Goal: Information Seeking & Learning: Learn about a topic

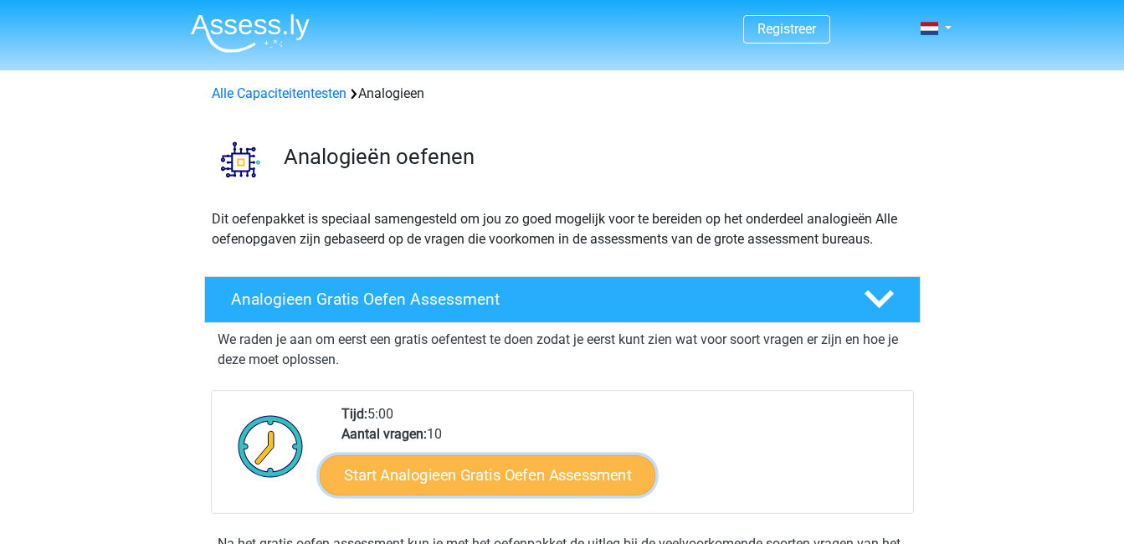
click at [486, 473] on link "Start Analogieen Gratis Oefen Assessment" at bounding box center [488, 475] width 336 height 40
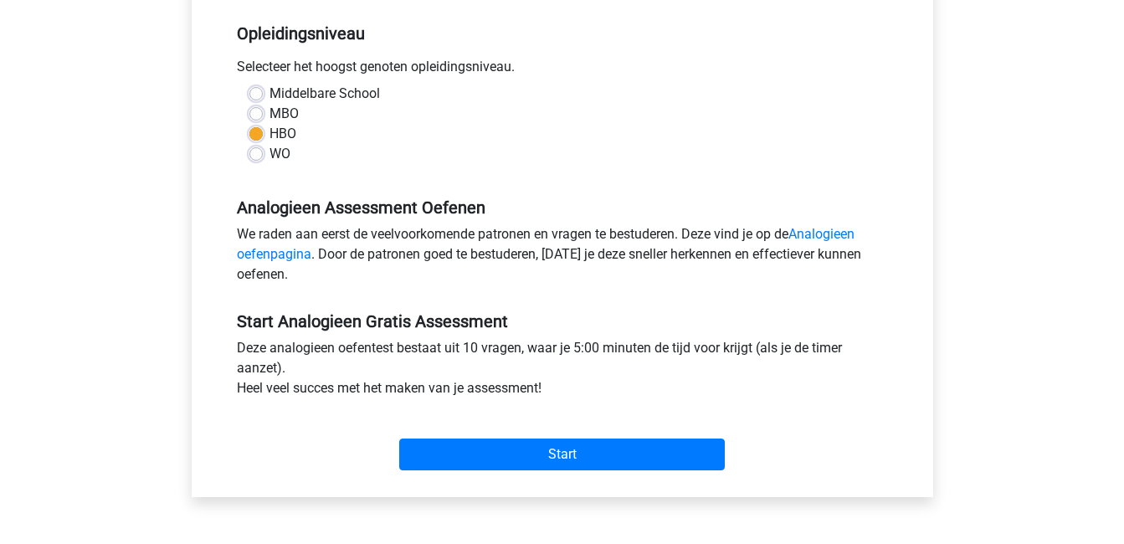
scroll to position [342, 0]
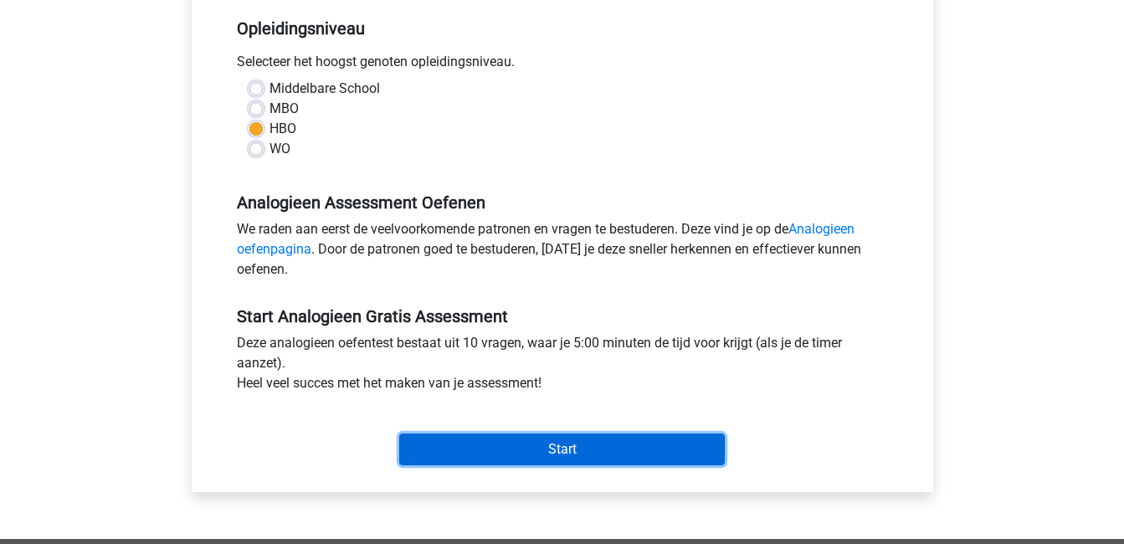
click at [541, 448] on input "Start" at bounding box center [562, 450] width 326 height 32
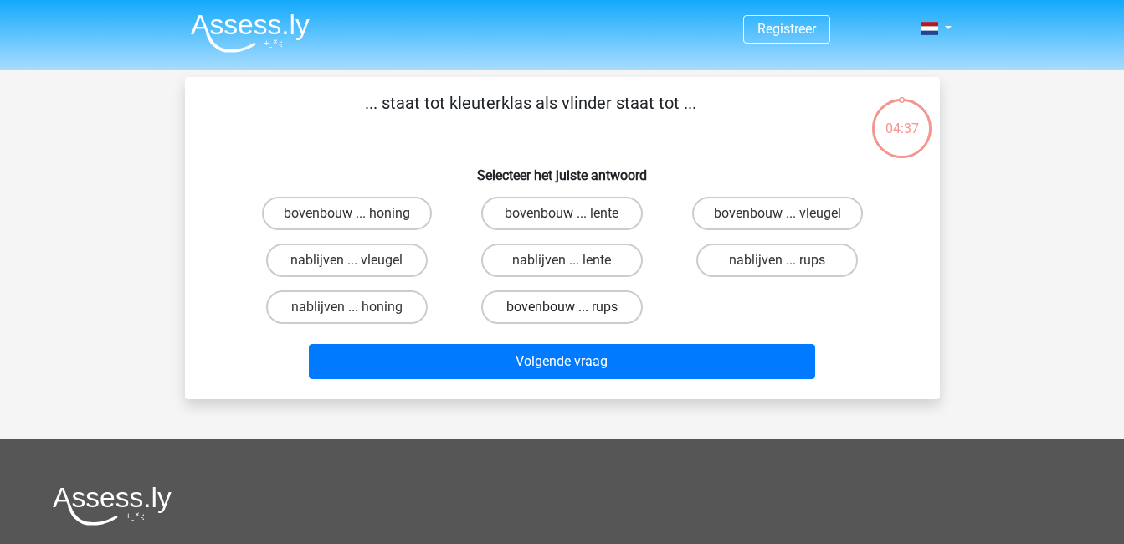
click at [548, 299] on label "bovenbouw ... rups" at bounding box center [562, 306] width 162 height 33
click at [562, 307] on input "bovenbouw ... rups" at bounding box center [567, 312] width 11 height 11
radio input "true"
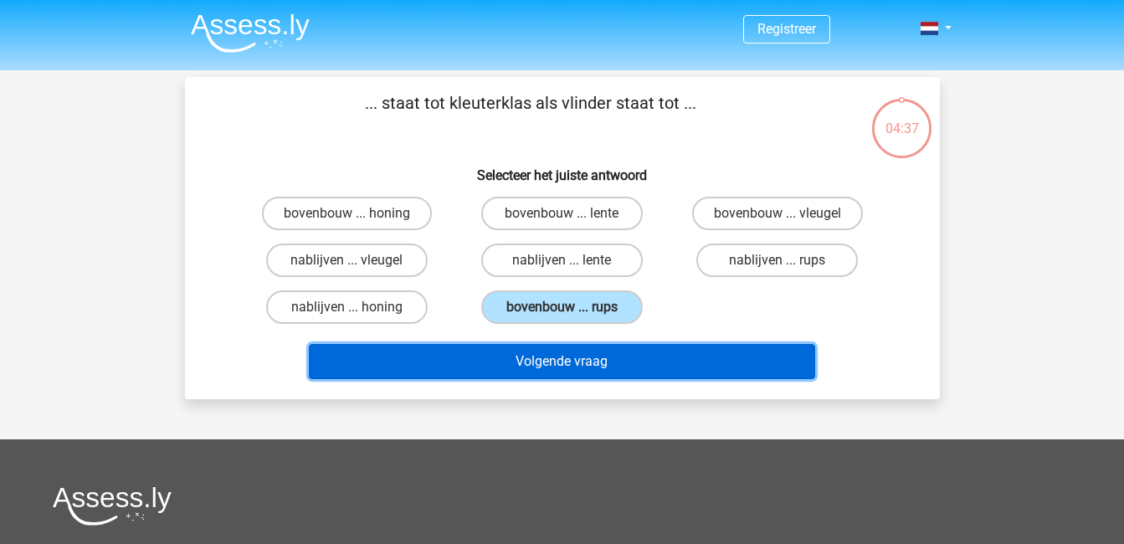
click at [527, 356] on button "Volgende vraag" at bounding box center [562, 361] width 506 height 35
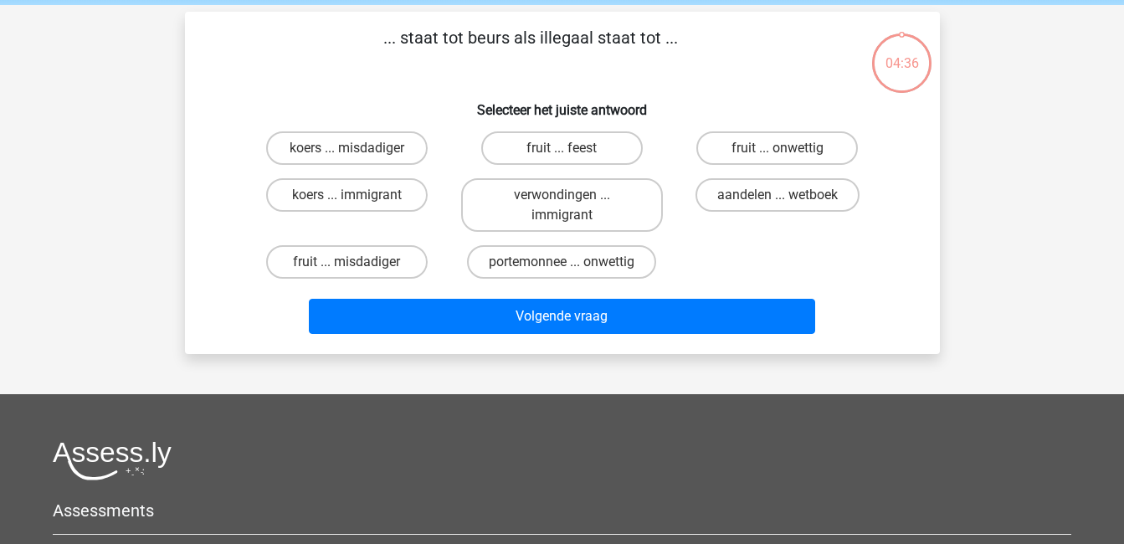
scroll to position [77, 0]
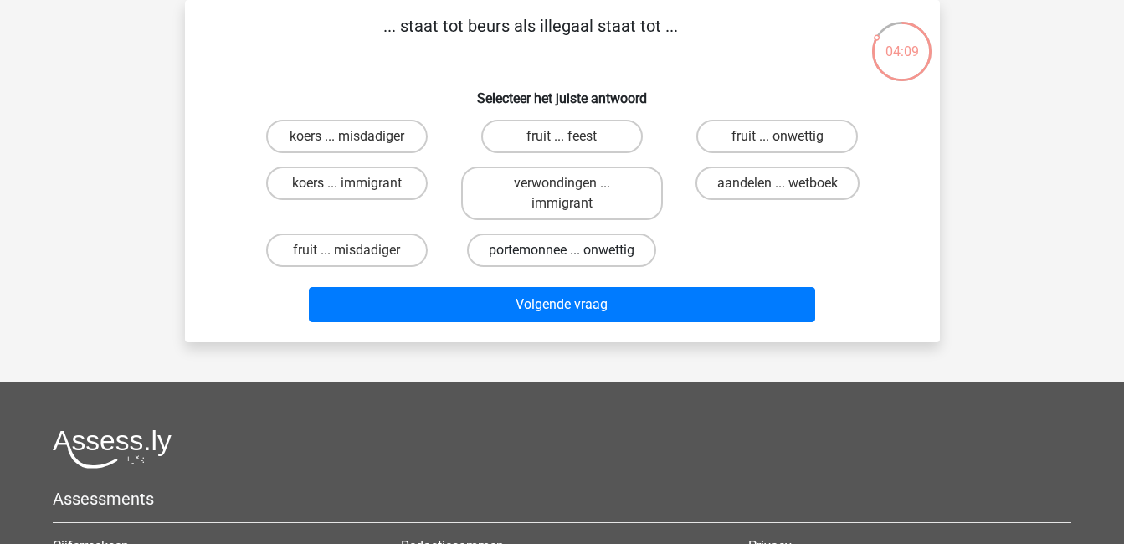
click at [524, 246] on label "portemonnee ... onwettig" at bounding box center [561, 250] width 189 height 33
click at [562, 250] on input "portemonnee ... onwettig" at bounding box center [567, 255] width 11 height 11
radio input "true"
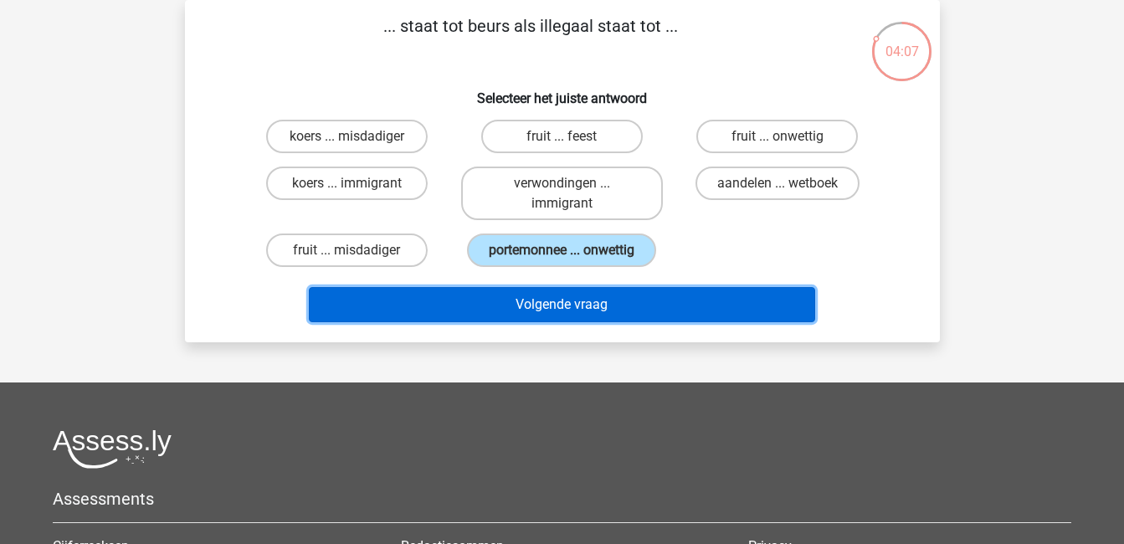
click at [547, 303] on button "Volgende vraag" at bounding box center [562, 304] width 506 height 35
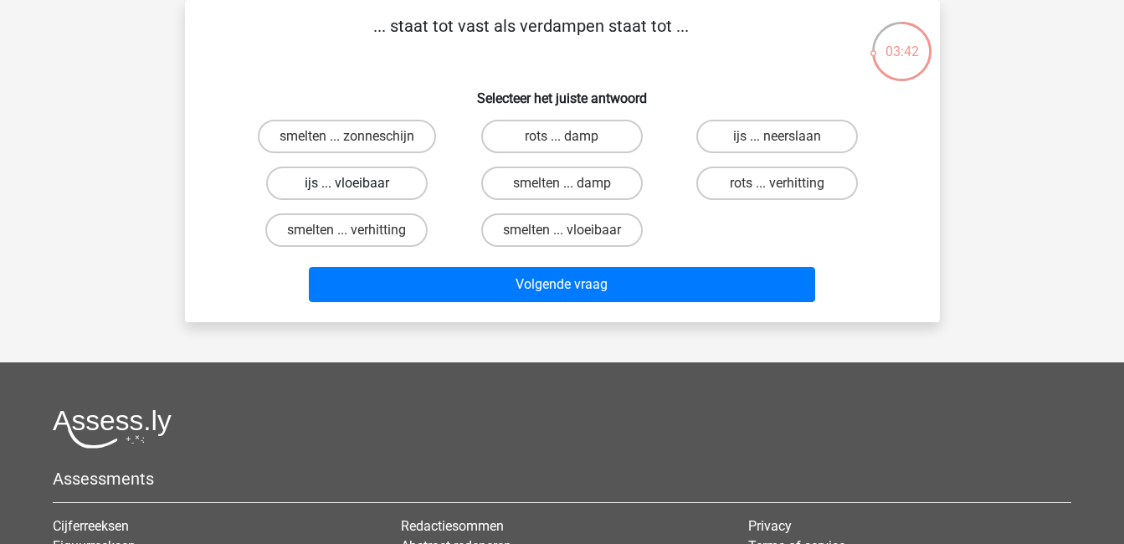
click at [343, 182] on label "ijs ... vloeibaar" at bounding box center [347, 183] width 162 height 33
click at [347, 183] on input "ijs ... vloeibaar" at bounding box center [352, 188] width 11 height 11
radio input "true"
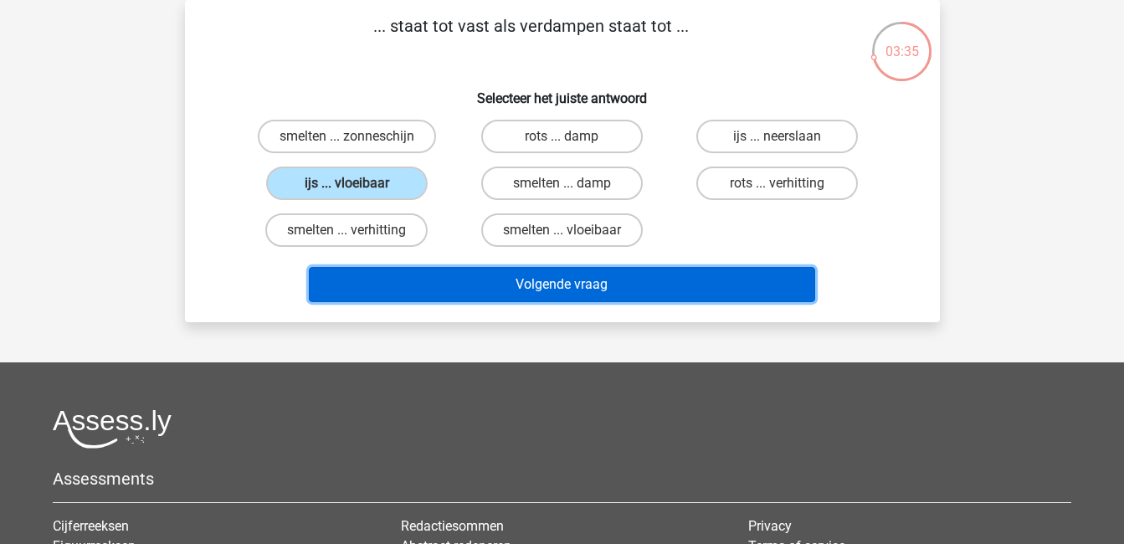
click at [563, 277] on button "Volgende vraag" at bounding box center [562, 284] width 506 height 35
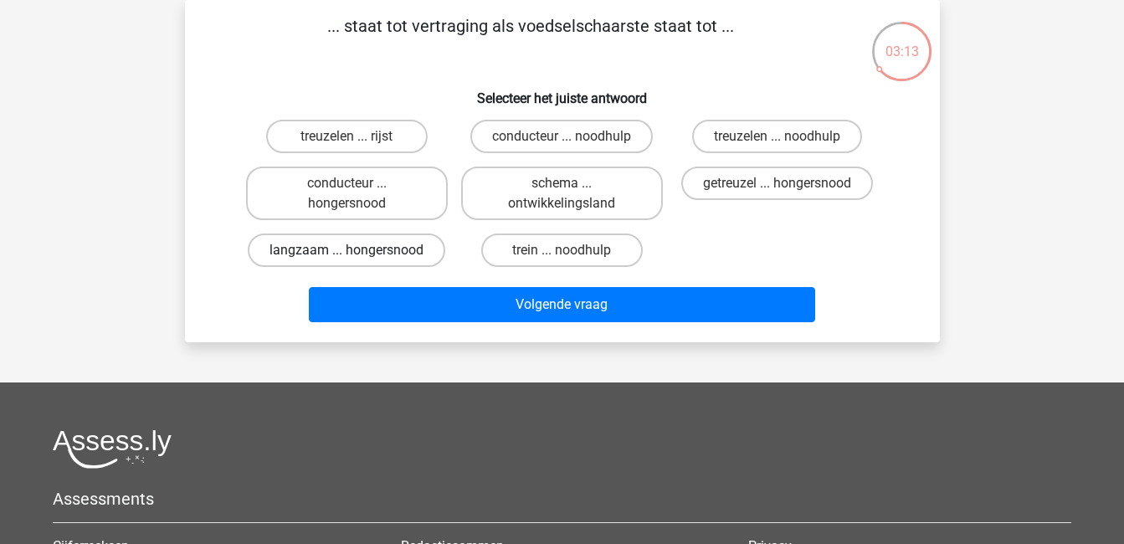
click at [353, 249] on label "langzaam ... hongersnood" at bounding box center [347, 250] width 198 height 33
click at [353, 250] on input "langzaam ... hongersnood" at bounding box center [352, 255] width 11 height 11
radio input "true"
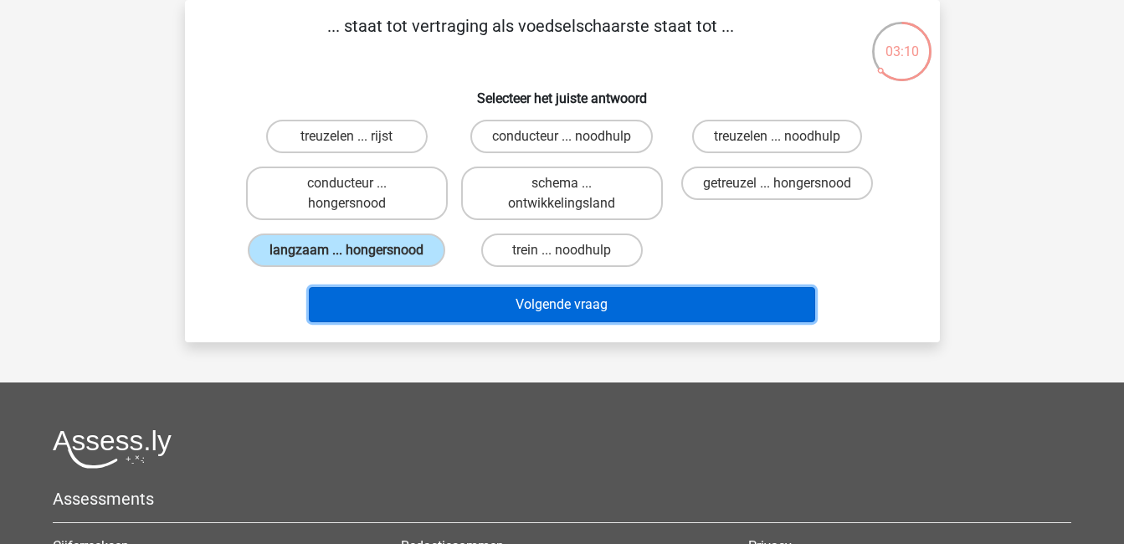
click at [567, 306] on button "Volgende vraag" at bounding box center [562, 304] width 506 height 35
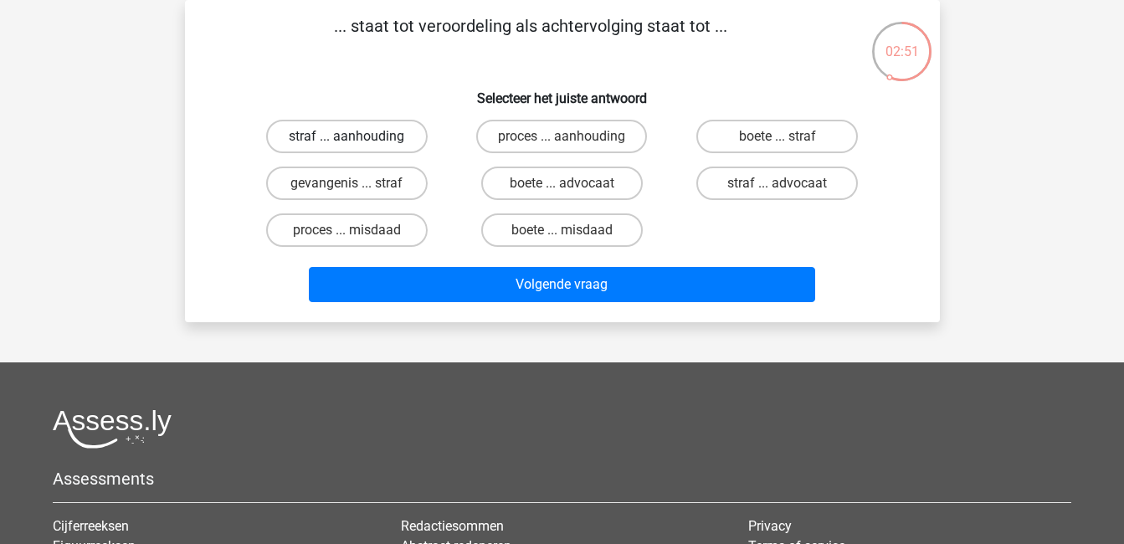
click at [331, 128] on label "straf ... aanhouding" at bounding box center [347, 136] width 162 height 33
click at [347, 136] on input "straf ... aanhouding" at bounding box center [352, 141] width 11 height 11
radio input "true"
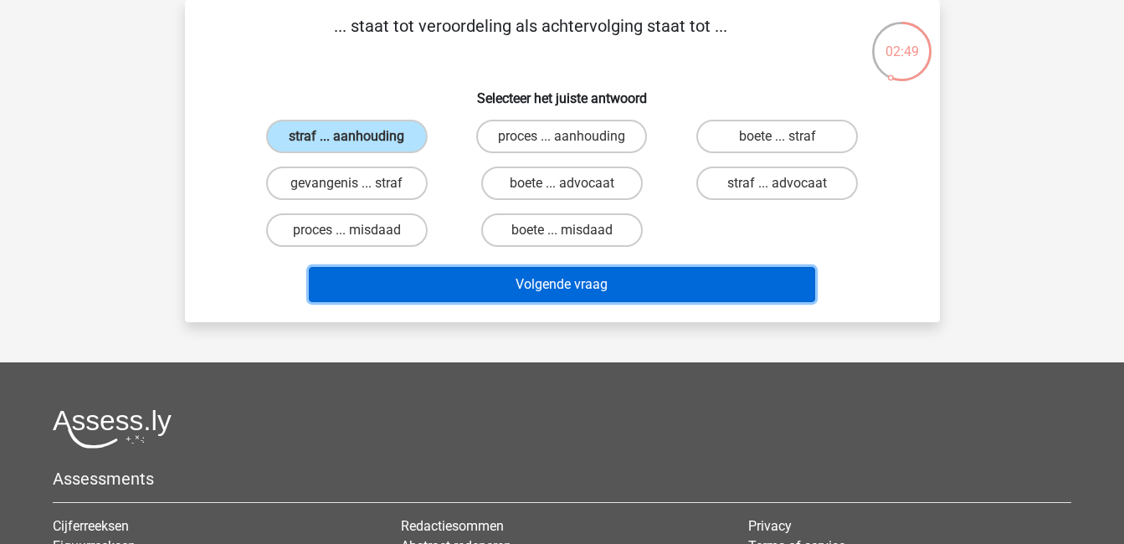
click at [579, 280] on button "Volgende vraag" at bounding box center [562, 284] width 506 height 35
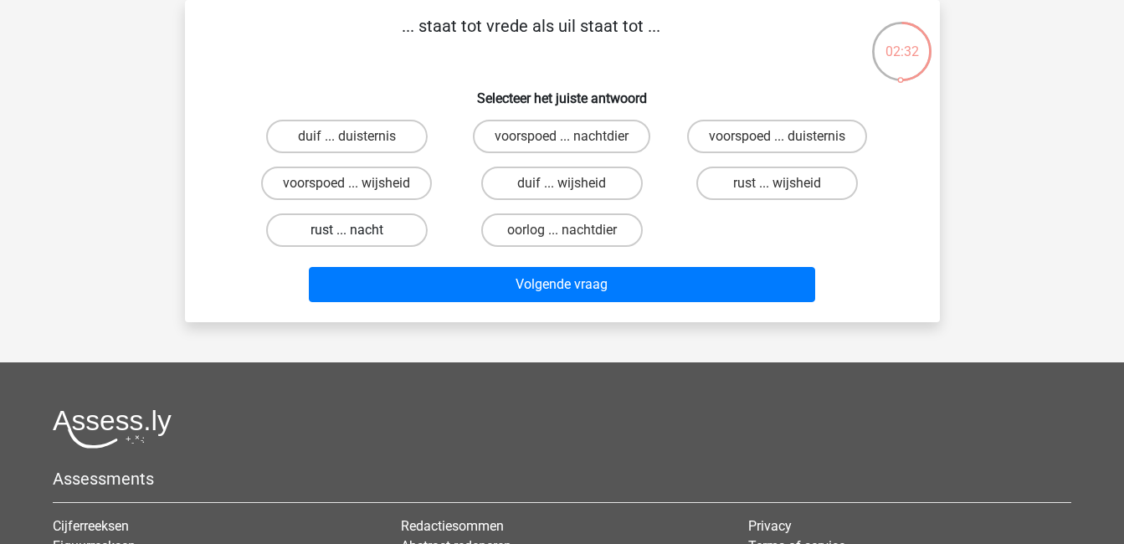
click at [339, 225] on label "rust ... nacht" at bounding box center [347, 229] width 162 height 33
click at [347, 230] on input "rust ... nacht" at bounding box center [352, 235] width 11 height 11
radio input "true"
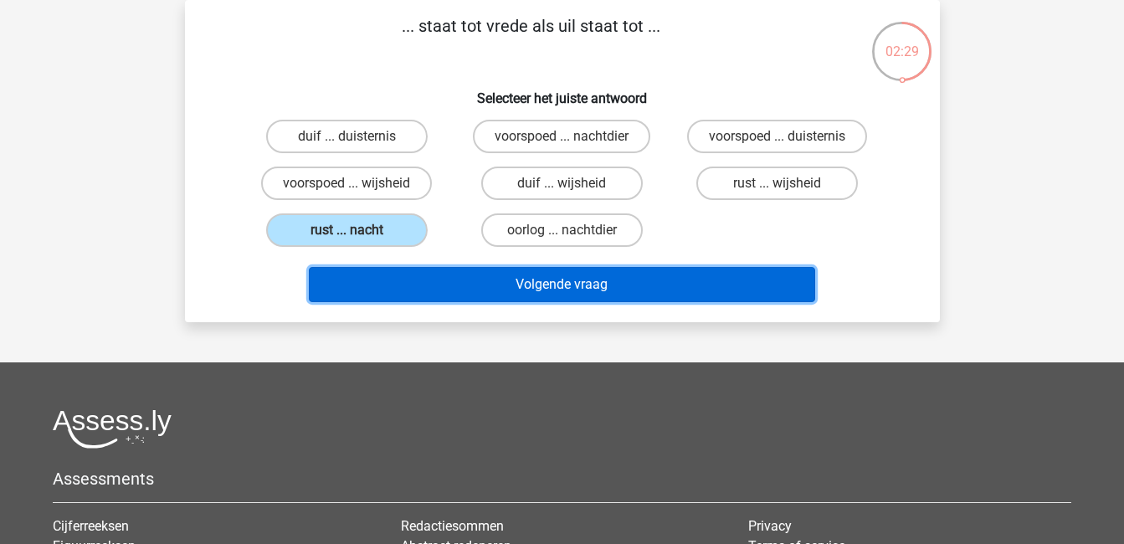
click at [593, 275] on button "Volgende vraag" at bounding box center [562, 284] width 506 height 35
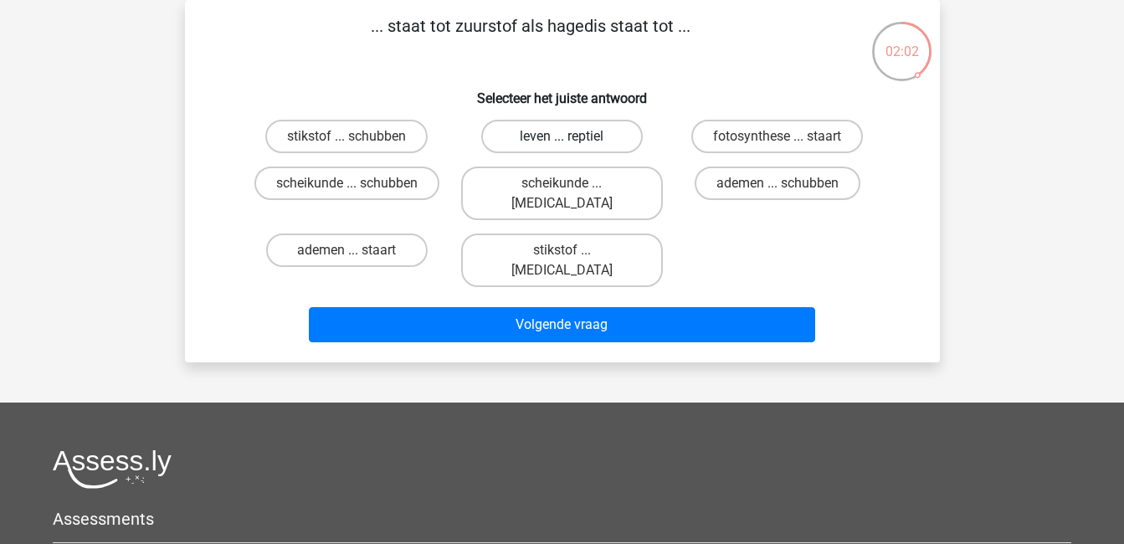
click at [547, 135] on label "leven ... reptiel" at bounding box center [562, 136] width 162 height 33
click at [562, 136] on input "leven ... reptiel" at bounding box center [567, 141] width 11 height 11
radio input "true"
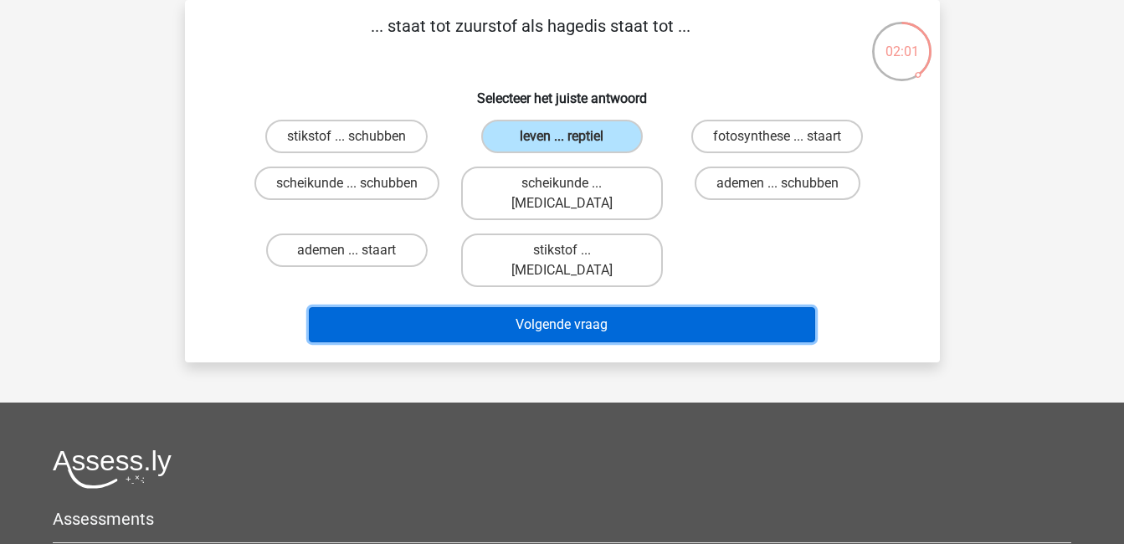
click at [594, 307] on button "Volgende vraag" at bounding box center [562, 324] width 506 height 35
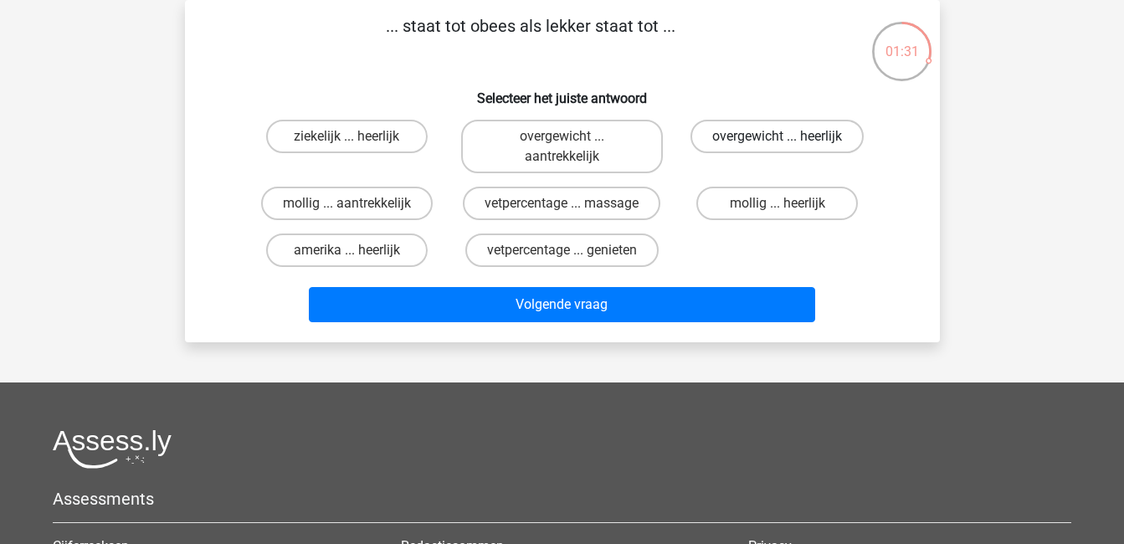
click at [783, 133] on label "overgewicht ... heerlijk" at bounding box center [777, 136] width 173 height 33
click at [783, 136] on input "overgewicht ... heerlijk" at bounding box center [783, 141] width 11 height 11
radio input "true"
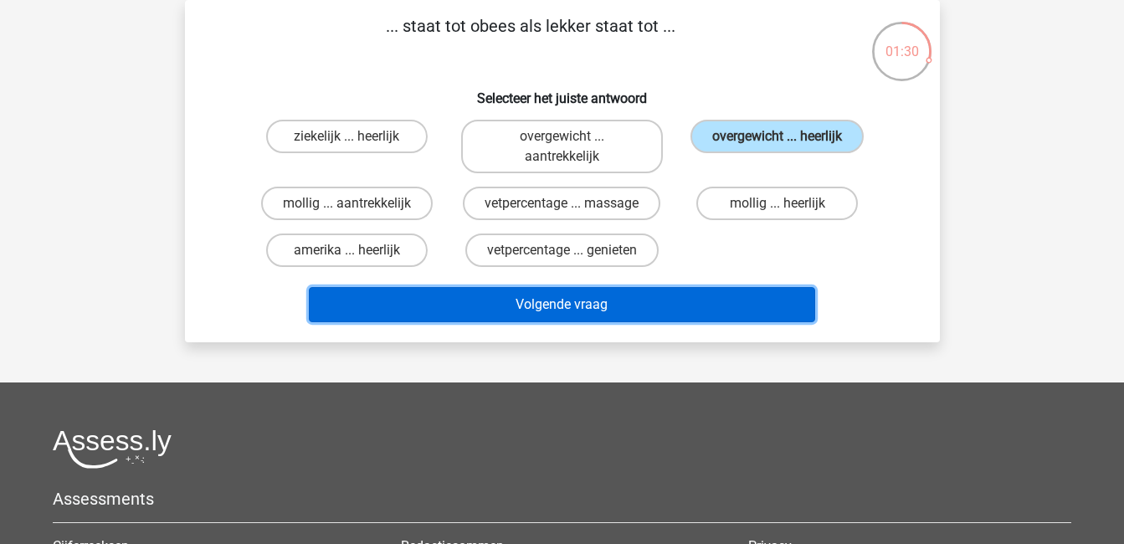
click at [591, 306] on button "Volgende vraag" at bounding box center [562, 304] width 506 height 35
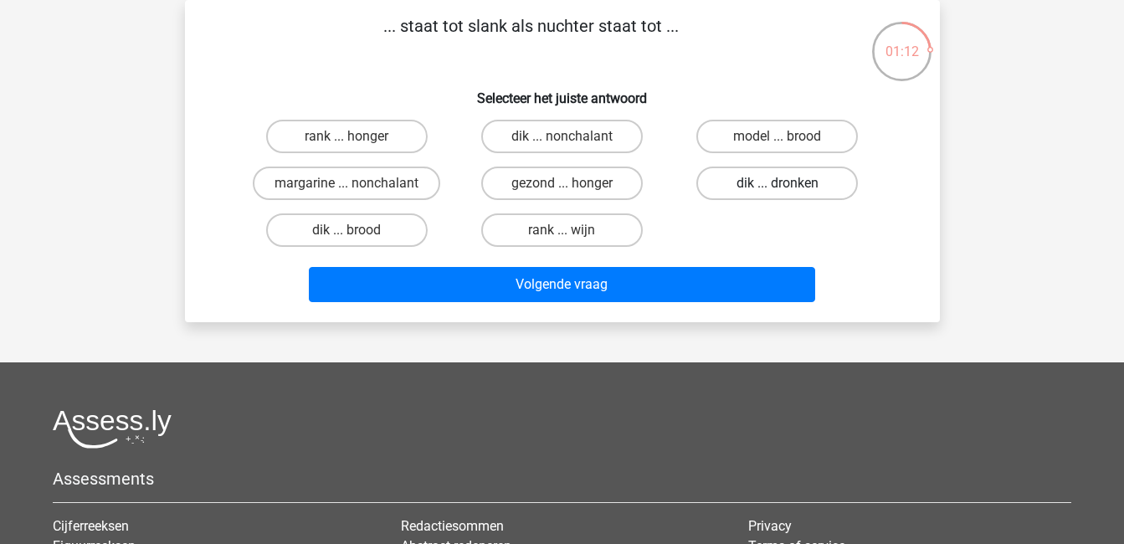
click at [772, 174] on label "dik ... dronken" at bounding box center [777, 183] width 162 height 33
click at [778, 183] on input "dik ... dronken" at bounding box center [783, 188] width 11 height 11
radio input "true"
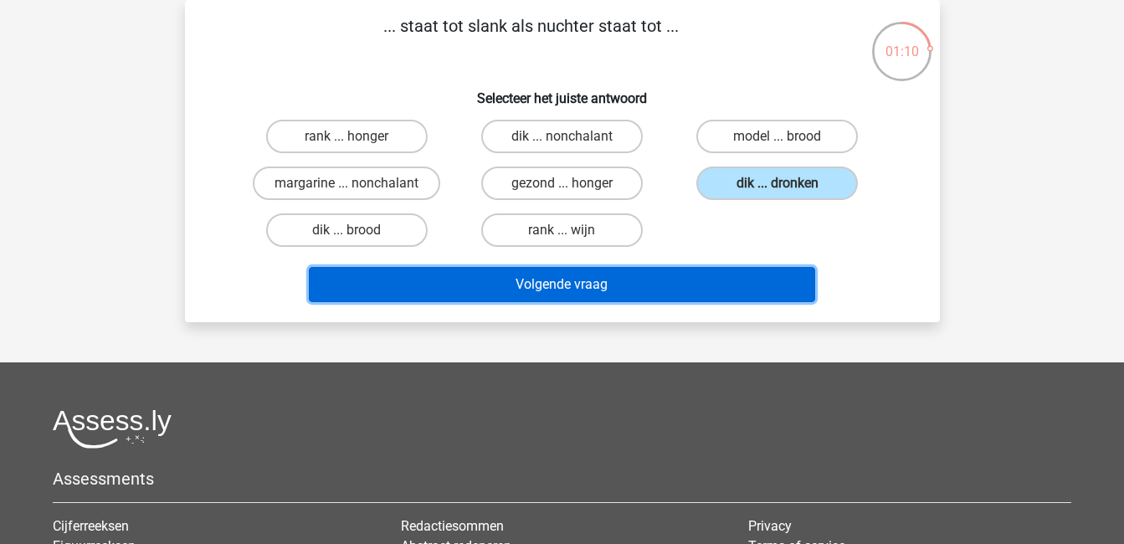
click at [590, 279] on button "Volgende vraag" at bounding box center [562, 284] width 506 height 35
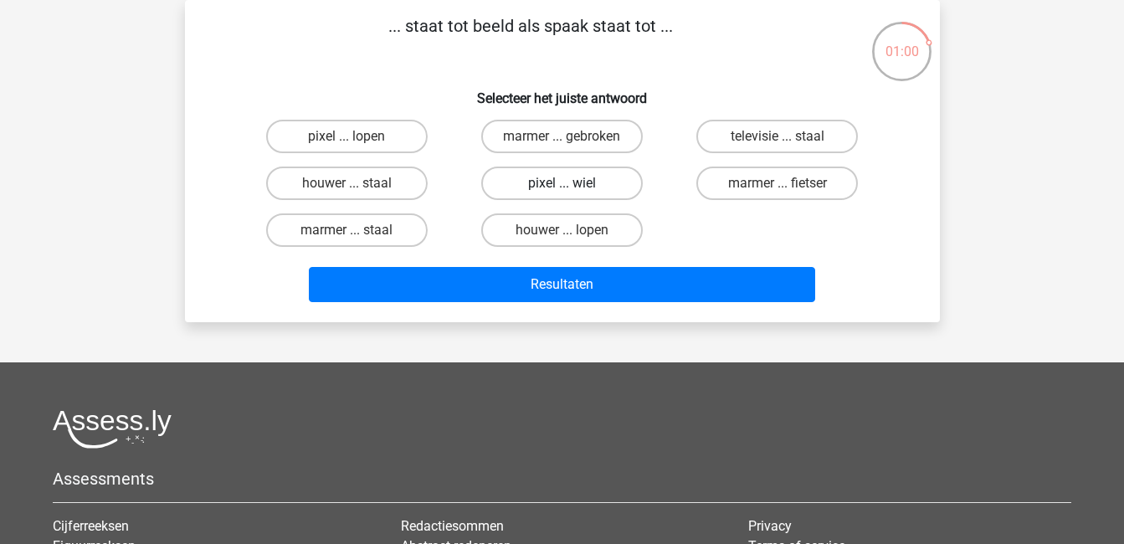
click at [570, 175] on label "pixel ... wiel" at bounding box center [562, 183] width 162 height 33
click at [570, 183] on input "pixel ... wiel" at bounding box center [567, 188] width 11 height 11
radio input "true"
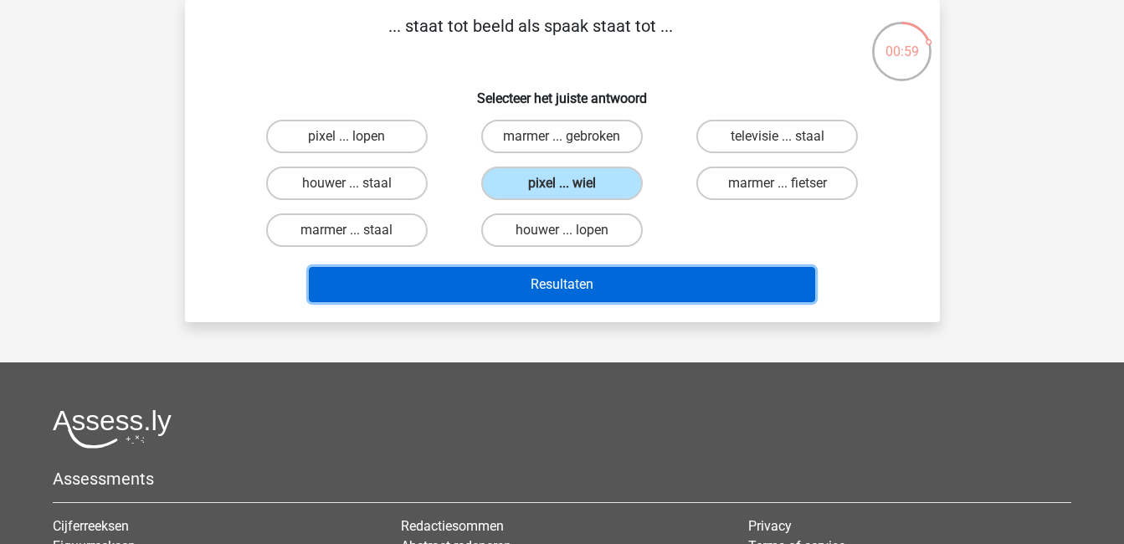
click at [578, 288] on button "Resultaten" at bounding box center [562, 284] width 506 height 35
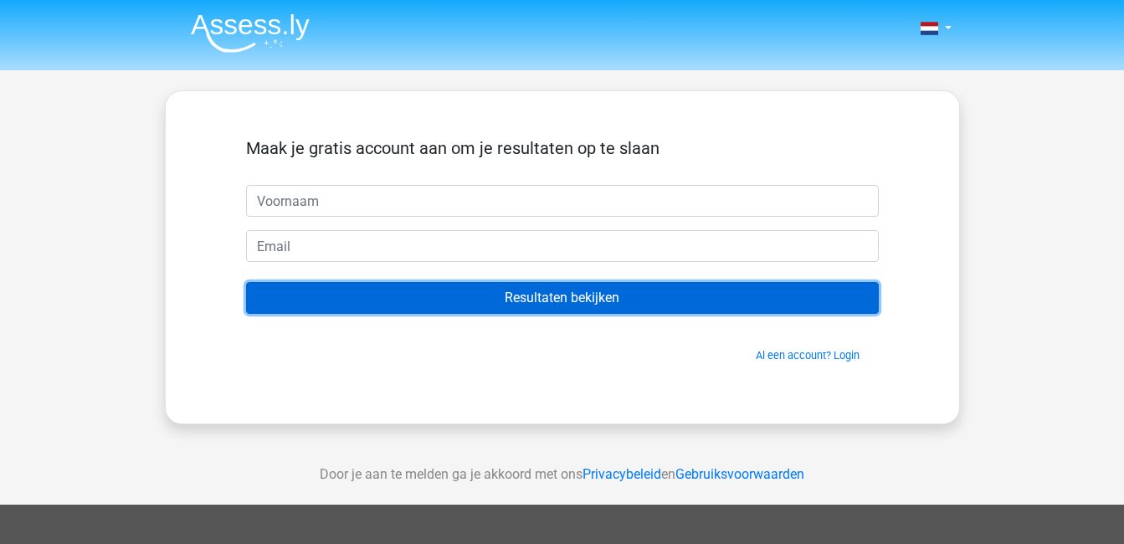
click at [578, 300] on input "Resultaten bekijken" at bounding box center [562, 298] width 633 height 32
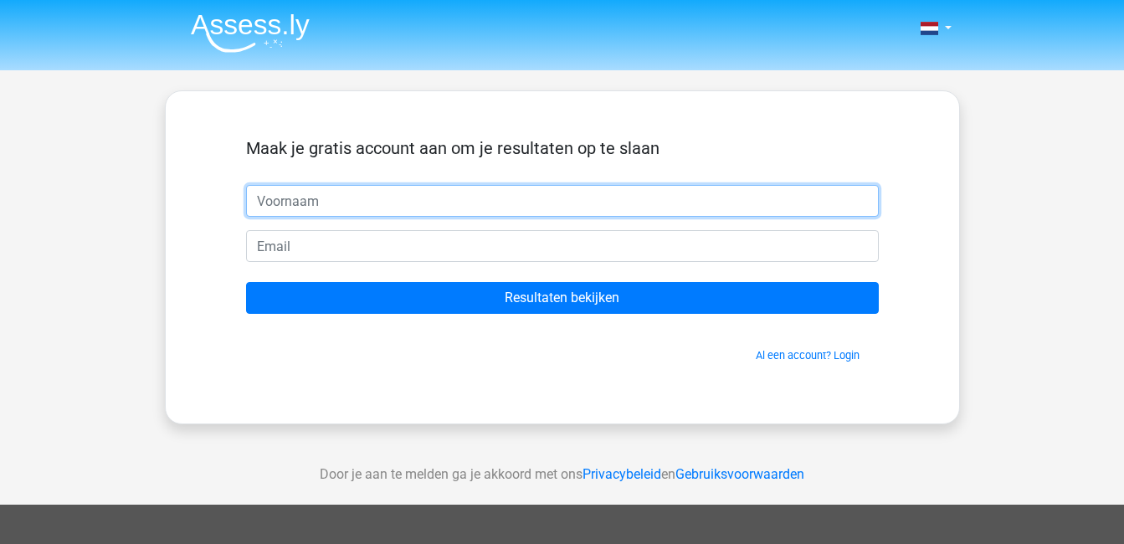
click at [341, 208] on input "text" at bounding box center [562, 201] width 633 height 32
type input "[PERSON_NAME]"
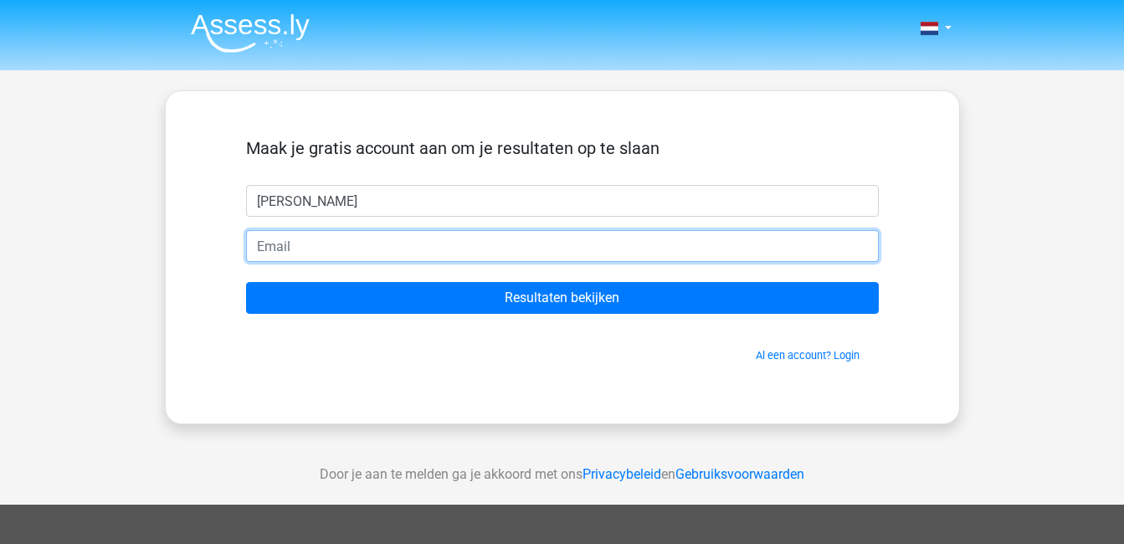
click at [365, 242] on input "email" at bounding box center [562, 246] width 633 height 32
type input "[EMAIL_ADDRESS][DOMAIN_NAME]"
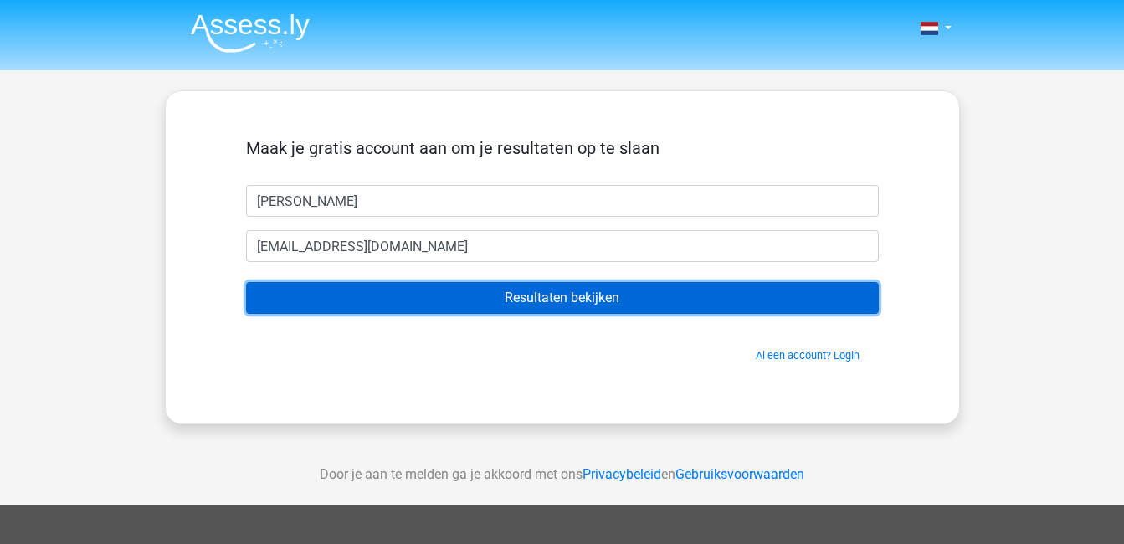
click at [511, 300] on input "Resultaten bekijken" at bounding box center [562, 298] width 633 height 32
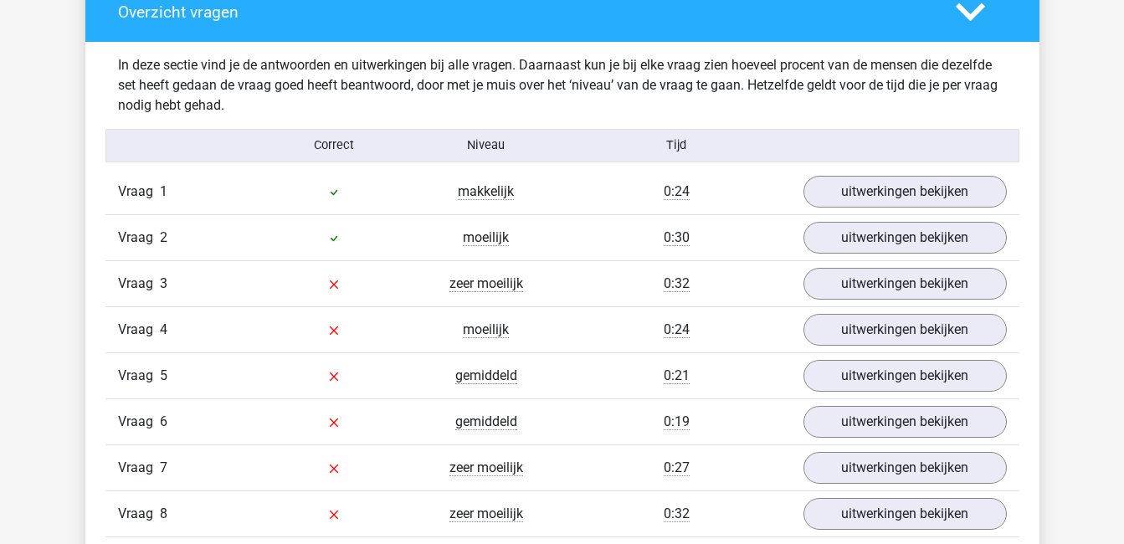
scroll to position [1282, 0]
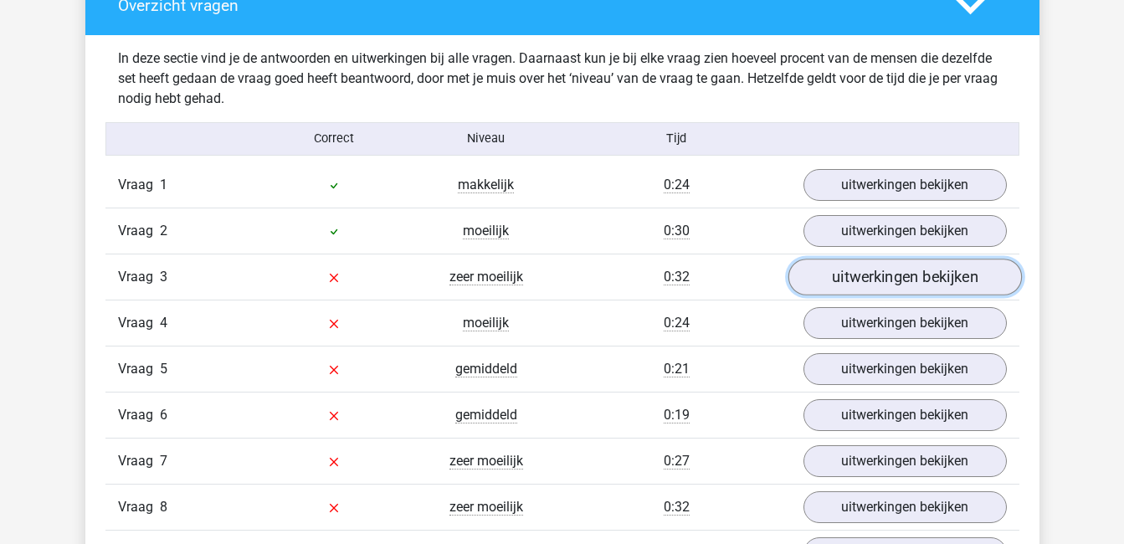
click at [933, 277] on link "uitwerkingen bekijken" at bounding box center [905, 277] width 234 height 37
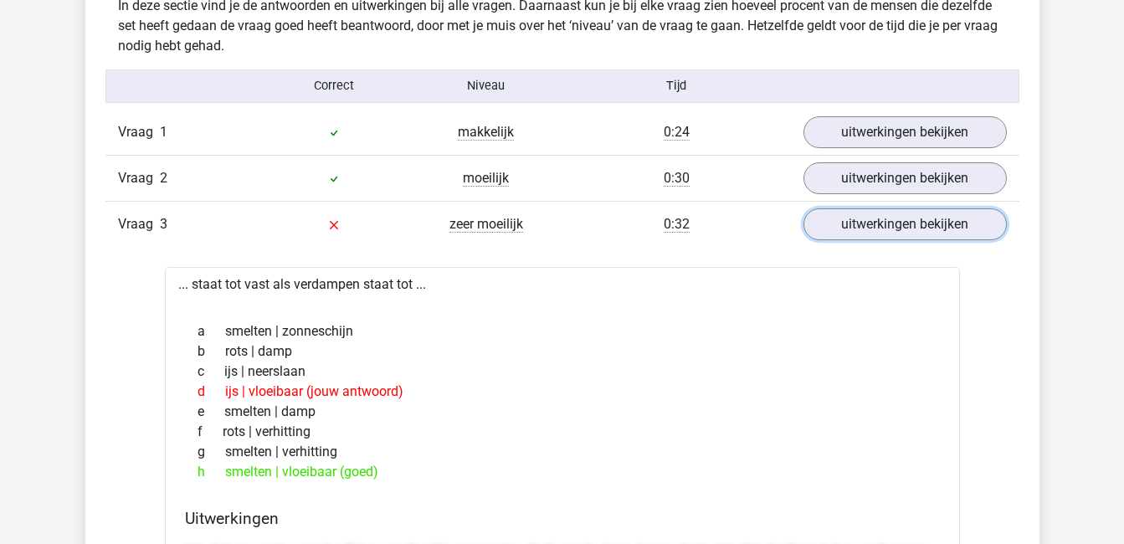
scroll to position [1395, 0]
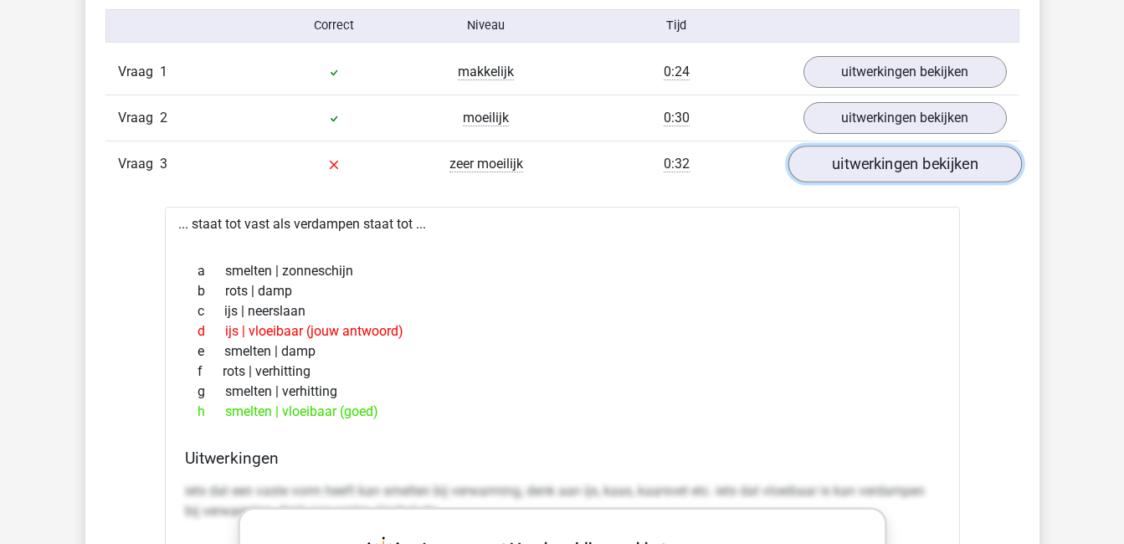
click at [934, 170] on link "uitwerkingen bekijken" at bounding box center [905, 164] width 234 height 37
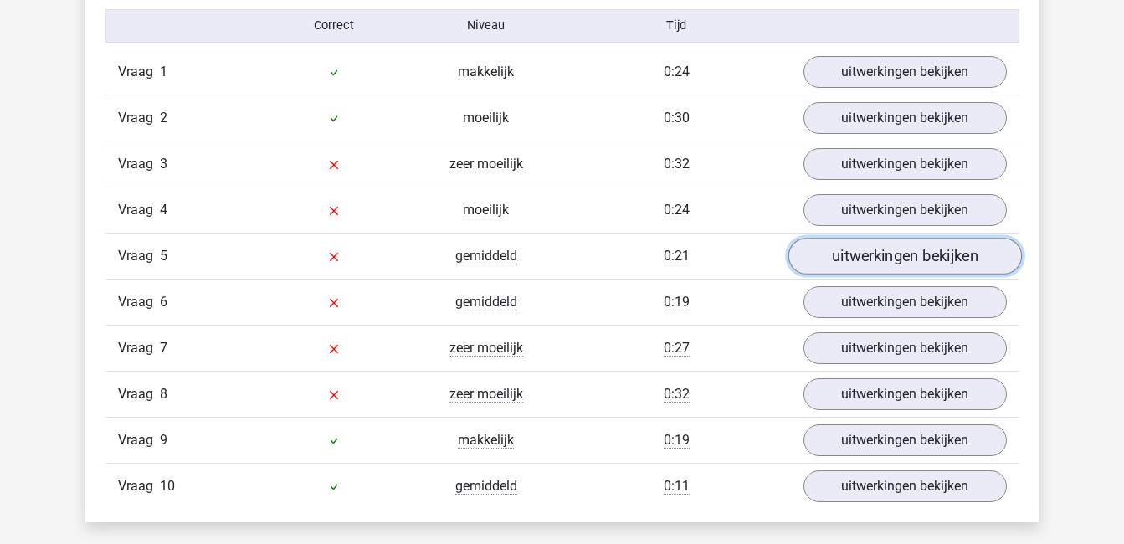
click at [880, 252] on link "uitwerkingen bekijken" at bounding box center [905, 256] width 234 height 37
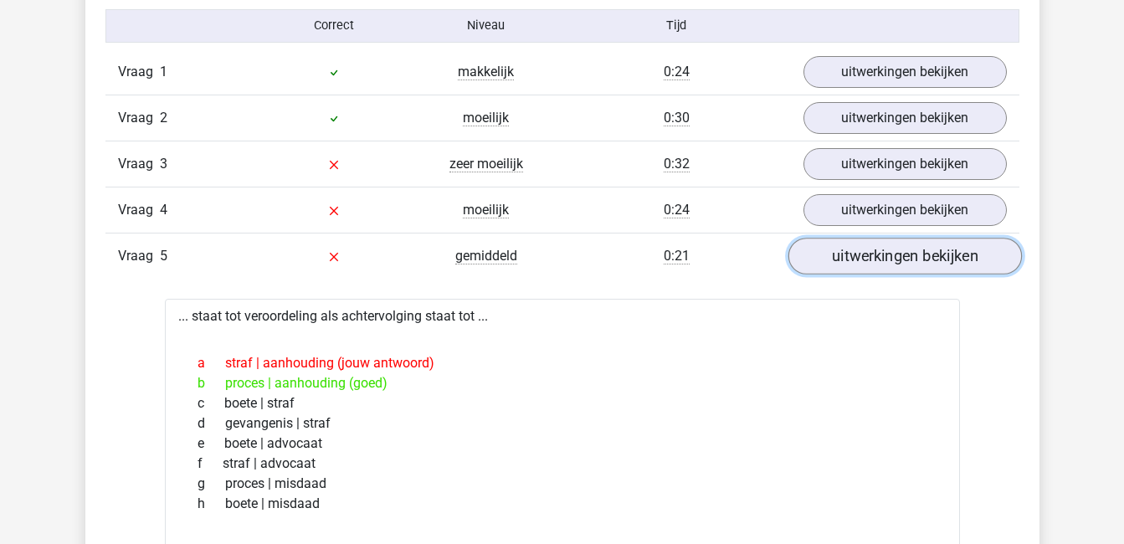
click at [846, 259] on link "uitwerkingen bekijken" at bounding box center [905, 256] width 234 height 37
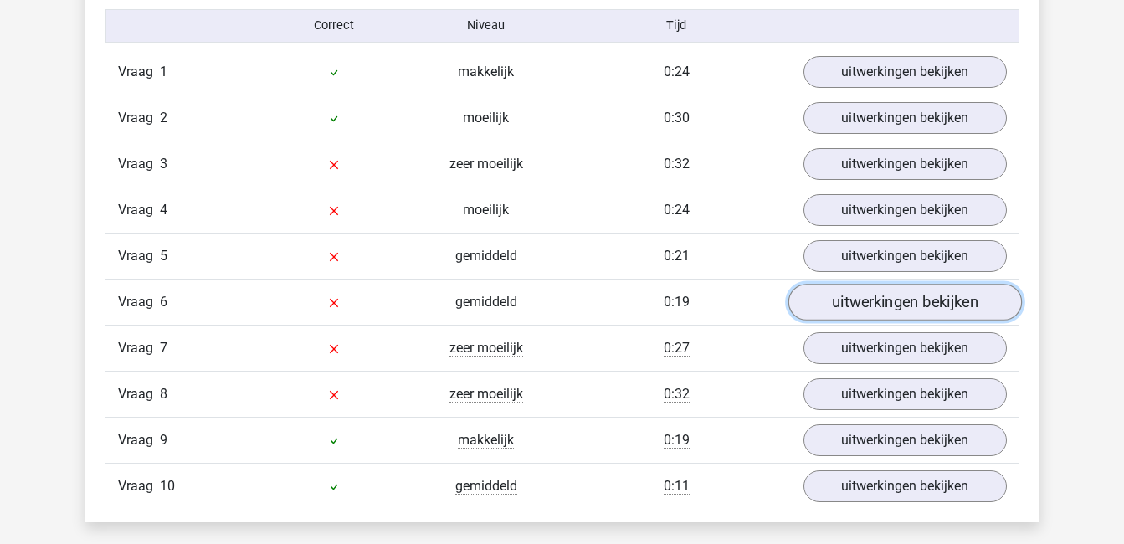
click at [854, 300] on link "uitwerkingen bekijken" at bounding box center [905, 302] width 234 height 37
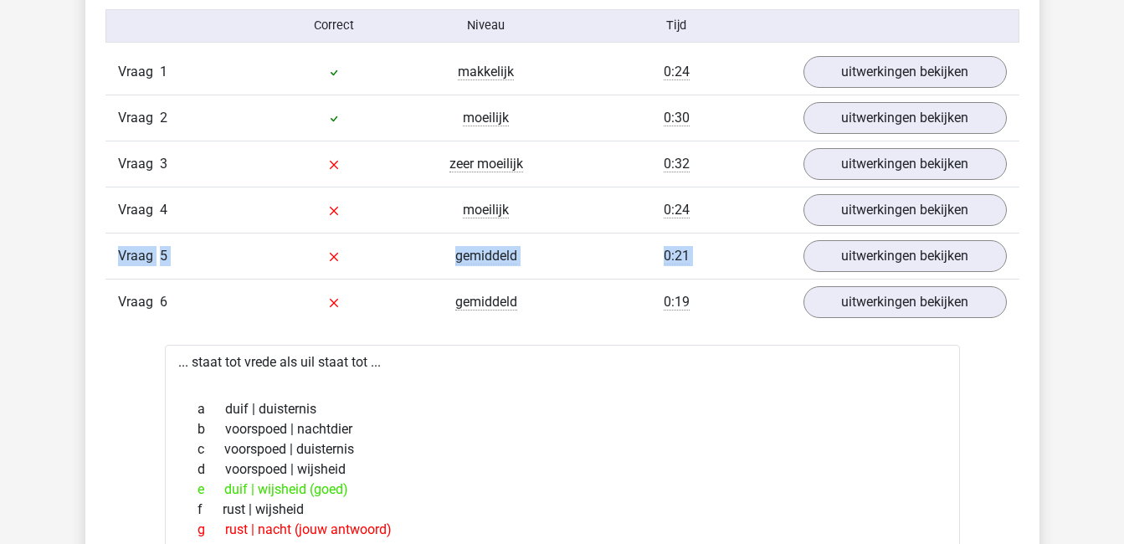
drag, startPoint x: 1118, startPoint y: 204, endPoint x: 1119, endPoint y: 234, distance: 29.3
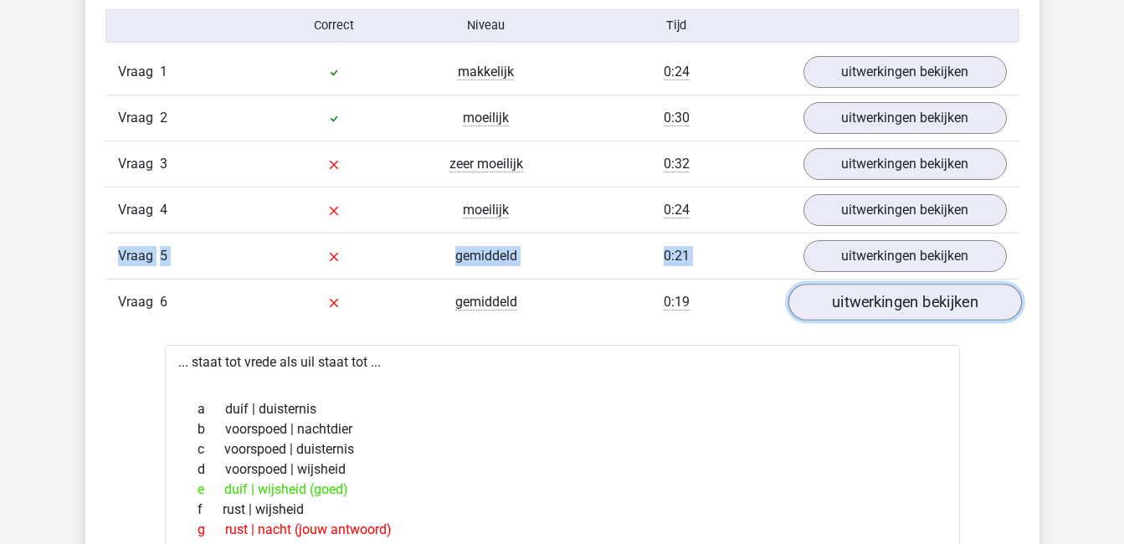
click at [902, 299] on link "uitwerkingen bekijken" at bounding box center [905, 302] width 234 height 37
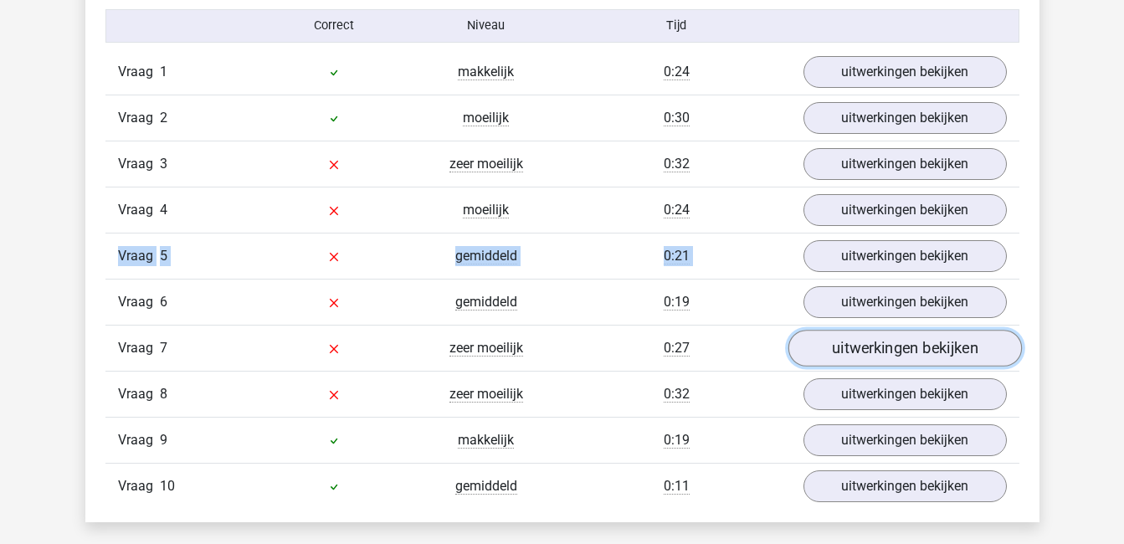
click at [893, 346] on link "uitwerkingen bekijken" at bounding box center [905, 348] width 234 height 37
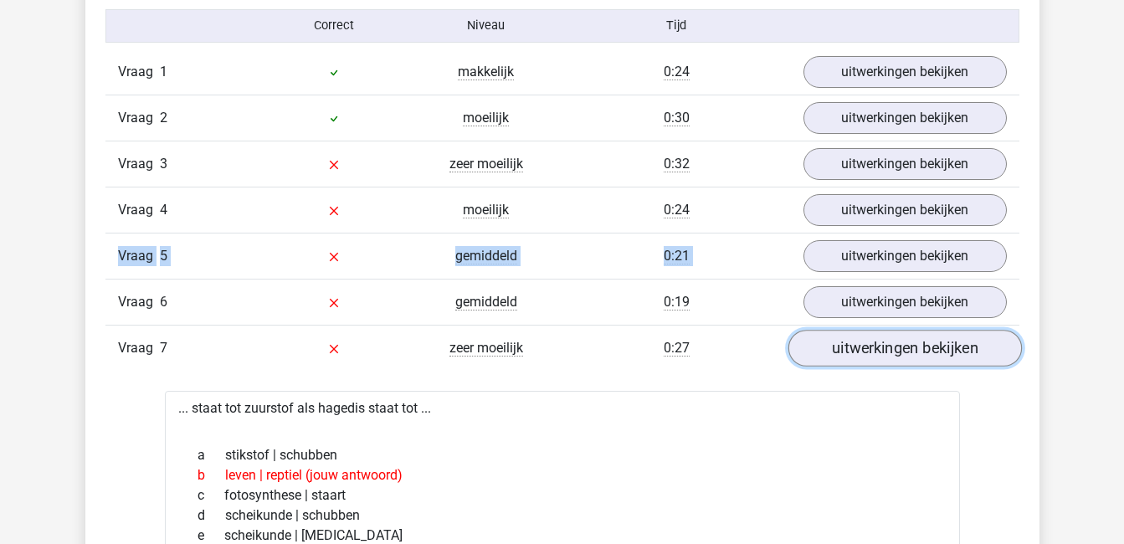
click at [893, 346] on link "uitwerkingen bekijken" at bounding box center [905, 348] width 234 height 37
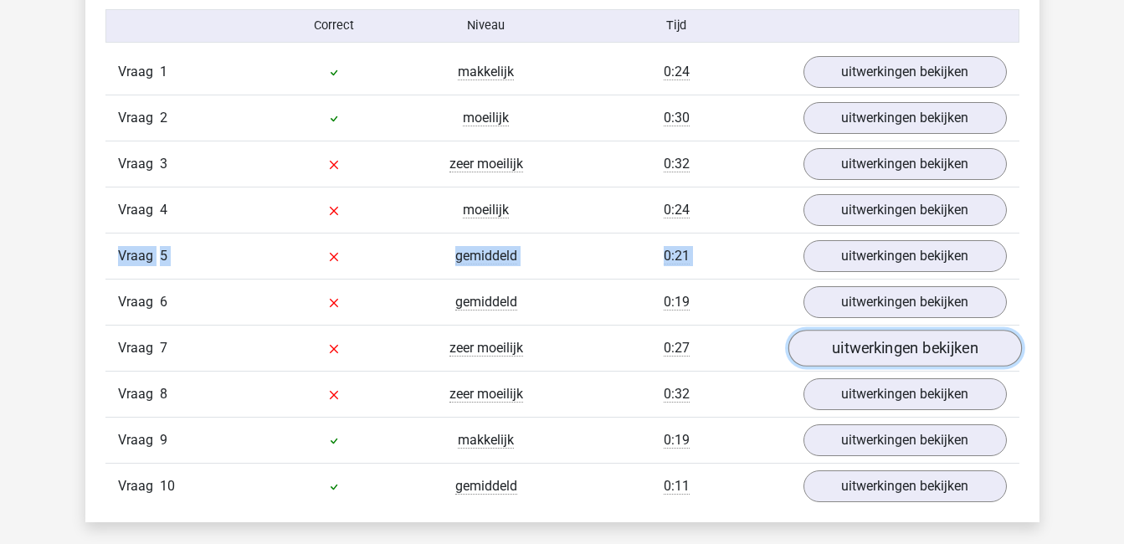
click at [893, 346] on link "uitwerkingen bekijken" at bounding box center [905, 348] width 234 height 37
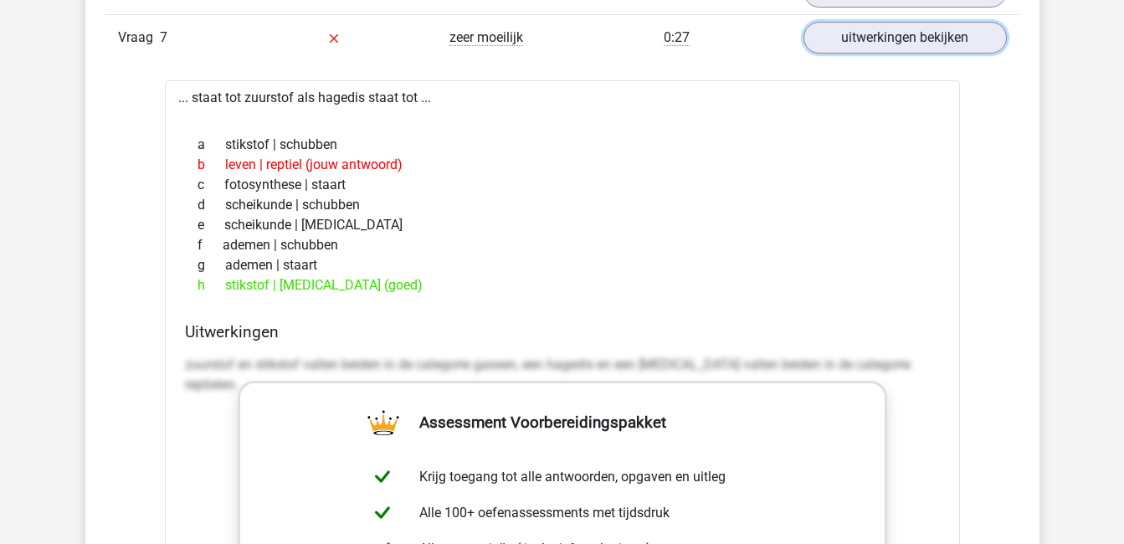
scroll to position [1463, 0]
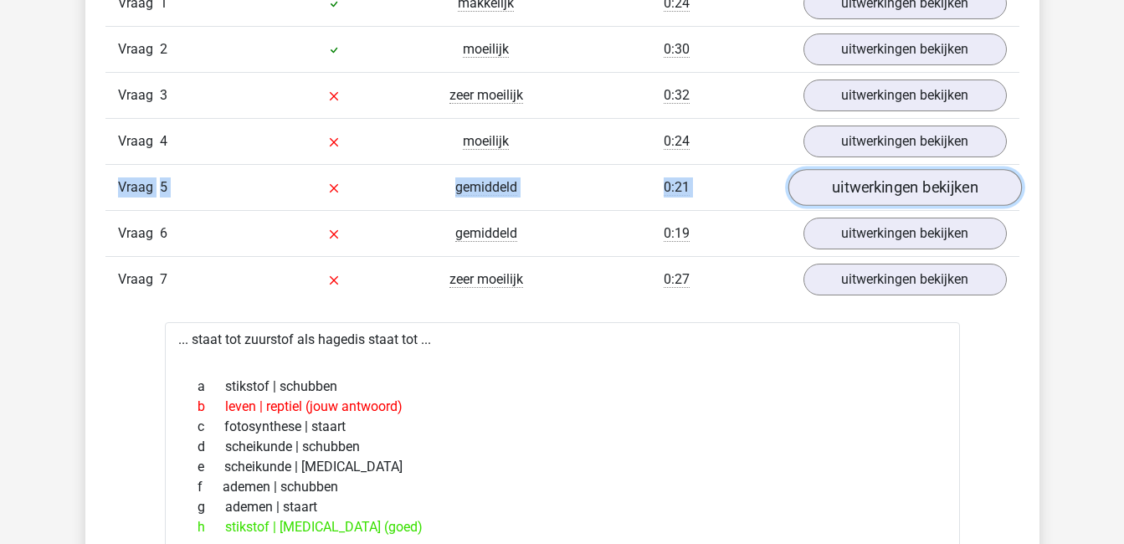
click at [928, 186] on link "uitwerkingen bekijken" at bounding box center [905, 187] width 234 height 37
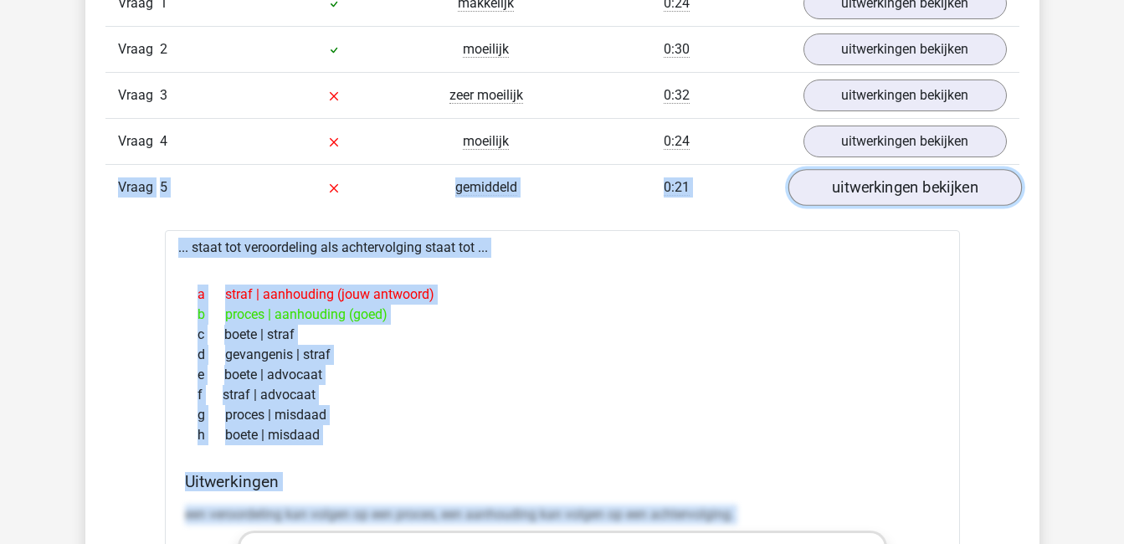
click at [928, 186] on link "uitwerkingen bekijken" at bounding box center [905, 187] width 234 height 37
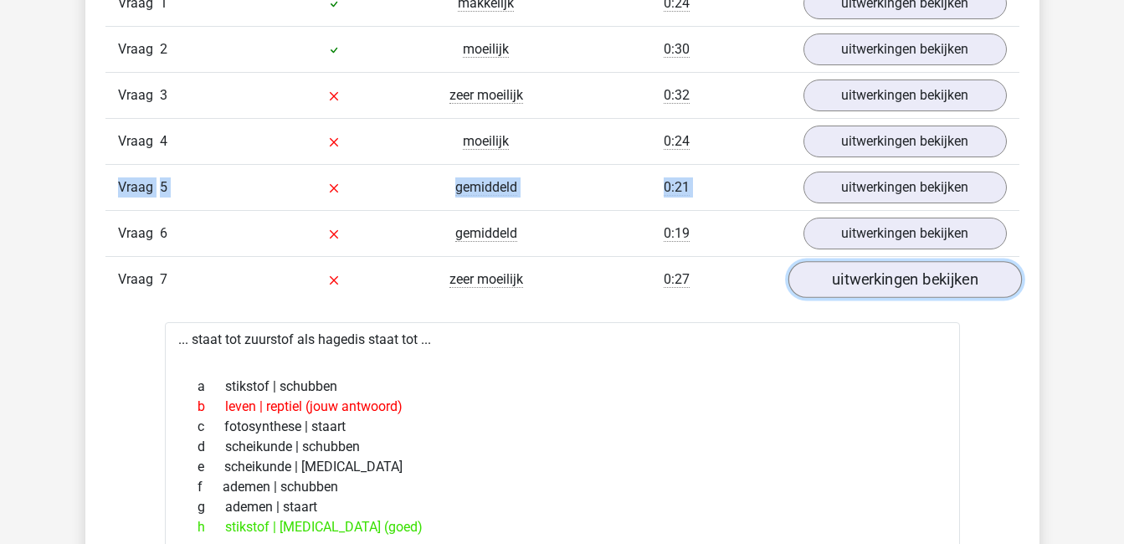
click at [895, 278] on link "uitwerkingen bekijken" at bounding box center [905, 279] width 234 height 37
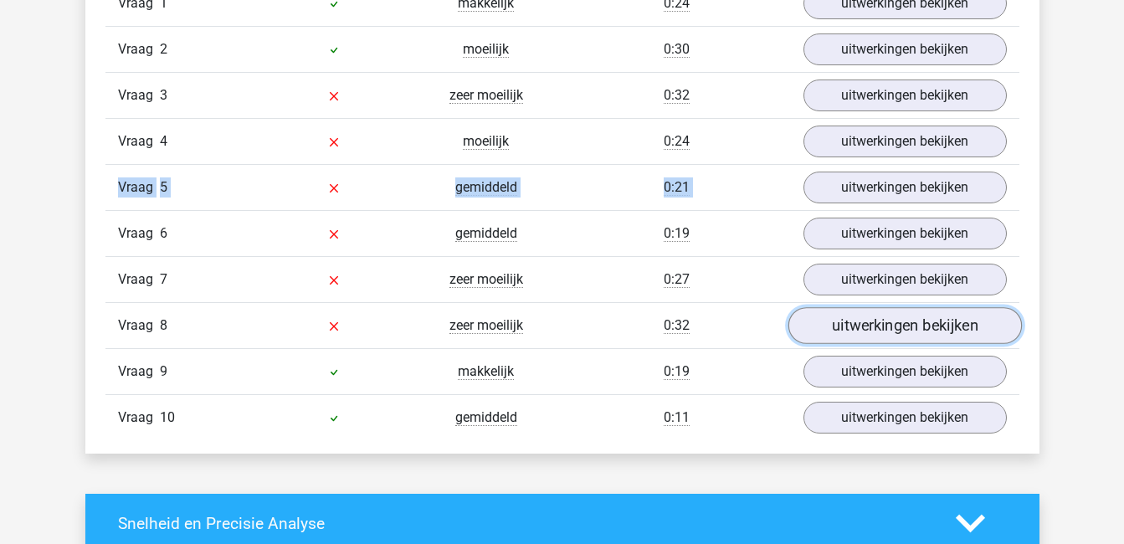
click at [876, 326] on link "uitwerkingen bekijken" at bounding box center [905, 325] width 234 height 37
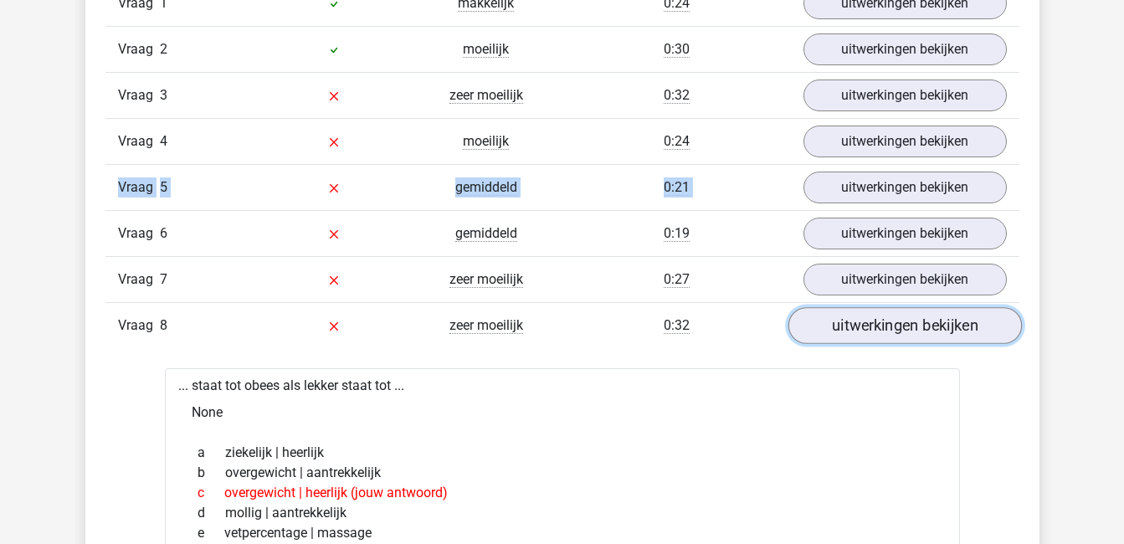
click at [876, 326] on link "uitwerkingen bekijken" at bounding box center [905, 325] width 234 height 37
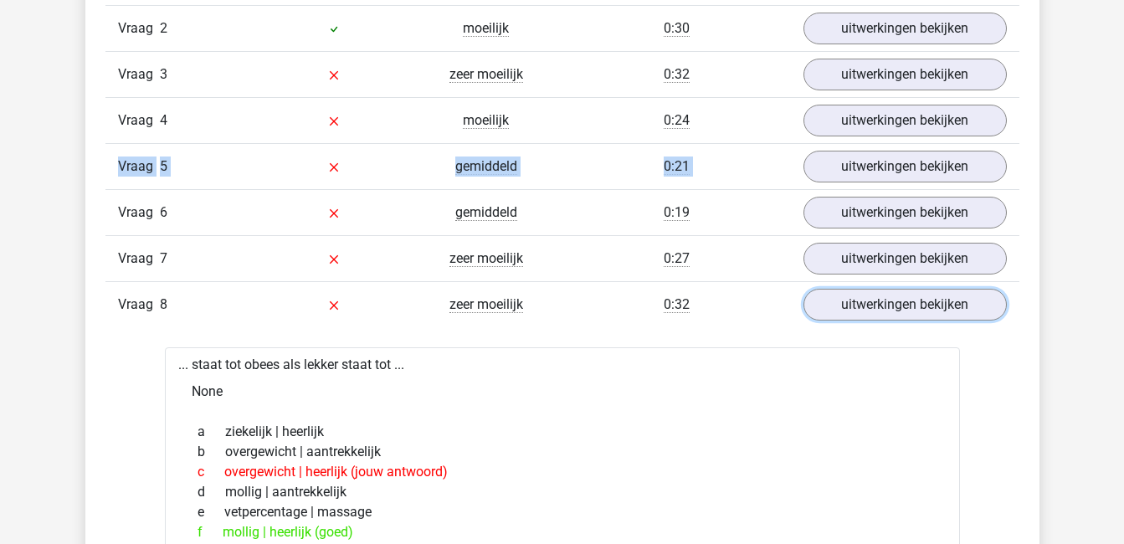
scroll to position [1477, 0]
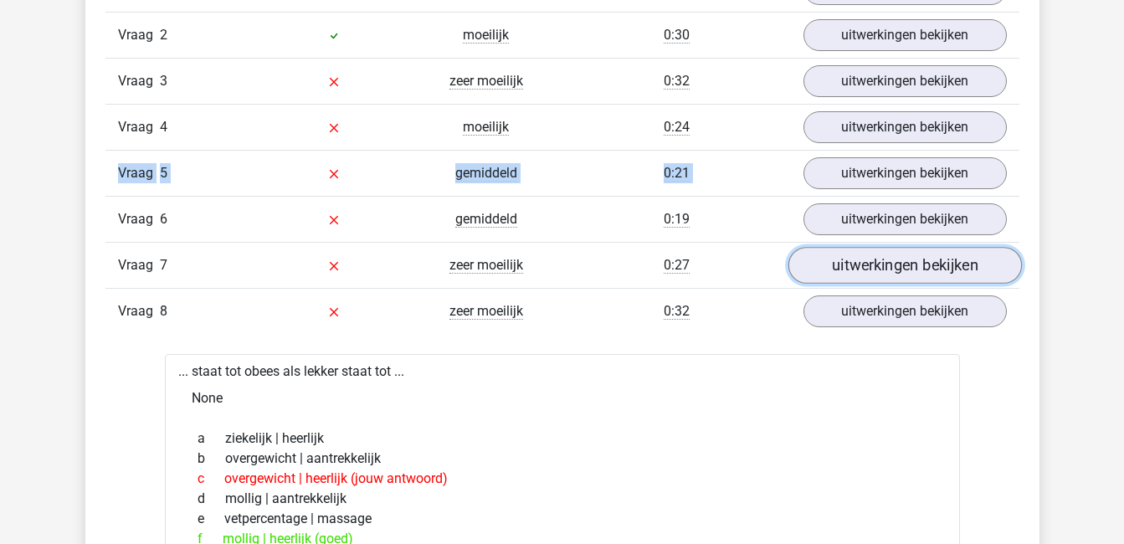
click at [907, 263] on link "uitwerkingen bekijken" at bounding box center [905, 265] width 234 height 37
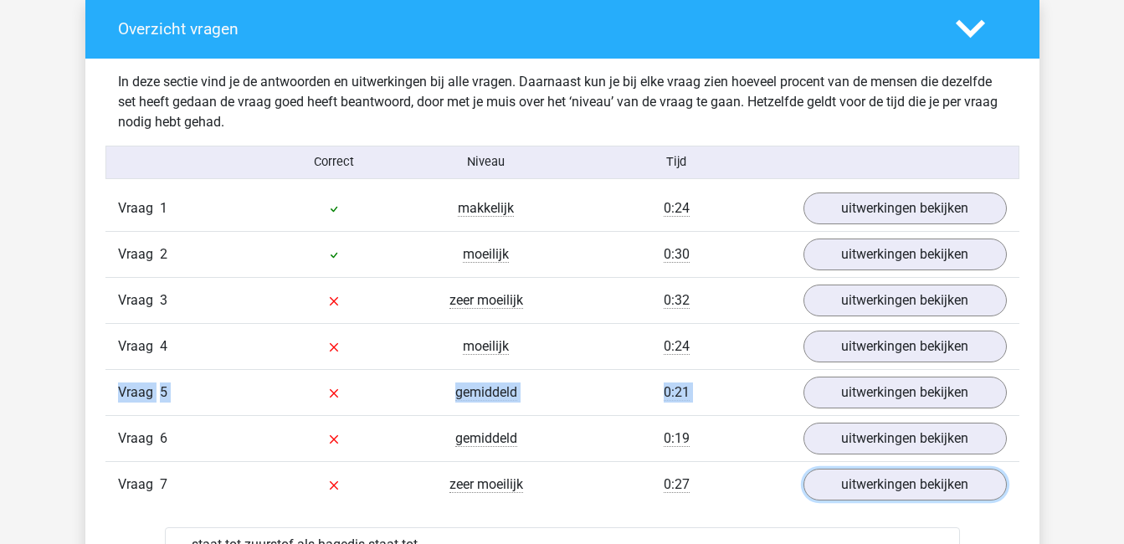
scroll to position [1241, 0]
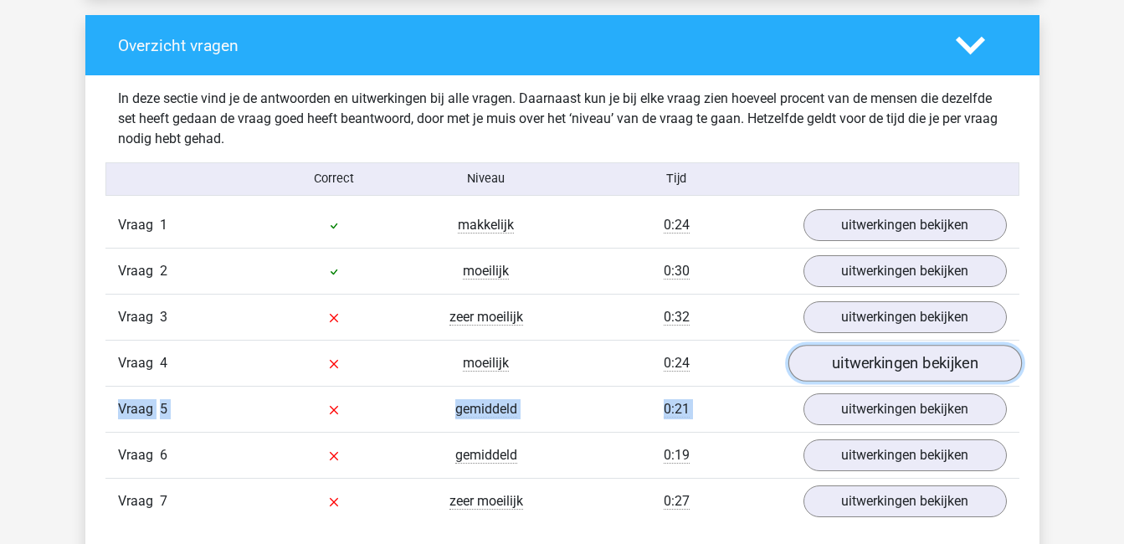
click at [879, 373] on link "uitwerkingen bekijken" at bounding box center [905, 363] width 234 height 37
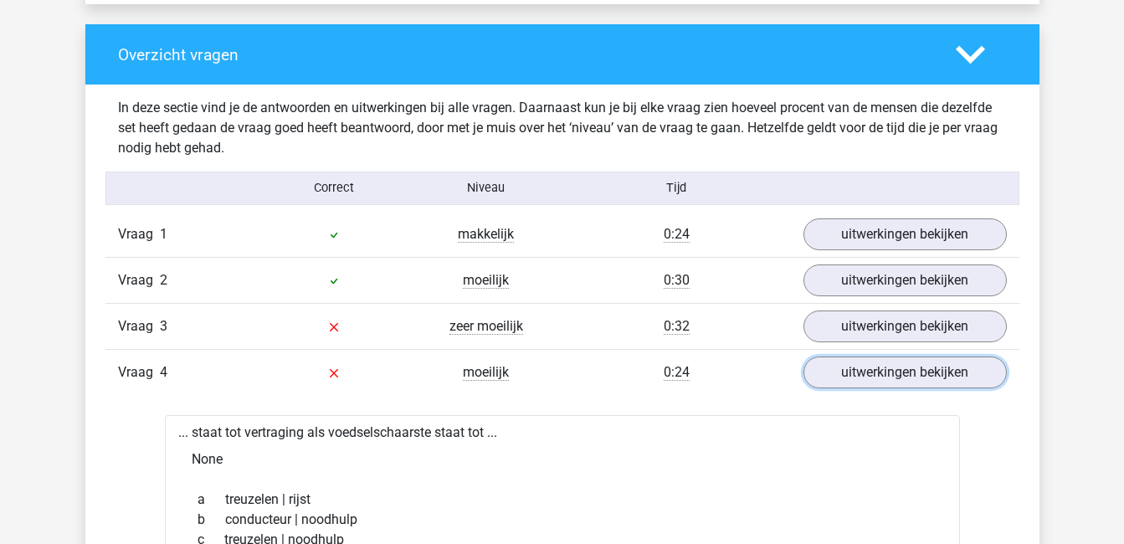
scroll to position [1205, 0]
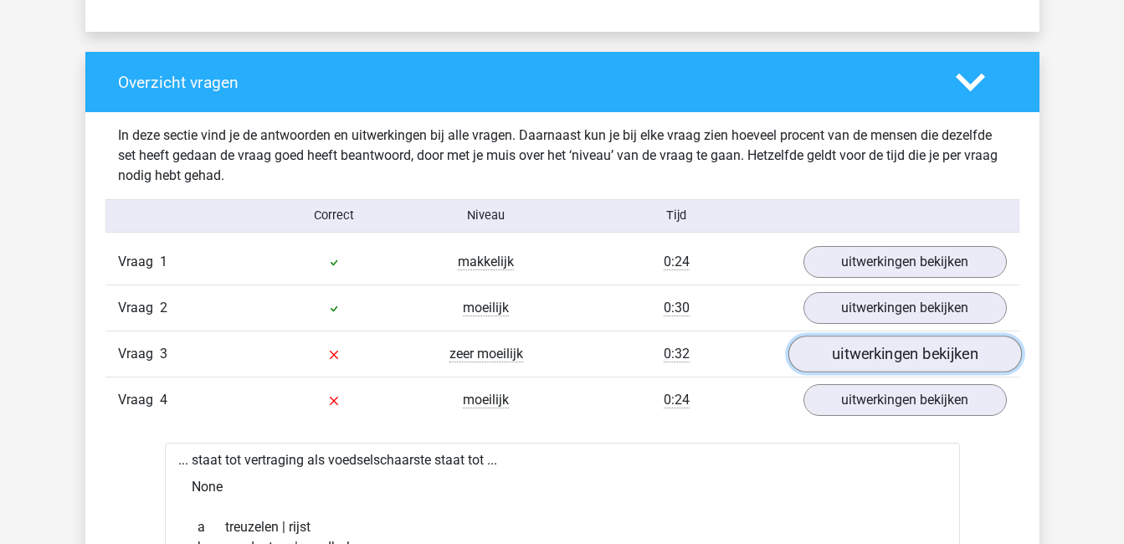
click at [877, 352] on link "uitwerkingen bekijken" at bounding box center [905, 354] width 234 height 37
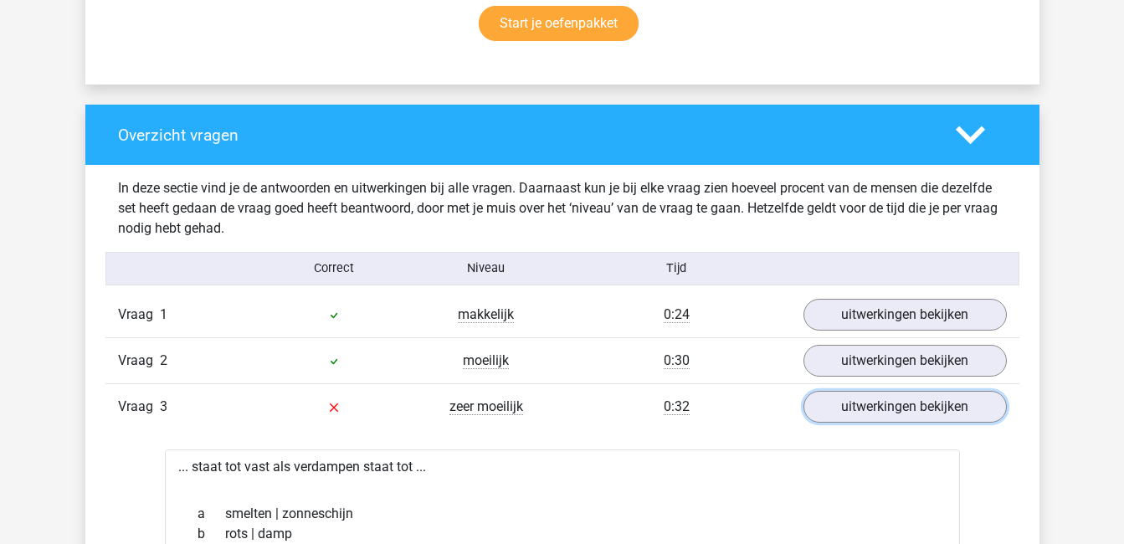
scroll to position [1109, 0]
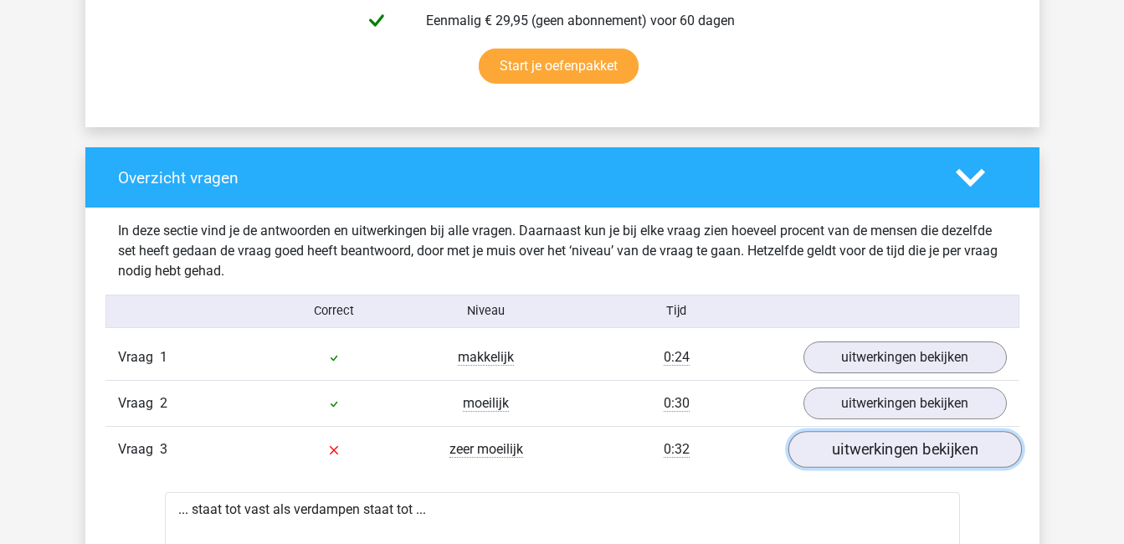
click at [902, 448] on link "uitwerkingen bekijken" at bounding box center [905, 449] width 234 height 37
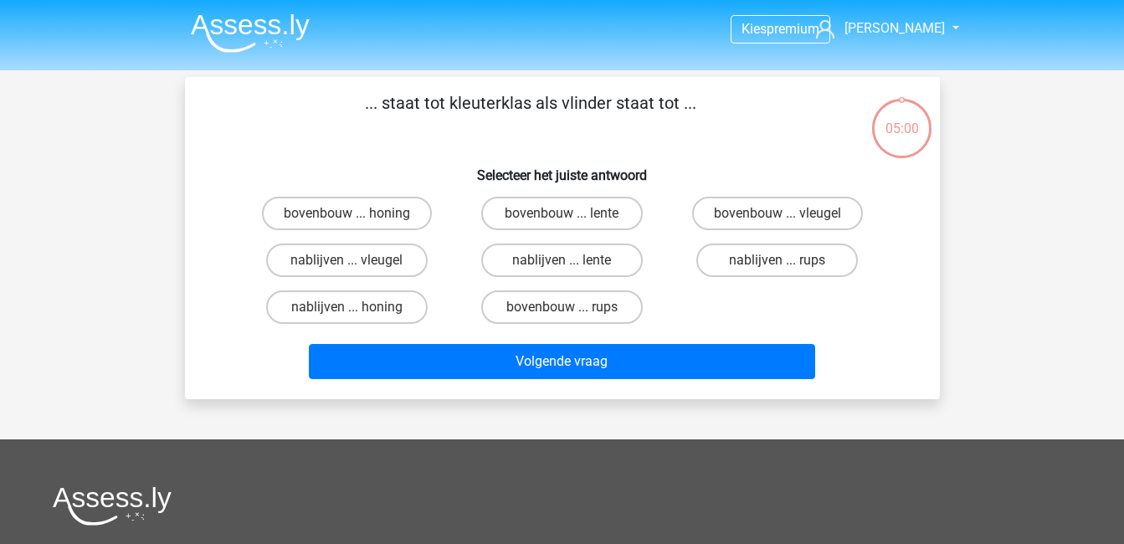
scroll to position [77, 0]
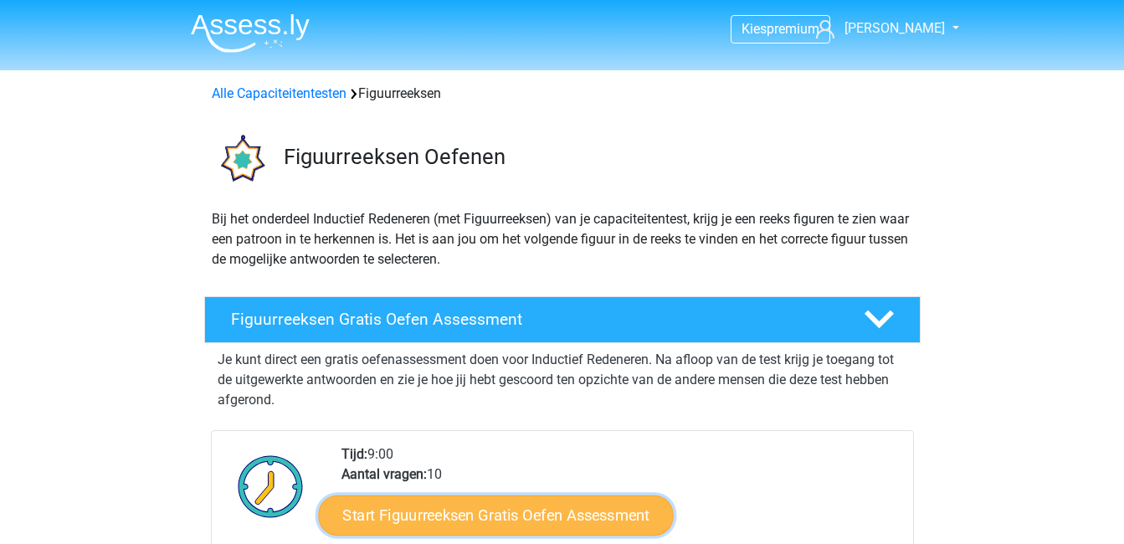
click at [512, 515] on link "Start Figuurreeksen Gratis Oefen Assessment" at bounding box center [495, 515] width 355 height 40
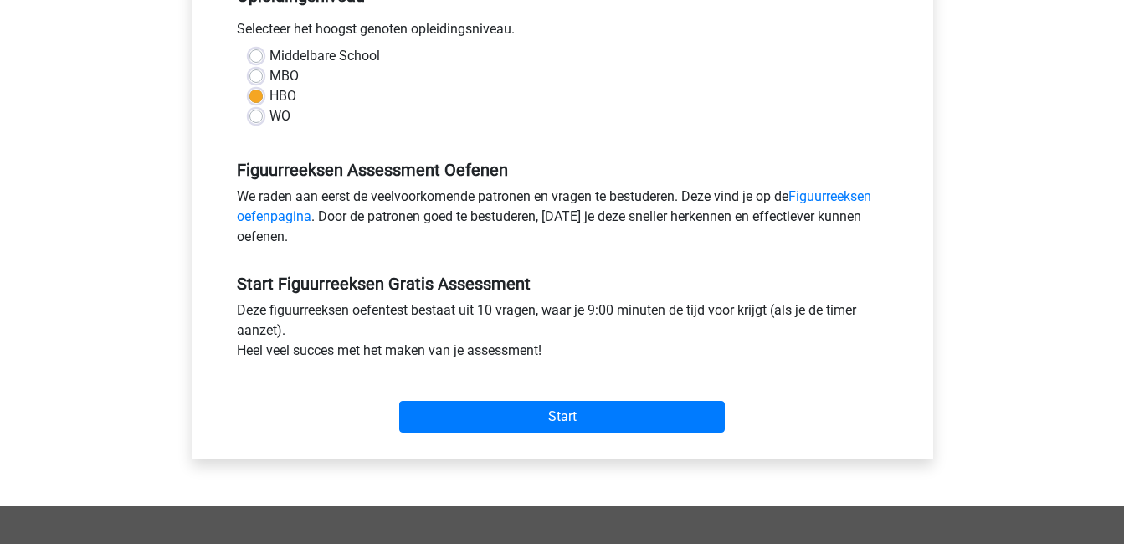
scroll to position [369, 0]
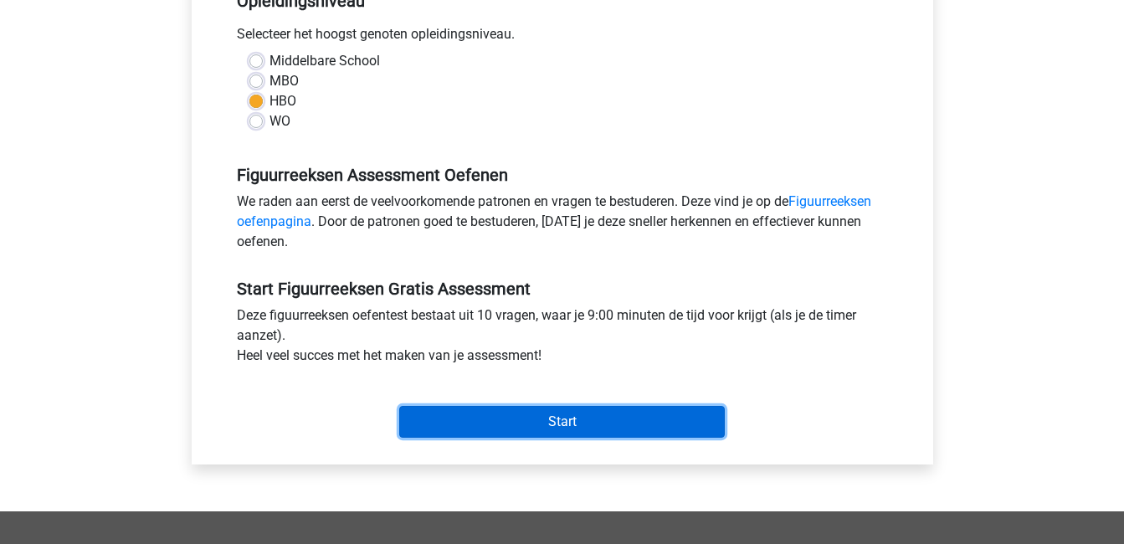
click at [663, 412] on input "Start" at bounding box center [562, 422] width 326 height 32
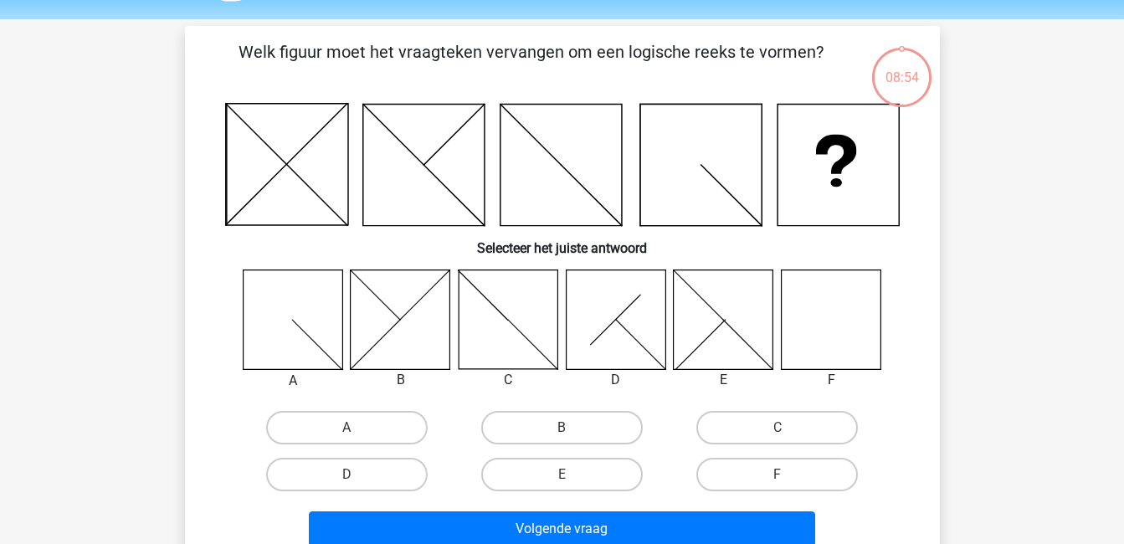
scroll to position [54, 0]
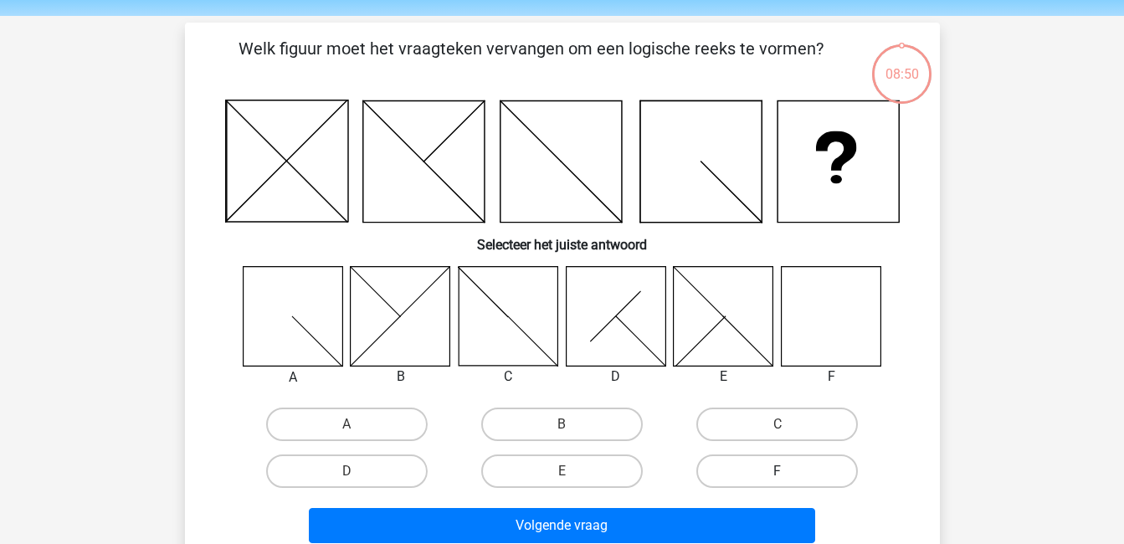
click at [755, 460] on label "F" at bounding box center [777, 471] width 162 height 33
click at [778, 471] on input "F" at bounding box center [783, 476] width 11 height 11
radio input "true"
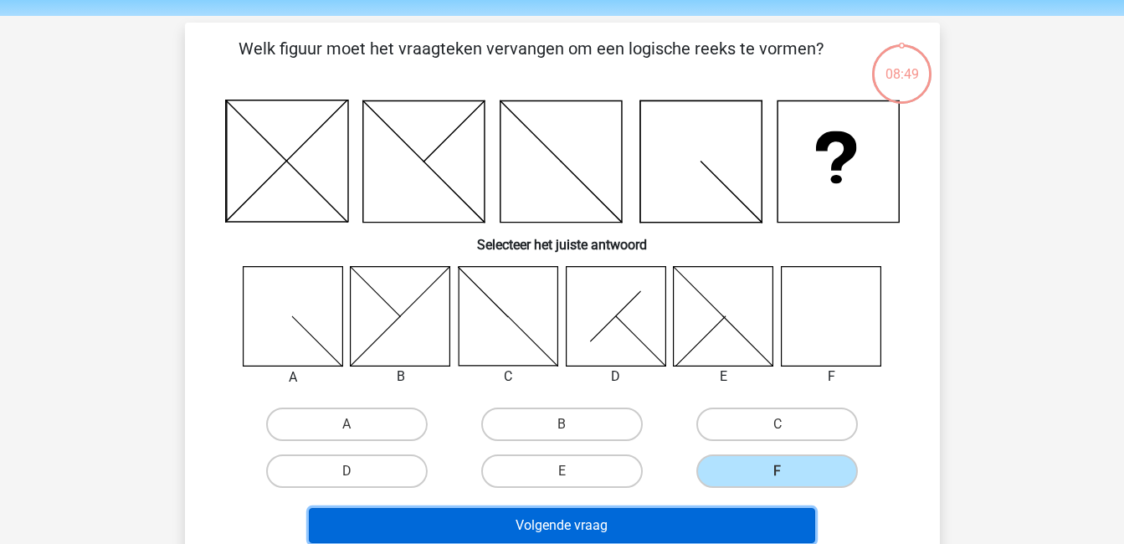
click at [636, 520] on button "Volgende vraag" at bounding box center [562, 525] width 506 height 35
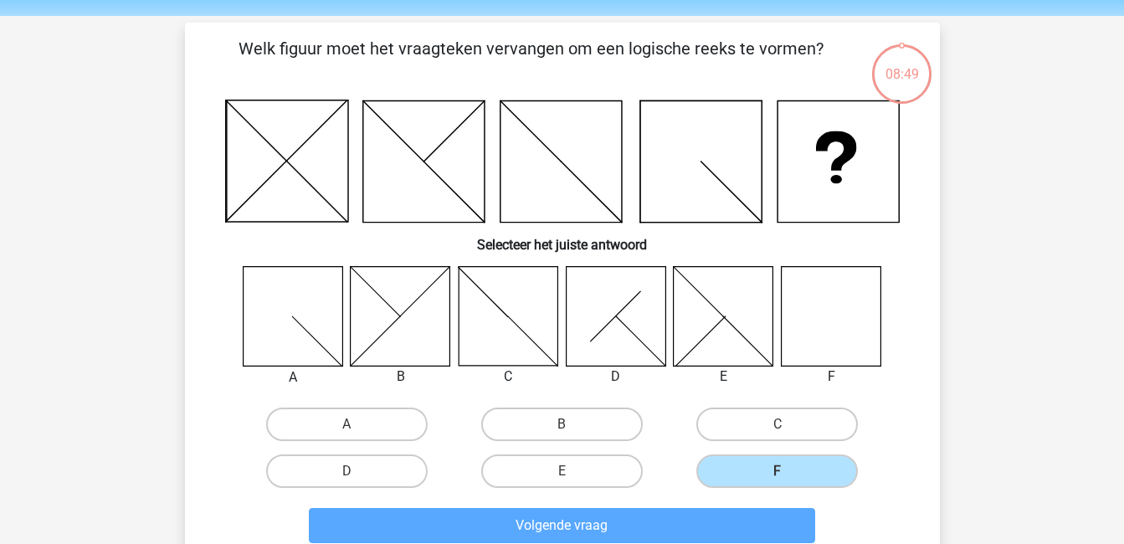
scroll to position [77, 0]
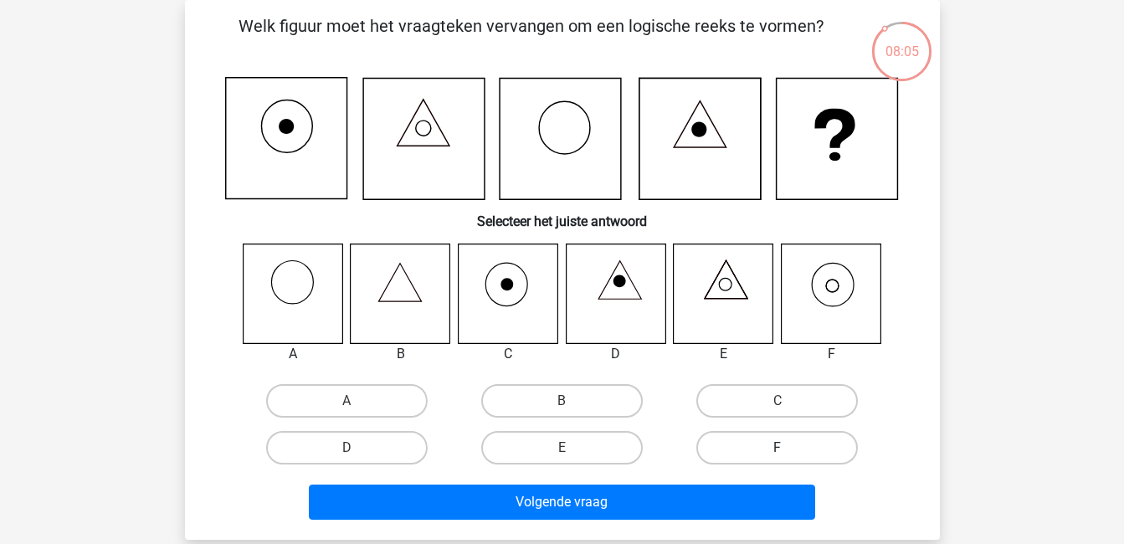
click at [793, 454] on label "F" at bounding box center [777, 447] width 162 height 33
click at [789, 454] on input "F" at bounding box center [783, 453] width 11 height 11
radio input "true"
click at [793, 454] on label "F" at bounding box center [777, 447] width 162 height 33
click at [789, 454] on input "F" at bounding box center [783, 453] width 11 height 11
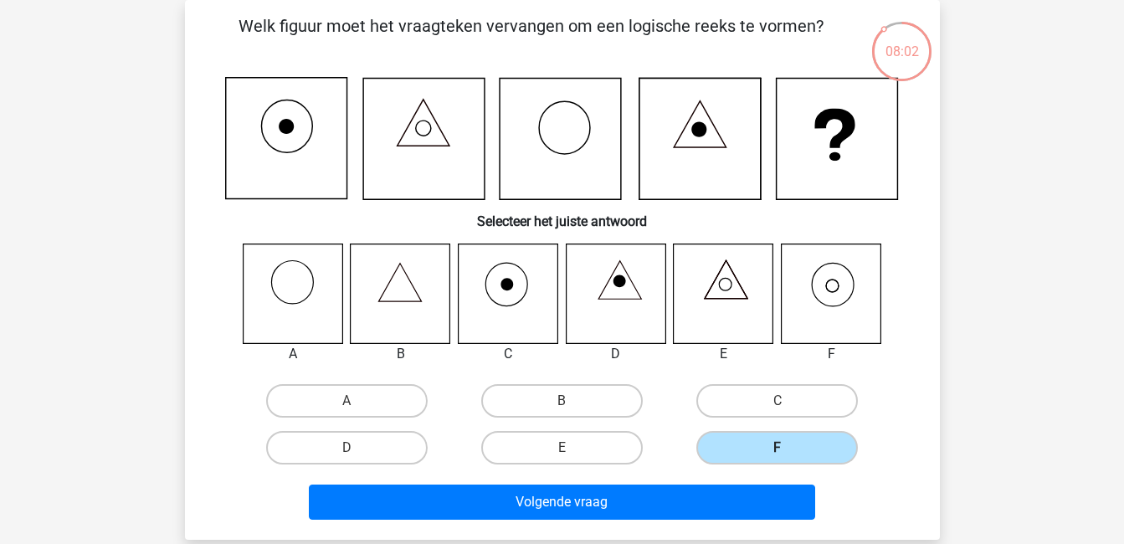
click at [736, 450] on label "F" at bounding box center [777, 447] width 162 height 33
click at [778, 450] on input "F" at bounding box center [783, 453] width 11 height 11
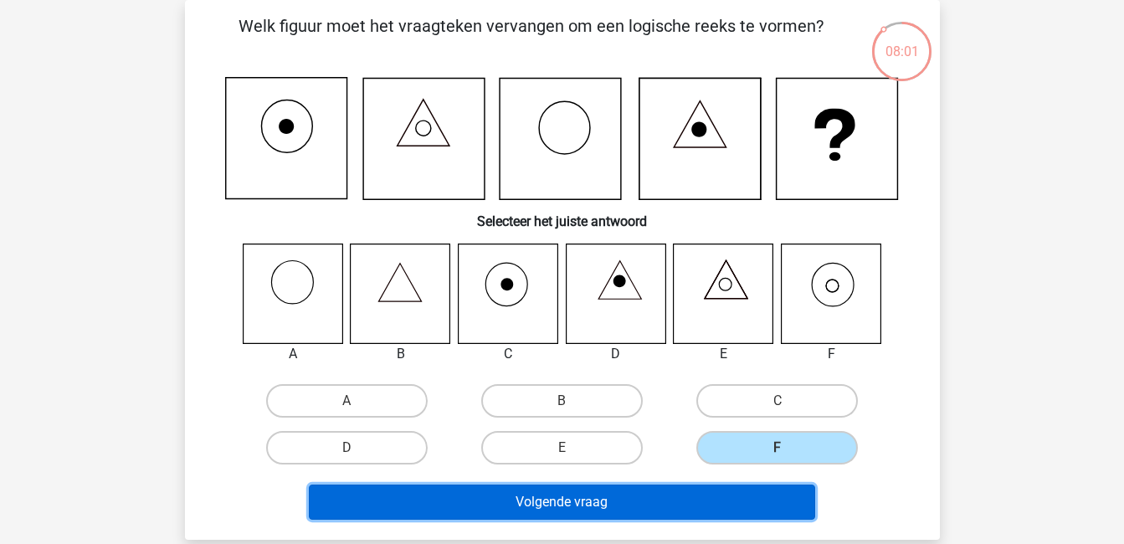
click at [627, 496] on button "Volgende vraag" at bounding box center [562, 502] width 506 height 35
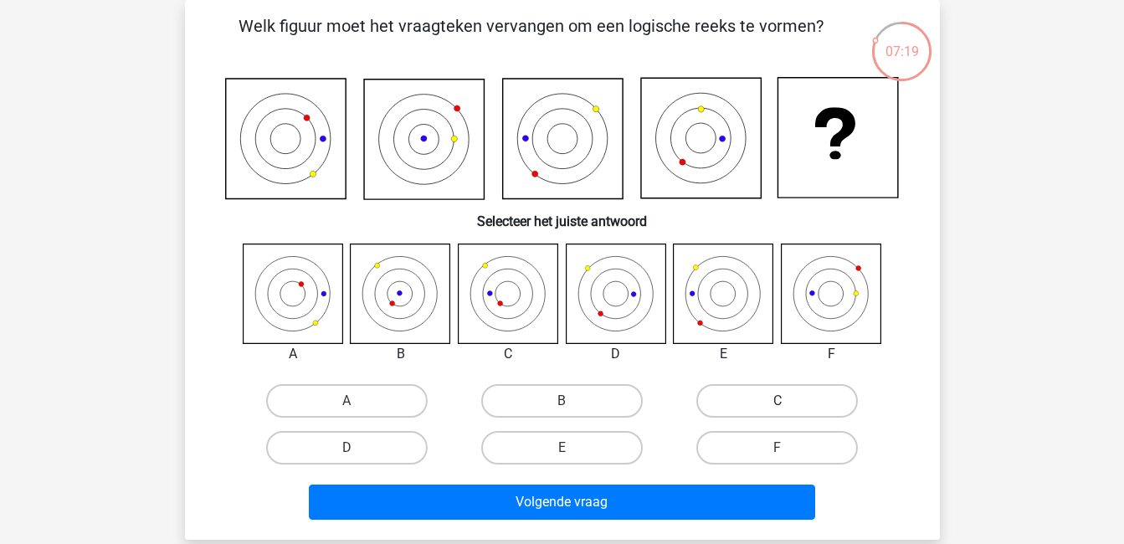
click at [746, 399] on label "C" at bounding box center [777, 400] width 162 height 33
click at [778, 401] on input "C" at bounding box center [783, 406] width 11 height 11
radio input "true"
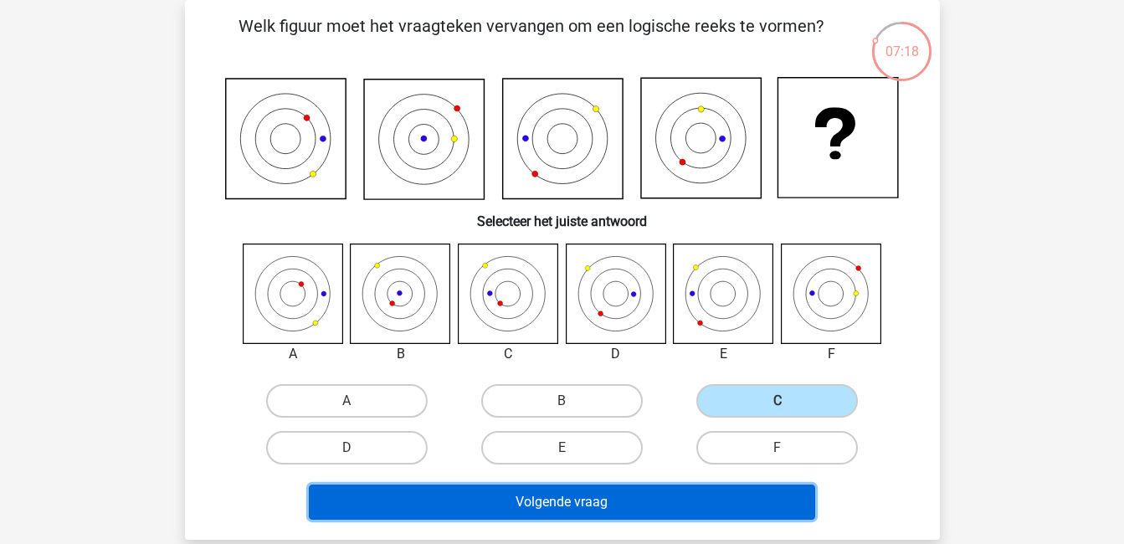
drag, startPoint x: 548, startPoint y: 501, endPoint x: 577, endPoint y: 487, distance: 31.8
click at [577, 487] on button "Volgende vraag" at bounding box center [562, 502] width 506 height 35
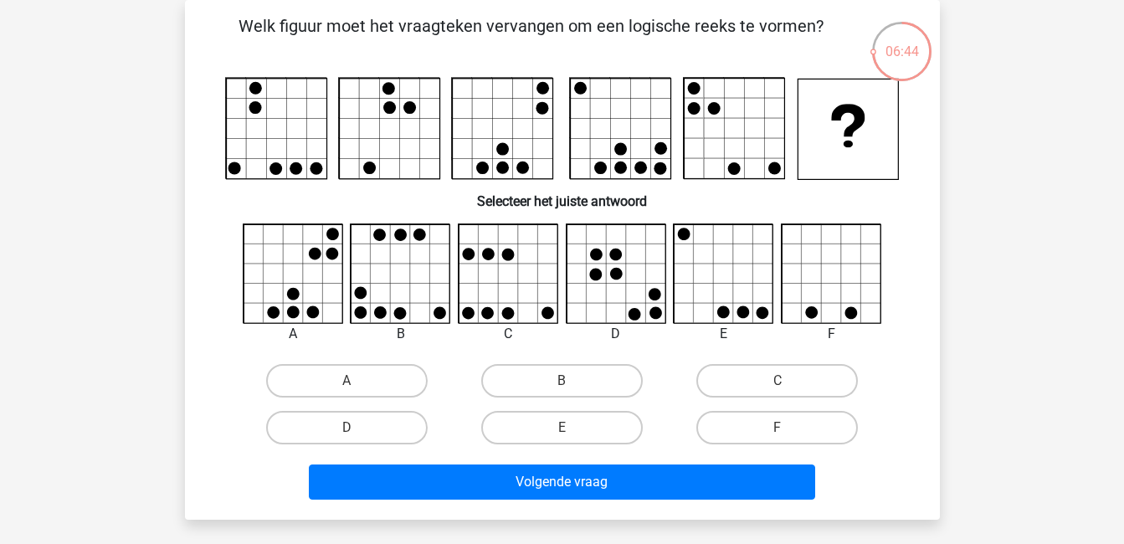
click at [403, 194] on h6 "Selecteer het juiste antwoord" at bounding box center [562, 194] width 701 height 29
drag, startPoint x: 538, startPoint y: 379, endPoint x: 558, endPoint y: 387, distance: 20.7
click at [558, 387] on label "B" at bounding box center [562, 380] width 162 height 33
click at [562, 387] on input "B" at bounding box center [567, 386] width 11 height 11
radio input "true"
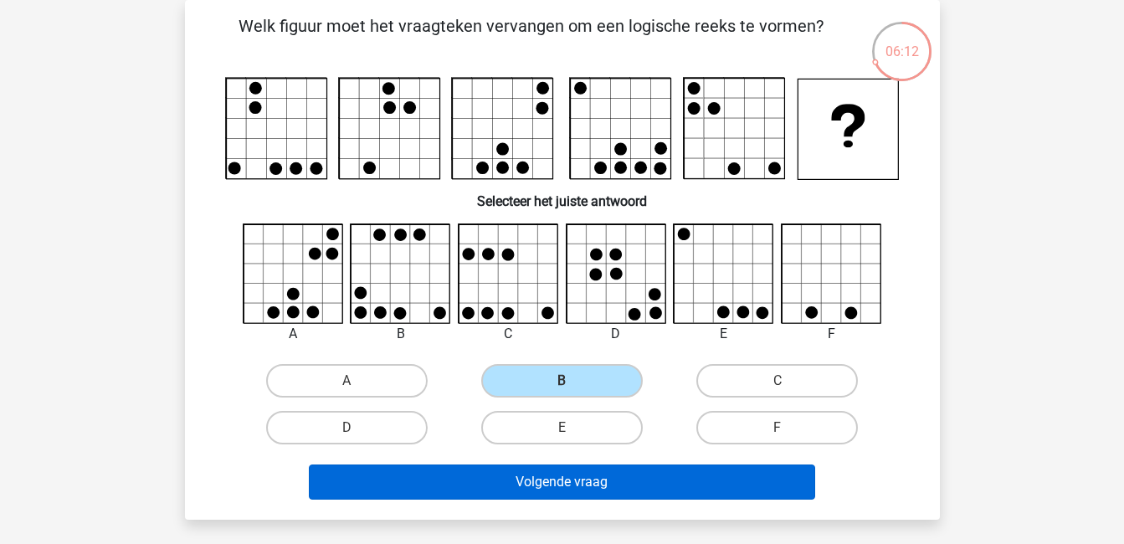
click at [553, 468] on div "Volgende vraag" at bounding box center [562, 478] width 701 height 55
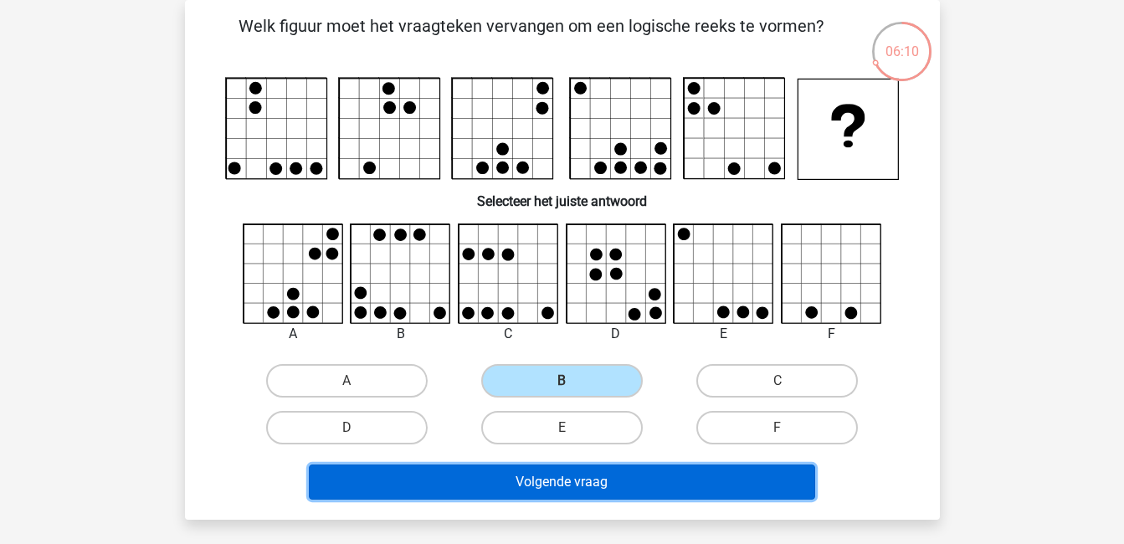
click at [554, 484] on button "Volgende vraag" at bounding box center [562, 482] width 506 height 35
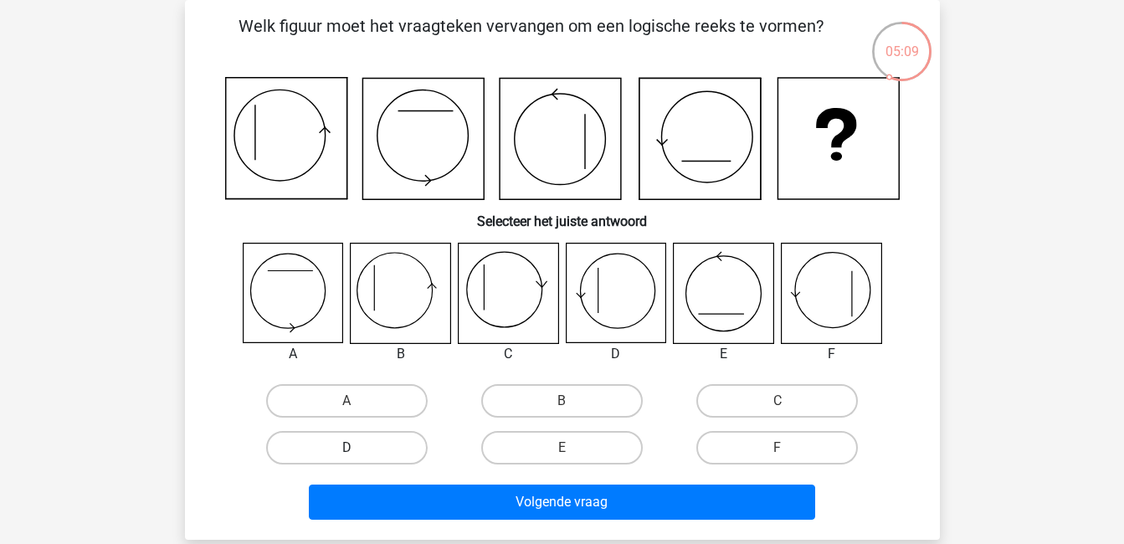
click at [370, 446] on label "D" at bounding box center [347, 447] width 162 height 33
click at [357, 448] on input "D" at bounding box center [352, 453] width 11 height 11
radio input "true"
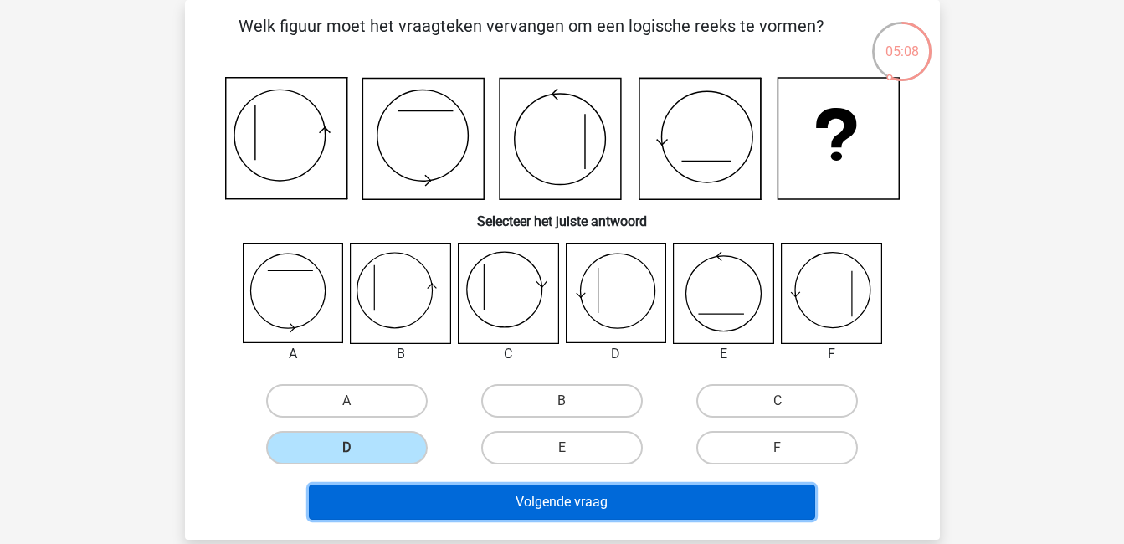
click at [511, 509] on button "Volgende vraag" at bounding box center [562, 502] width 506 height 35
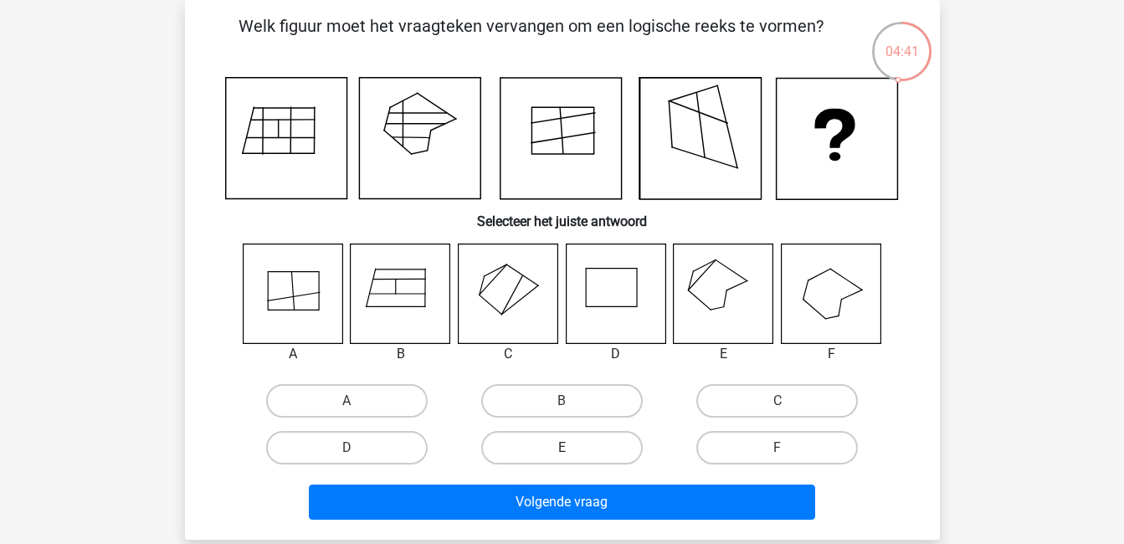
click at [587, 447] on label "E" at bounding box center [562, 447] width 162 height 33
click at [573, 448] on input "E" at bounding box center [567, 453] width 11 height 11
radio input "true"
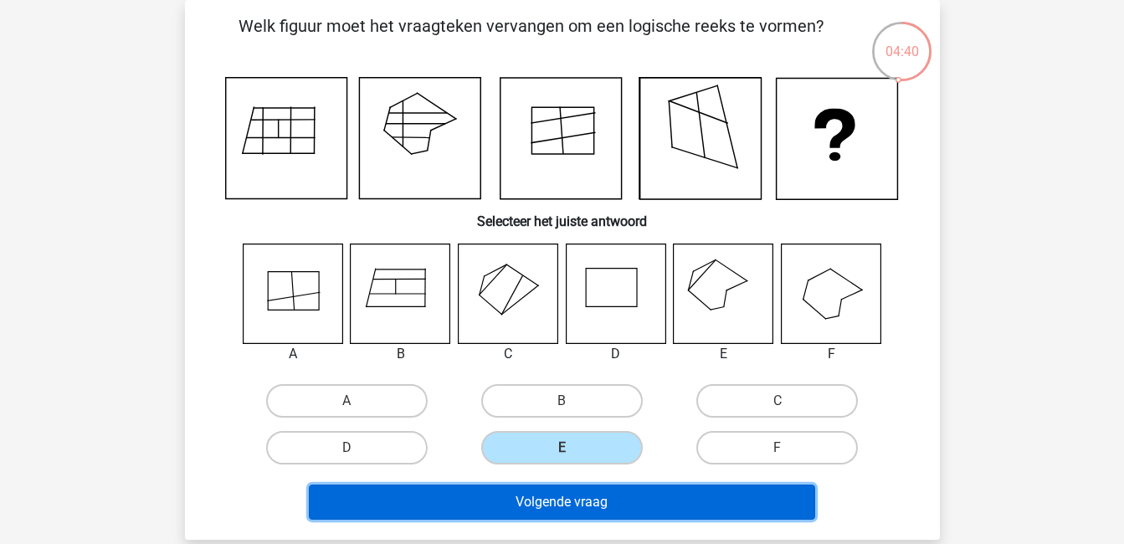
click at [614, 495] on button "Volgende vraag" at bounding box center [562, 502] width 506 height 35
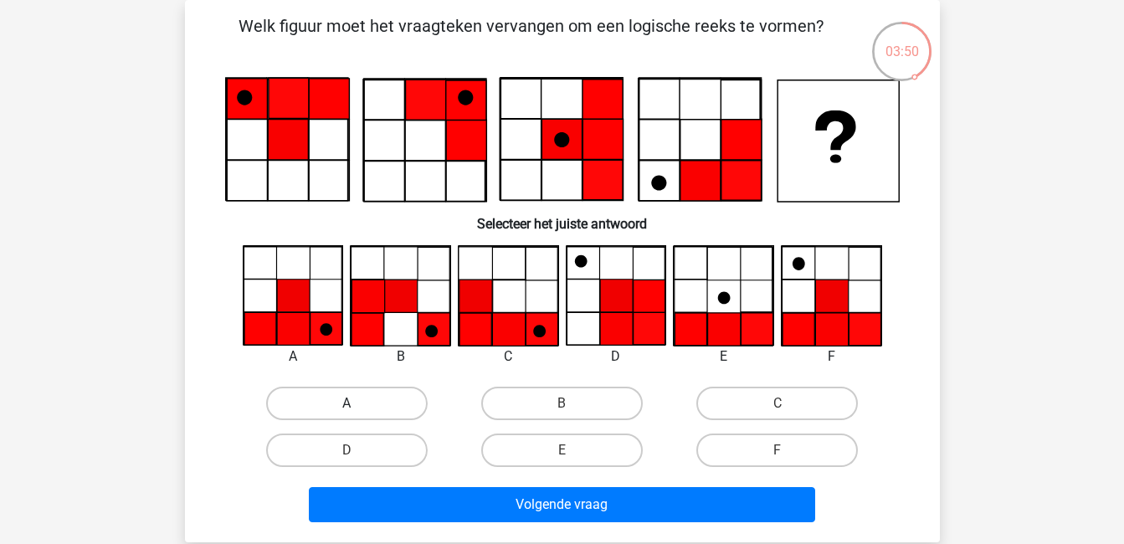
click at [331, 399] on label "A" at bounding box center [347, 403] width 162 height 33
click at [347, 403] on input "A" at bounding box center [352, 408] width 11 height 11
radio input "true"
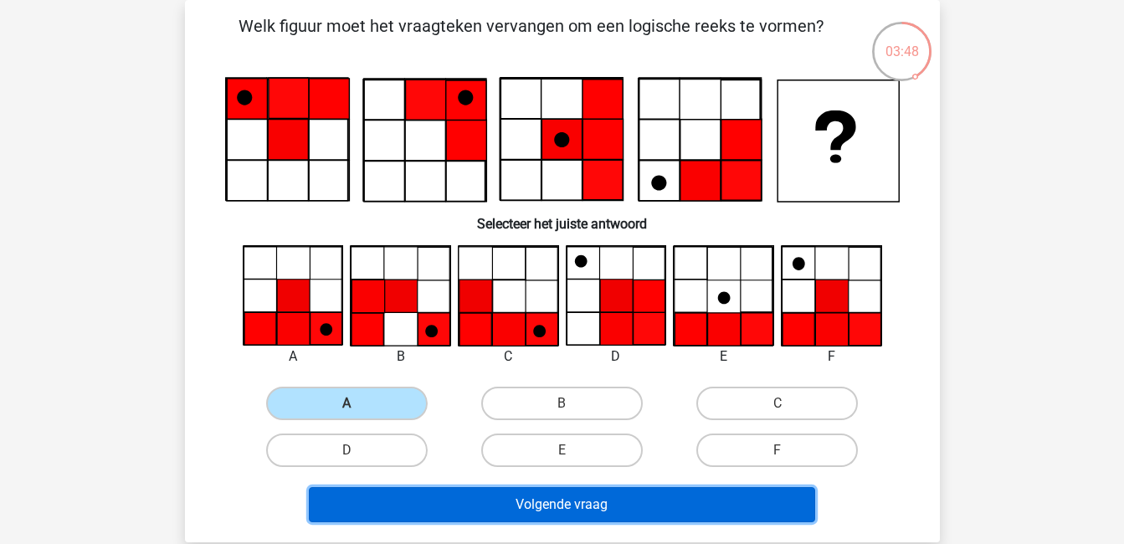
click at [598, 505] on button "Volgende vraag" at bounding box center [562, 504] width 506 height 35
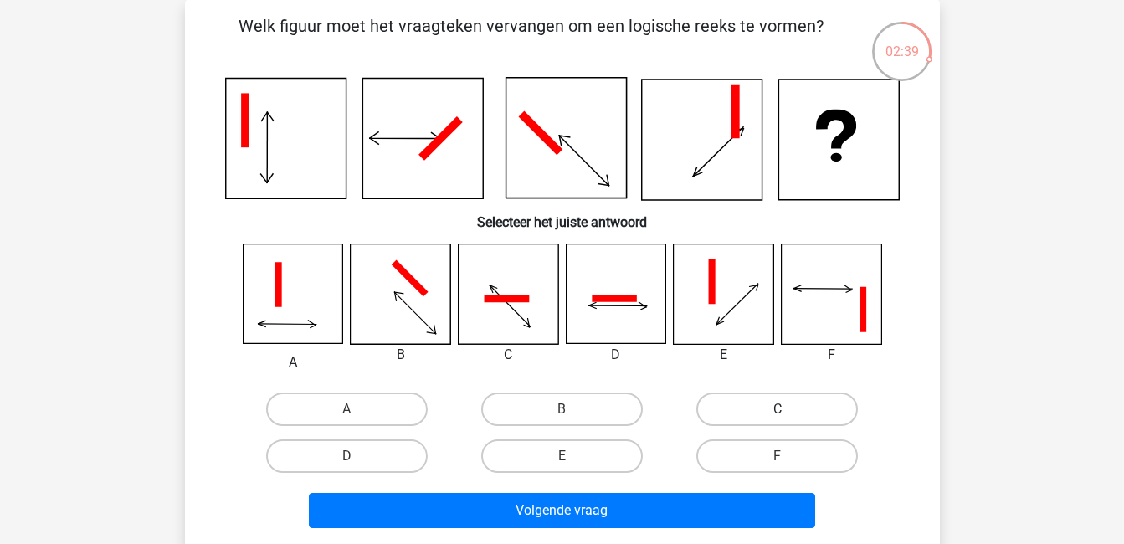
click at [785, 403] on label "C" at bounding box center [777, 409] width 162 height 33
click at [785, 409] on input "C" at bounding box center [783, 414] width 11 height 11
radio input "true"
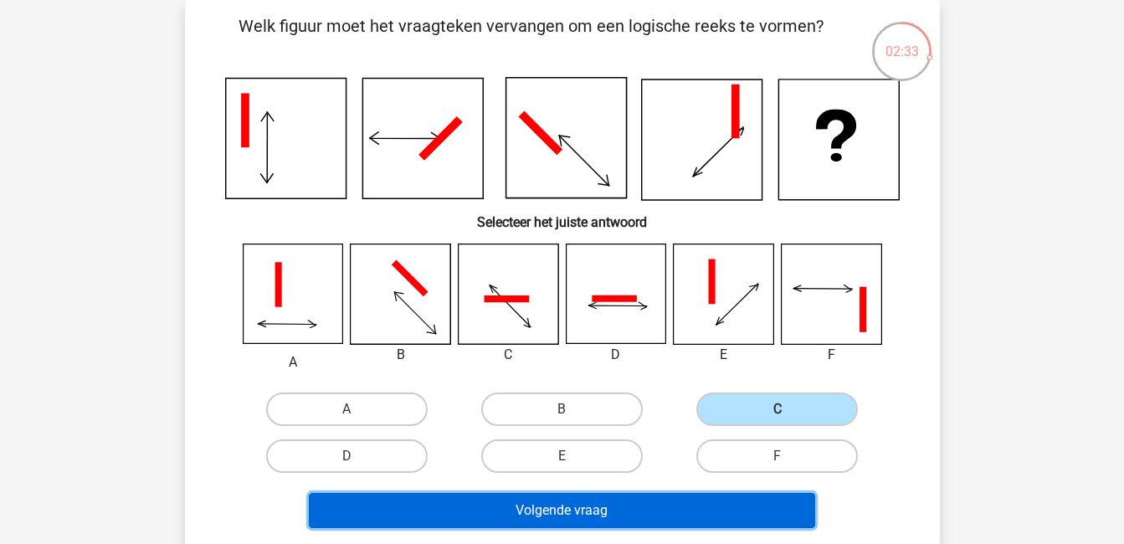
click at [423, 513] on button "Volgende vraag" at bounding box center [562, 510] width 506 height 35
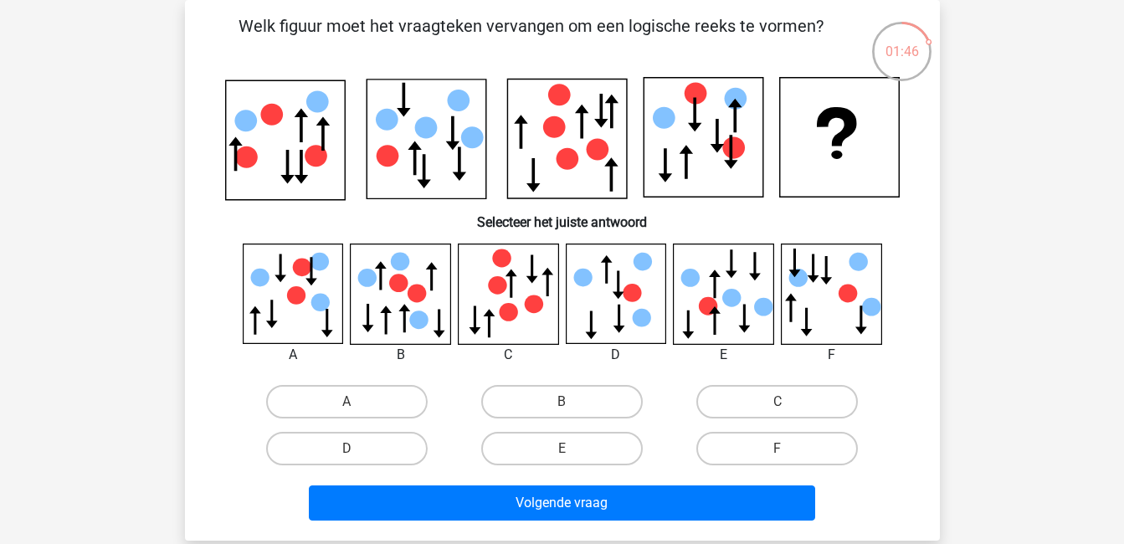
click at [824, 284] on icon at bounding box center [831, 294] width 100 height 100
click at [773, 415] on label "C" at bounding box center [777, 401] width 162 height 33
click at [778, 413] on input "C" at bounding box center [783, 407] width 11 height 11
radio input "true"
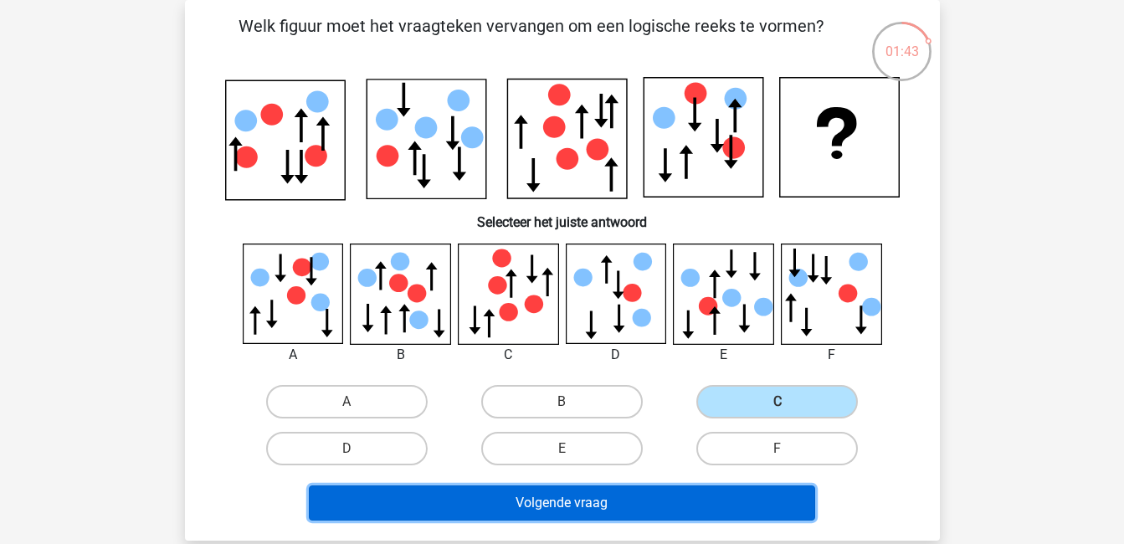
click at [597, 505] on button "Volgende vraag" at bounding box center [562, 503] width 506 height 35
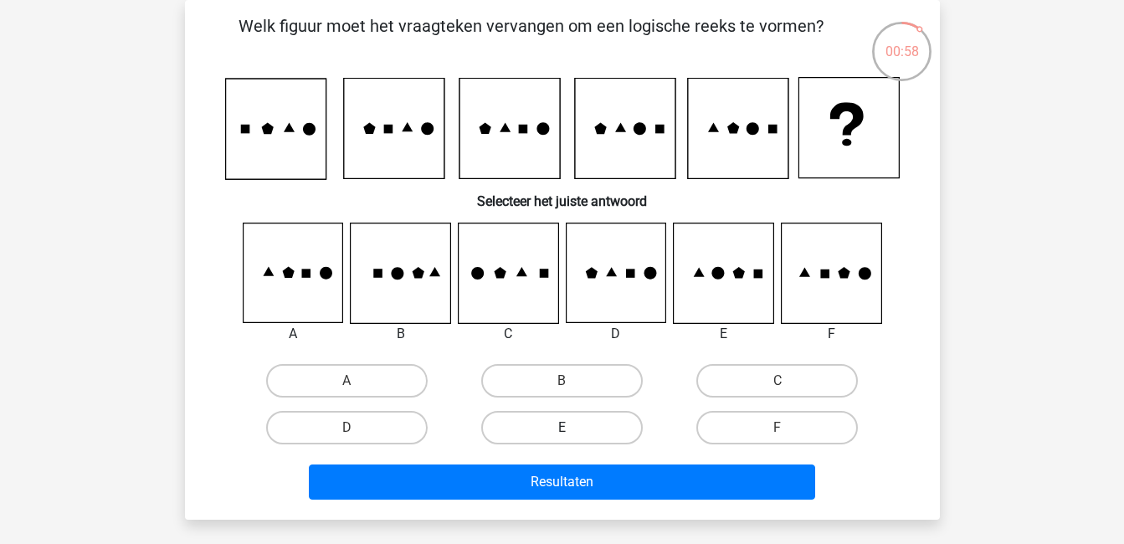
click at [563, 424] on label "E" at bounding box center [562, 427] width 162 height 33
click at [563, 428] on input "E" at bounding box center [567, 433] width 11 height 11
radio input "true"
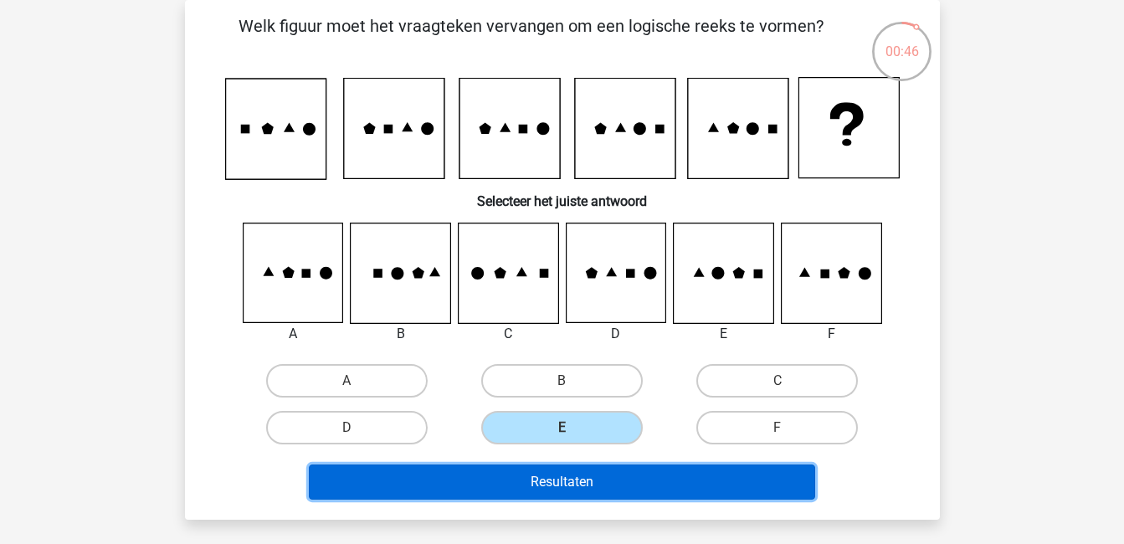
click at [590, 477] on button "Resultaten" at bounding box center [562, 482] width 506 height 35
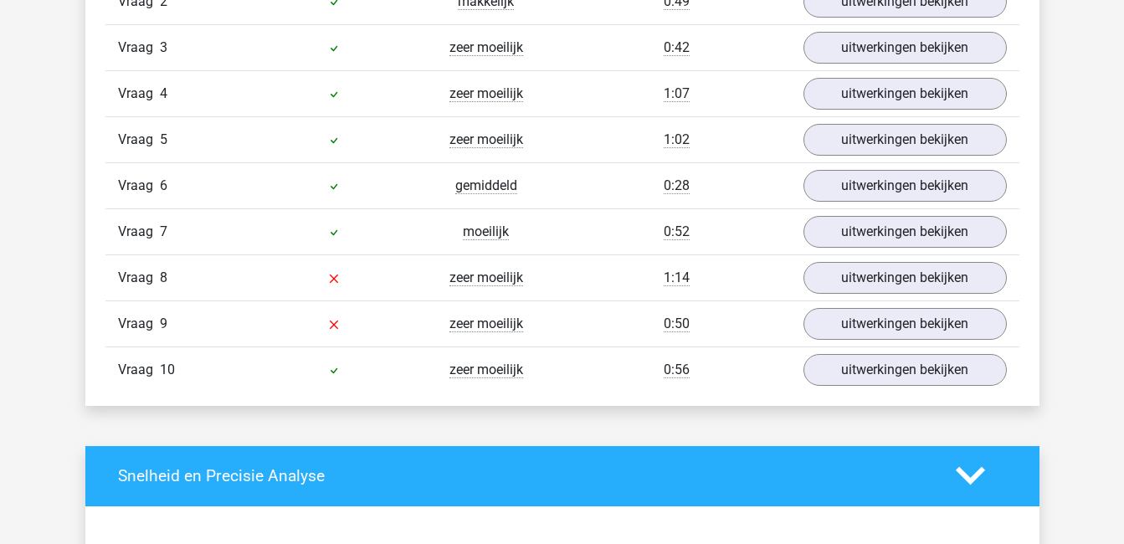
scroll to position [1498, 0]
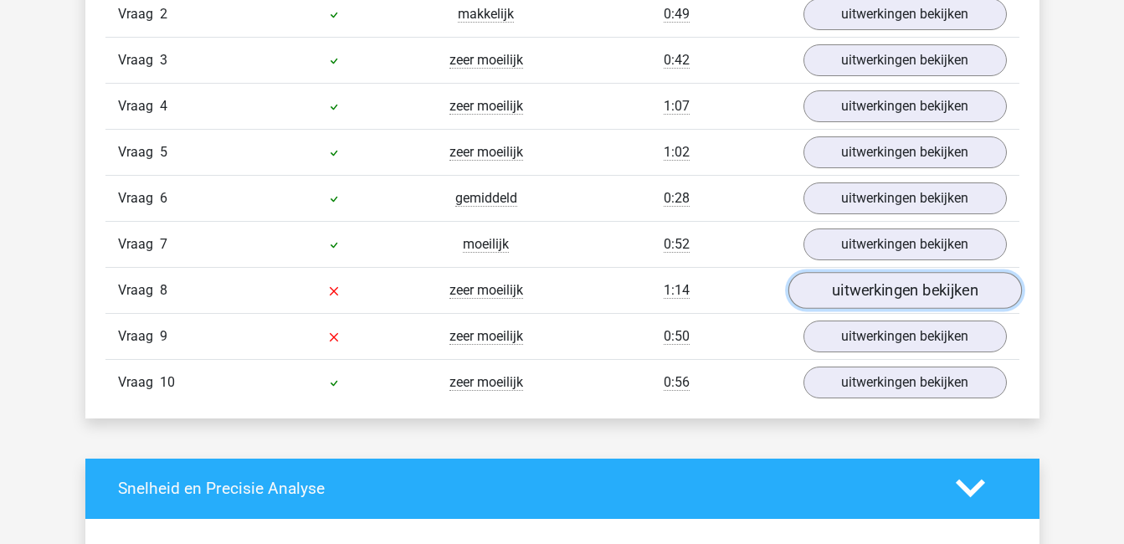
click at [911, 297] on link "uitwerkingen bekijken" at bounding box center [905, 290] width 234 height 37
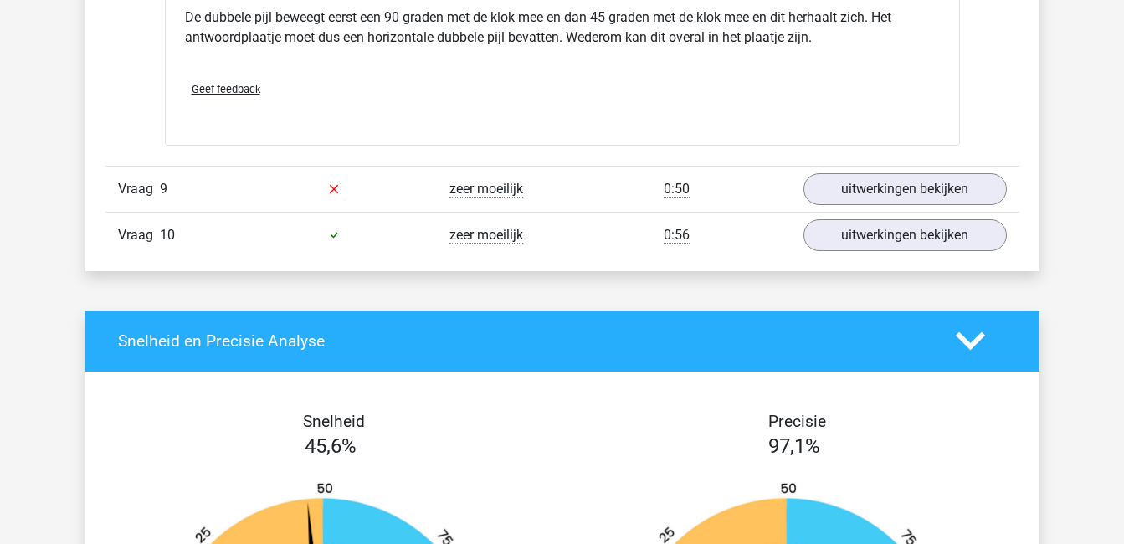
scroll to position [2730, 0]
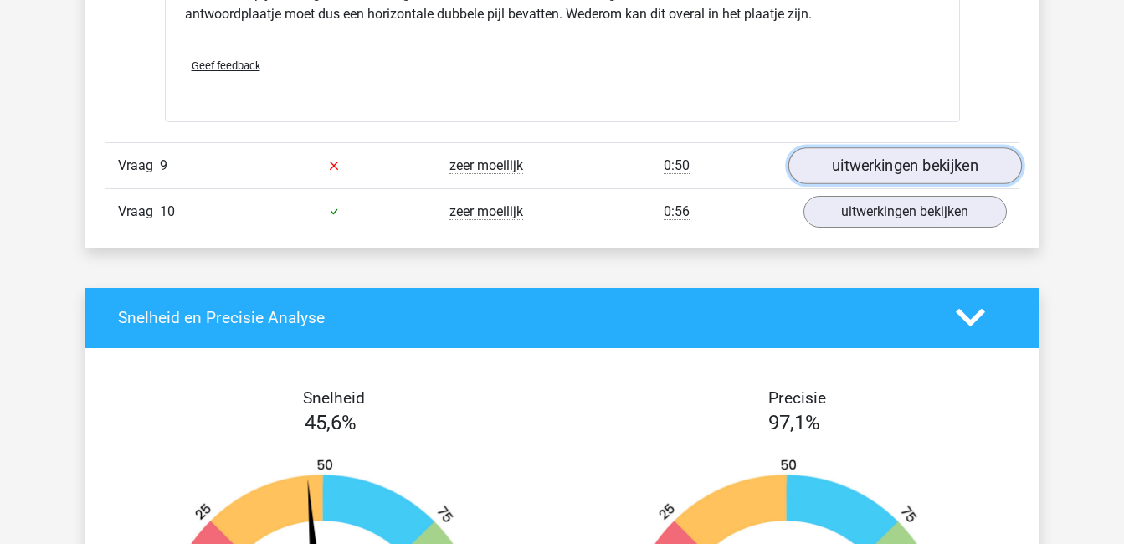
click at [948, 161] on link "uitwerkingen bekijken" at bounding box center [905, 165] width 234 height 37
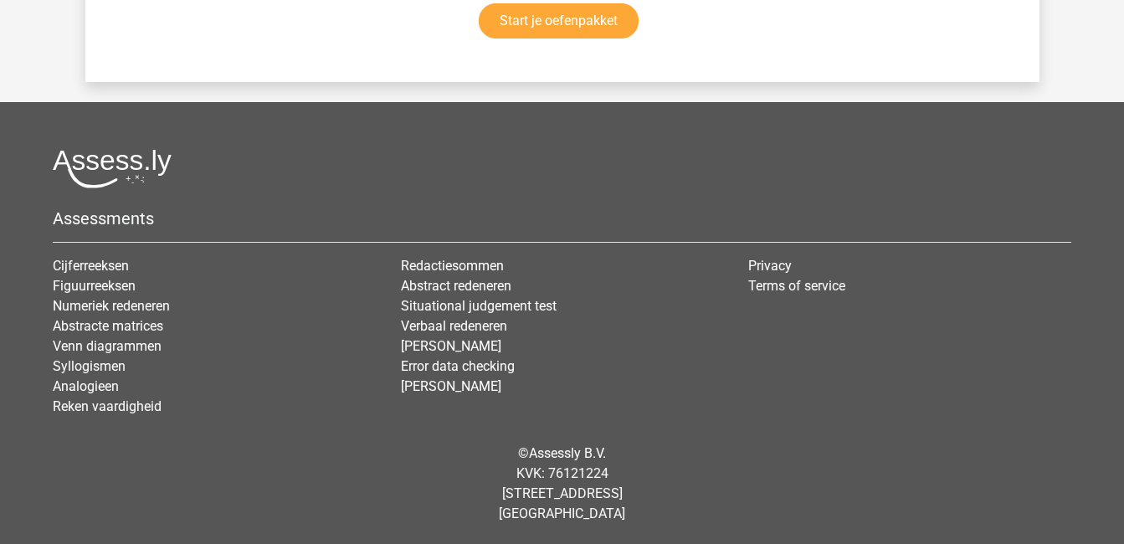
scroll to position [2669, 0]
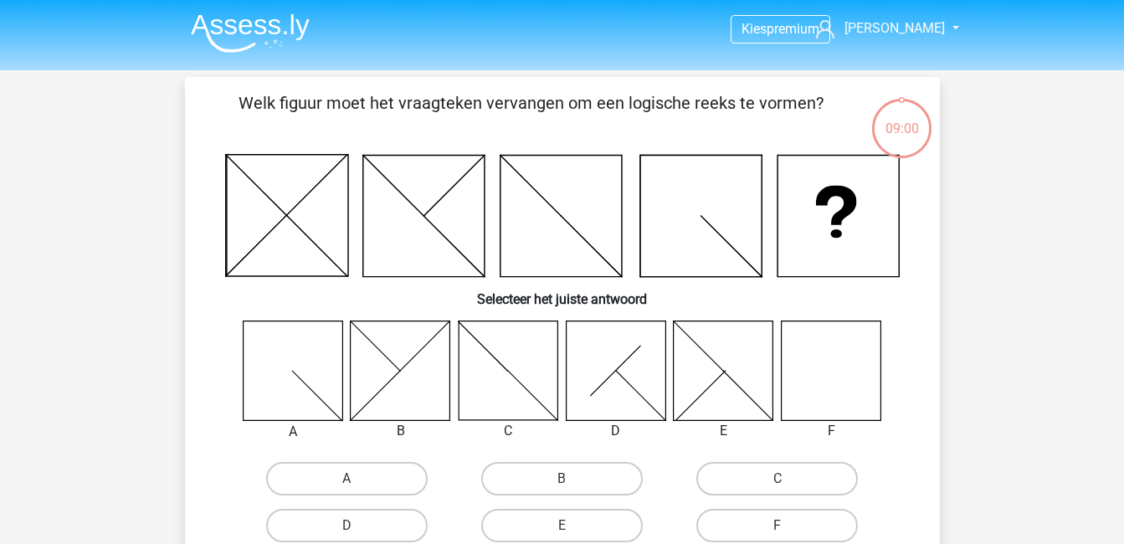
scroll to position [77, 0]
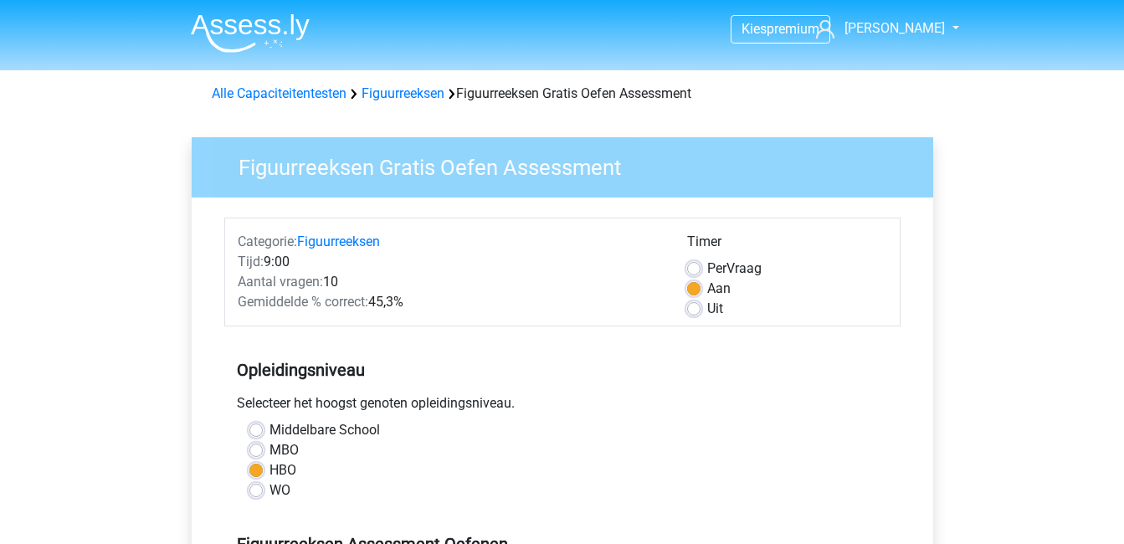
scroll to position [369, 0]
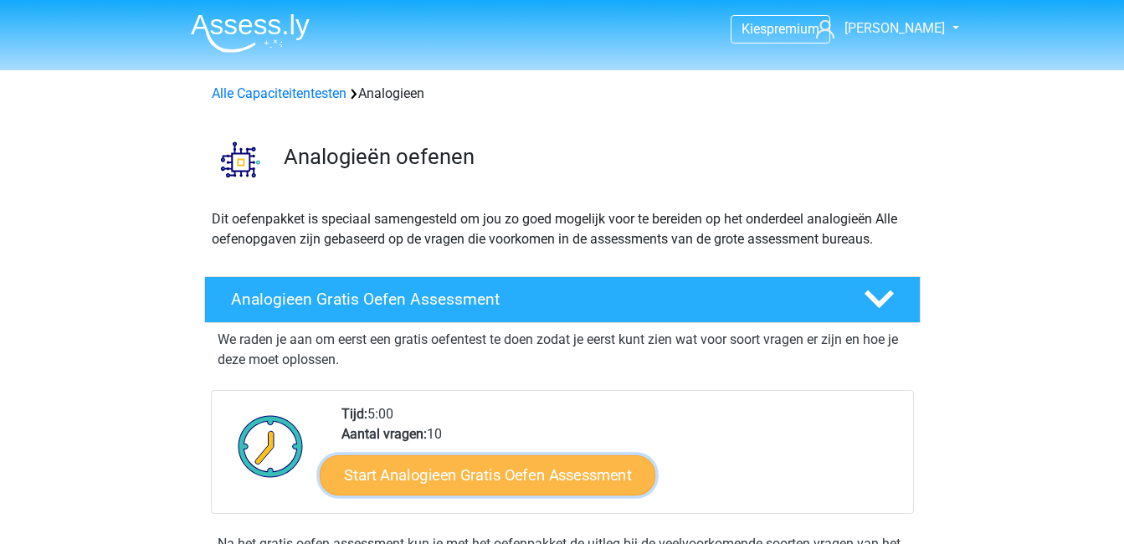
click at [568, 469] on link "Start Analogieen Gratis Oefen Assessment" at bounding box center [488, 475] width 336 height 40
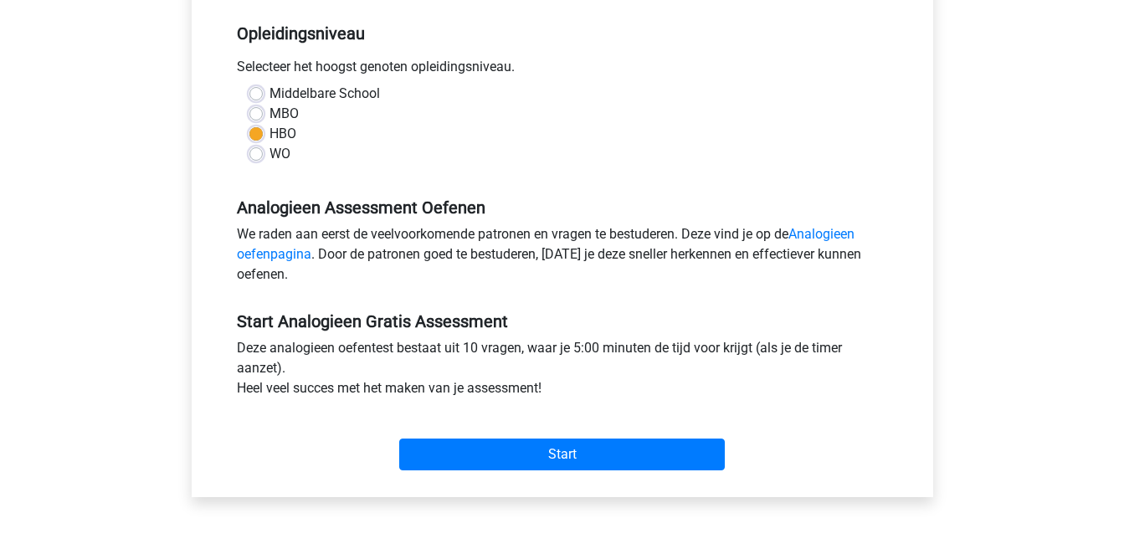
scroll to position [347, 0]
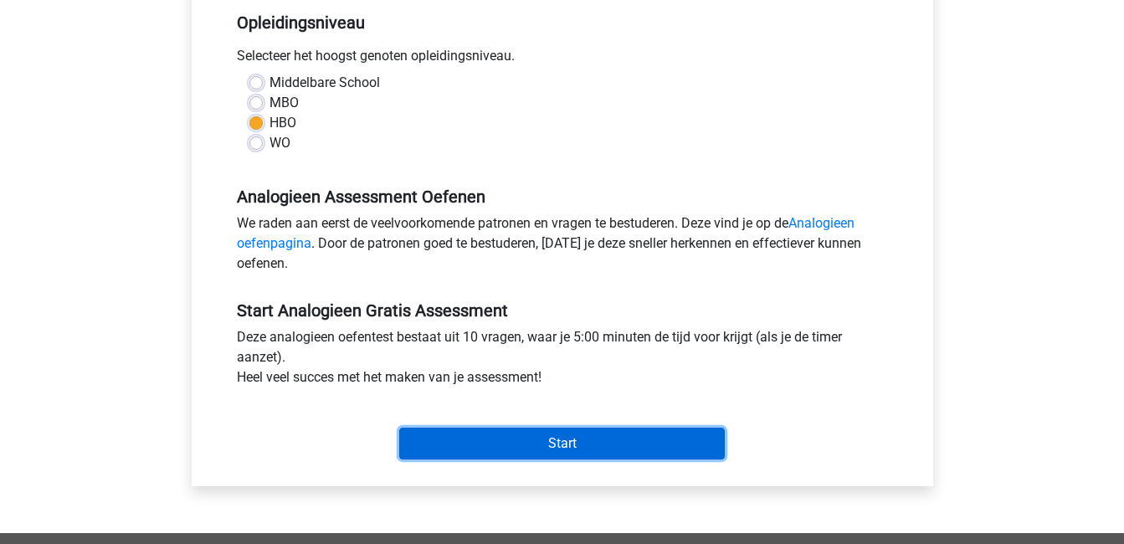
click at [569, 434] on input "Start" at bounding box center [562, 444] width 326 height 32
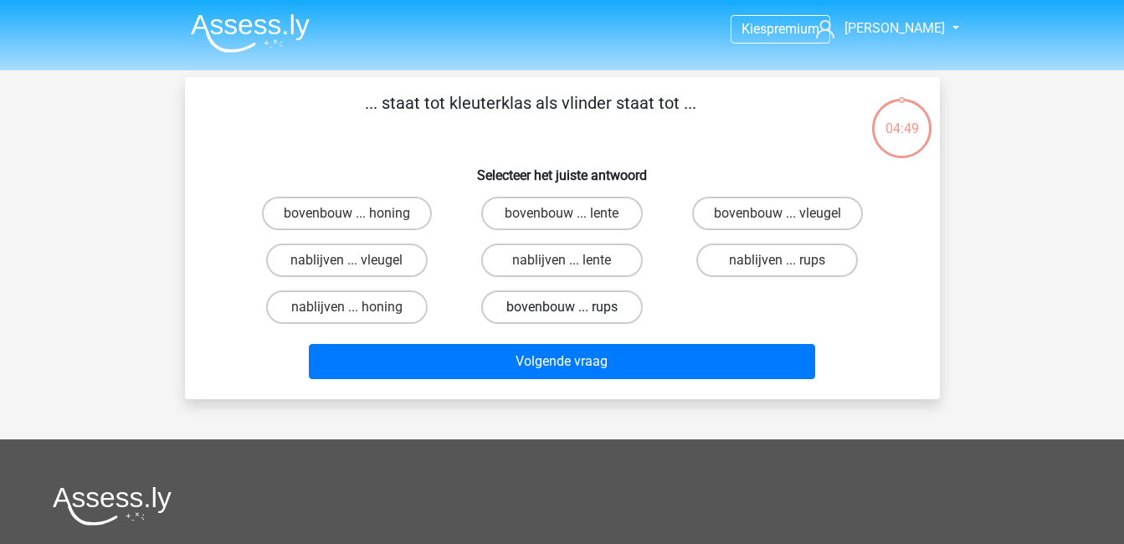
click at [575, 316] on label "bovenbouw ... rups" at bounding box center [562, 306] width 162 height 33
click at [573, 316] on input "bovenbouw ... rups" at bounding box center [567, 312] width 11 height 11
radio input "true"
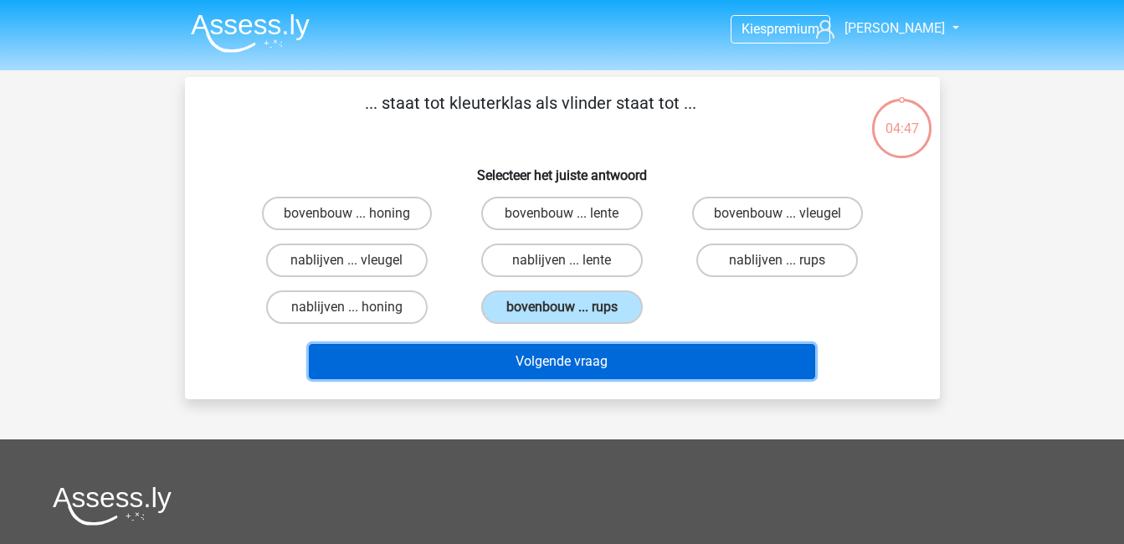
click at [582, 362] on button "Volgende vraag" at bounding box center [562, 361] width 506 height 35
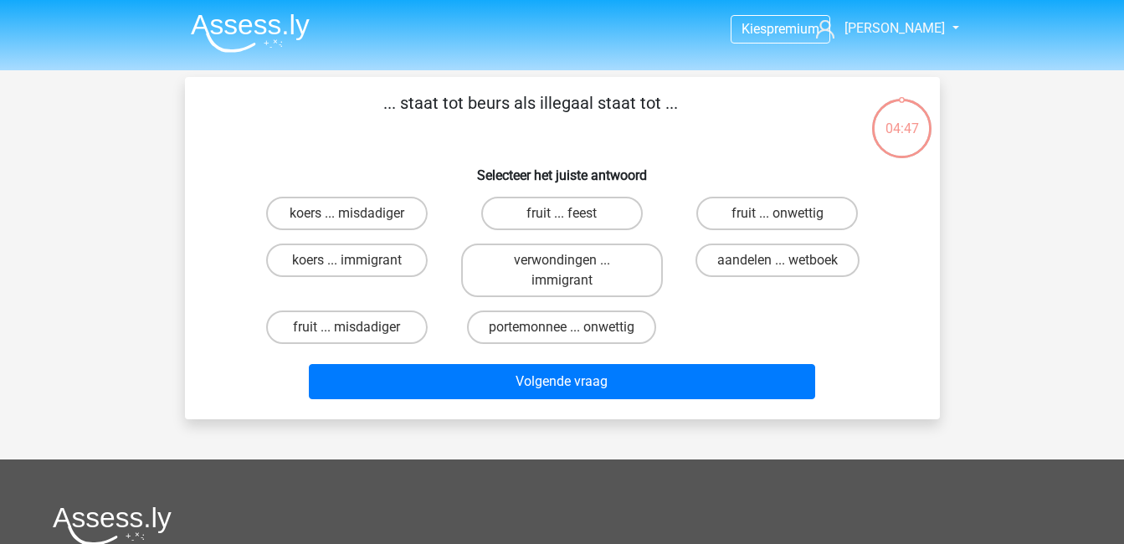
scroll to position [77, 0]
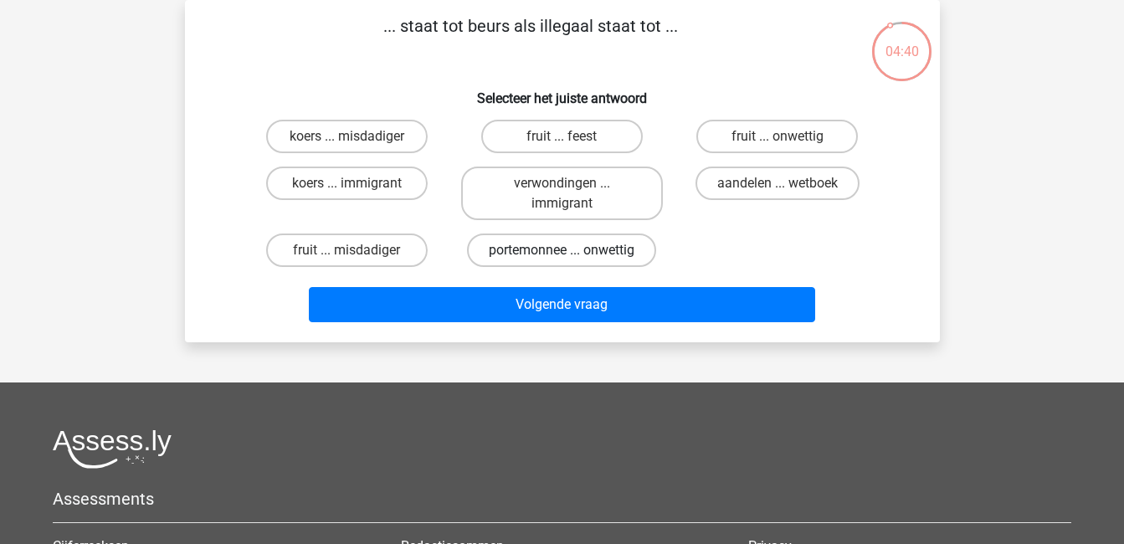
click at [536, 246] on label "portemonnee ... onwettig" at bounding box center [561, 250] width 189 height 33
click at [562, 250] on input "portemonnee ... onwettig" at bounding box center [567, 255] width 11 height 11
radio input "true"
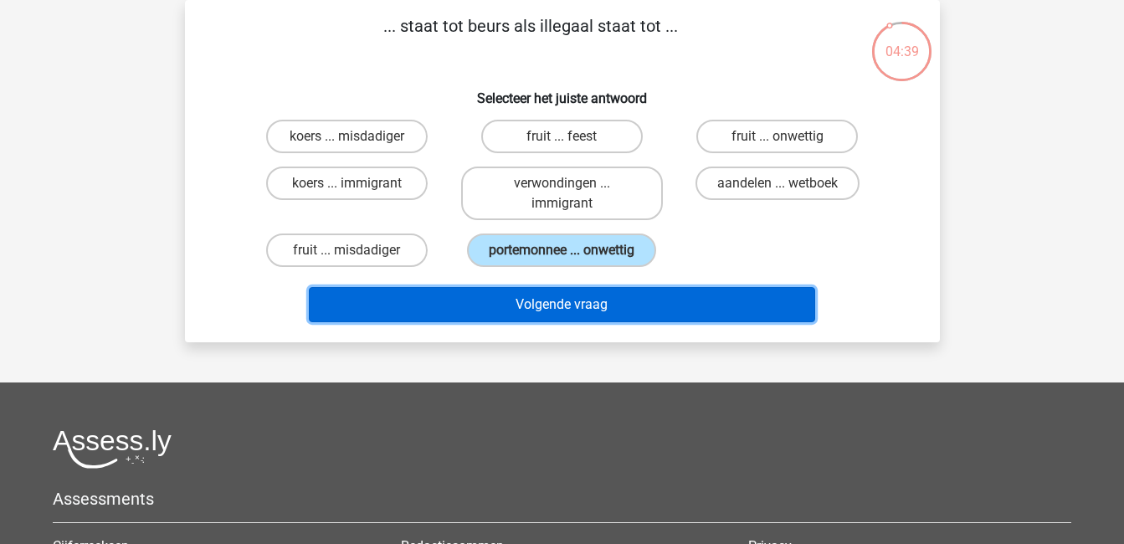
click at [555, 304] on button "Volgende vraag" at bounding box center [562, 304] width 506 height 35
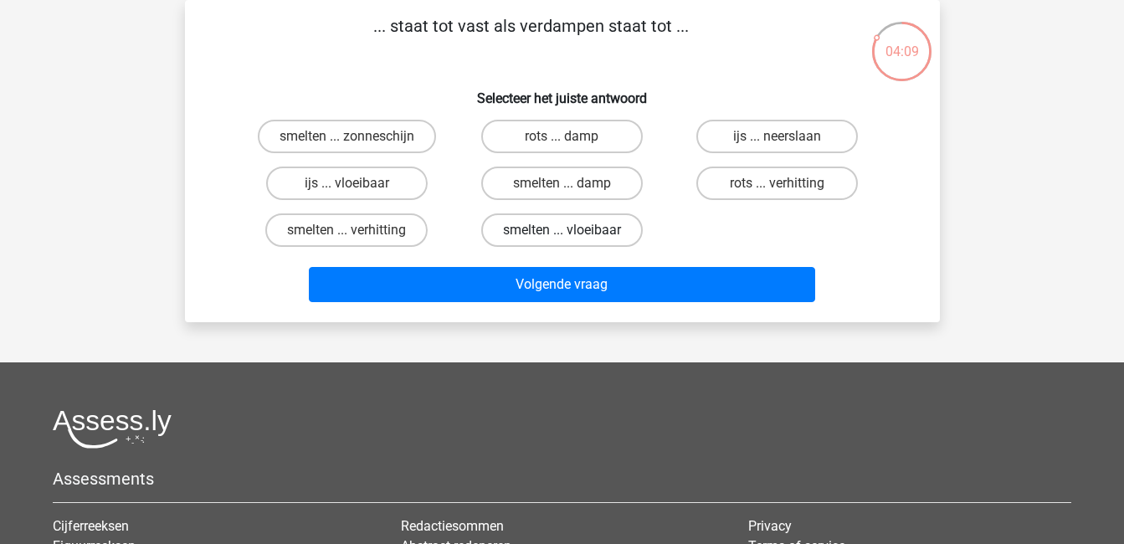
click at [578, 225] on label "smelten ... vloeibaar" at bounding box center [562, 229] width 162 height 33
click at [573, 230] on input "smelten ... vloeibaar" at bounding box center [567, 235] width 11 height 11
radio input "true"
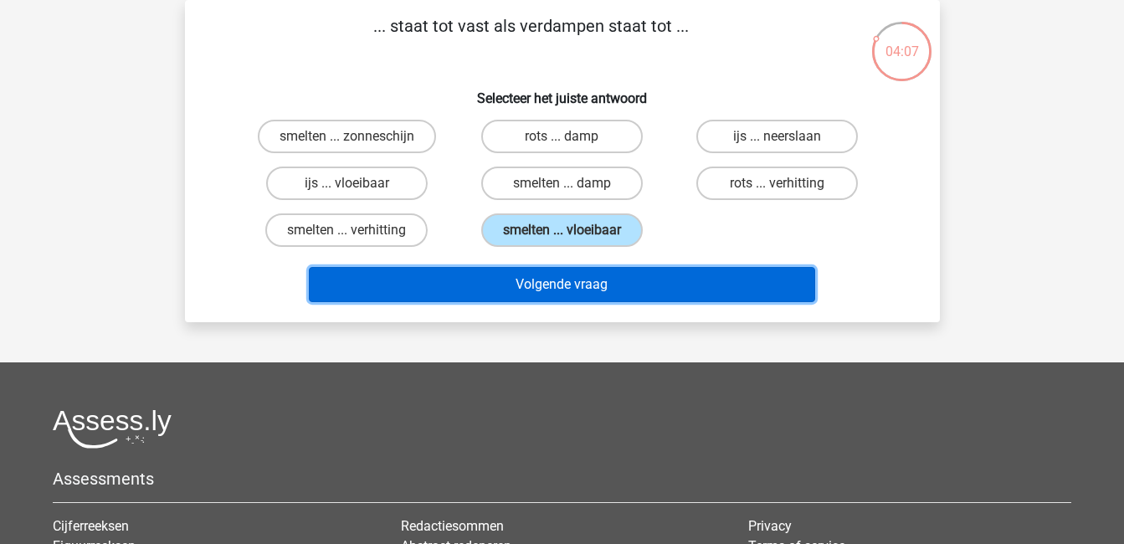
click at [589, 280] on button "Volgende vraag" at bounding box center [562, 284] width 506 height 35
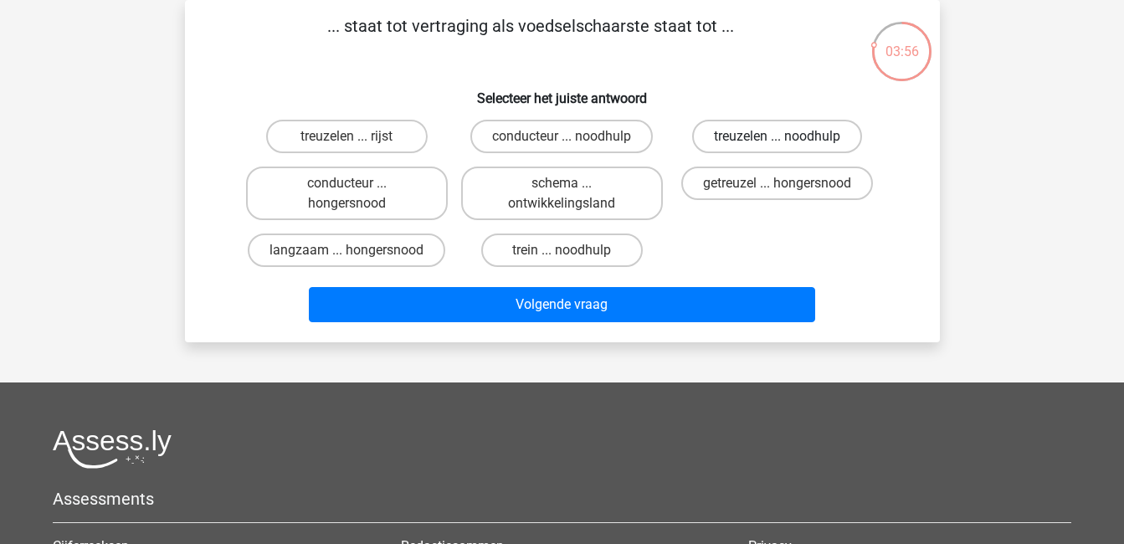
click at [739, 130] on label "treuzelen ... noodhulp" at bounding box center [777, 136] width 170 height 33
click at [778, 136] on input "treuzelen ... noodhulp" at bounding box center [783, 141] width 11 height 11
radio input "true"
click at [794, 182] on label "getreuzel ... hongersnood" at bounding box center [777, 183] width 192 height 33
click at [789, 183] on input "getreuzel ... hongersnood" at bounding box center [783, 188] width 11 height 11
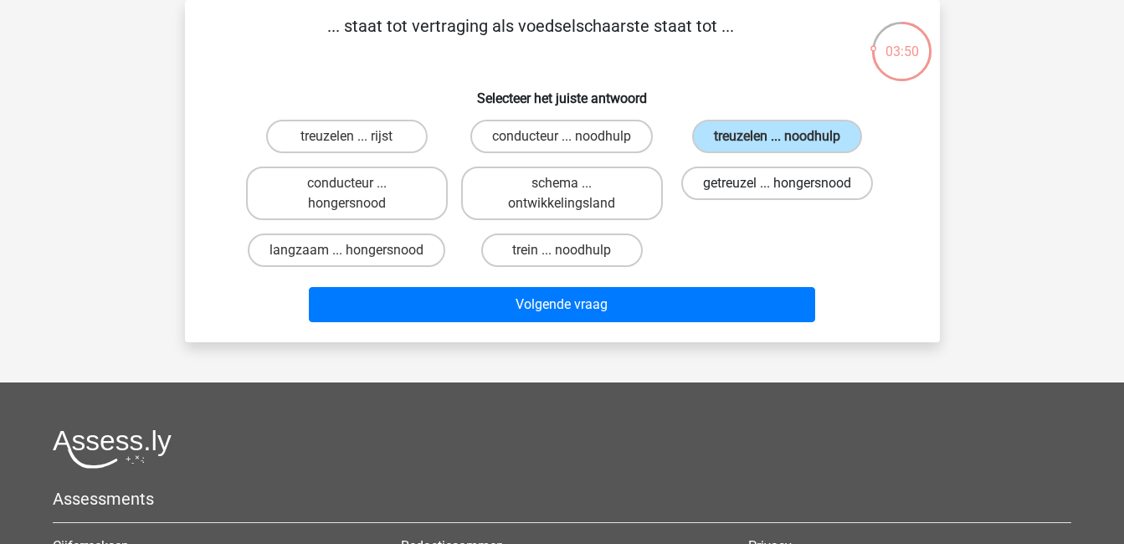
radio input "true"
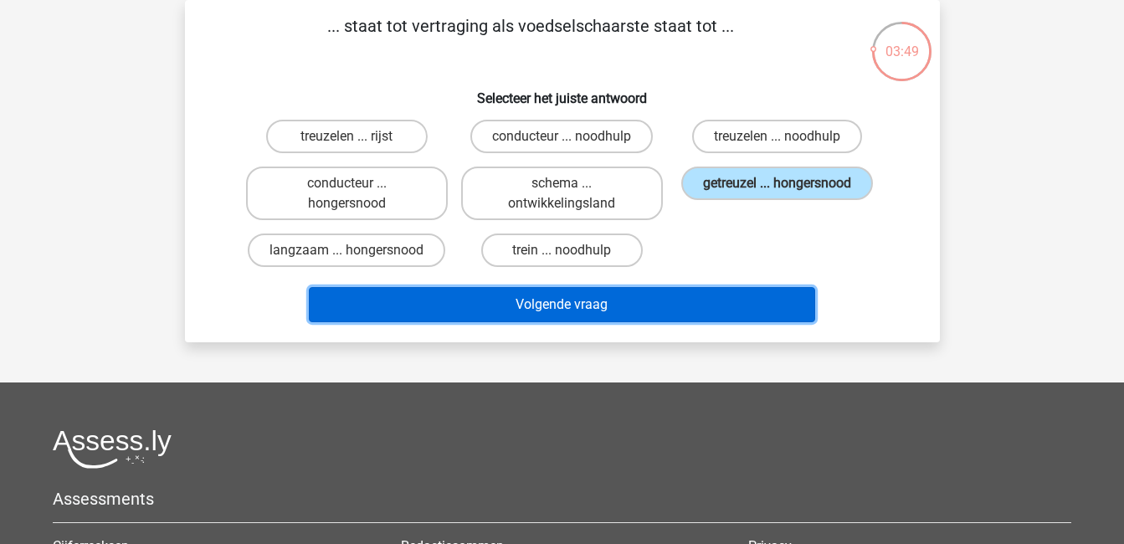
click at [543, 303] on button "Volgende vraag" at bounding box center [562, 304] width 506 height 35
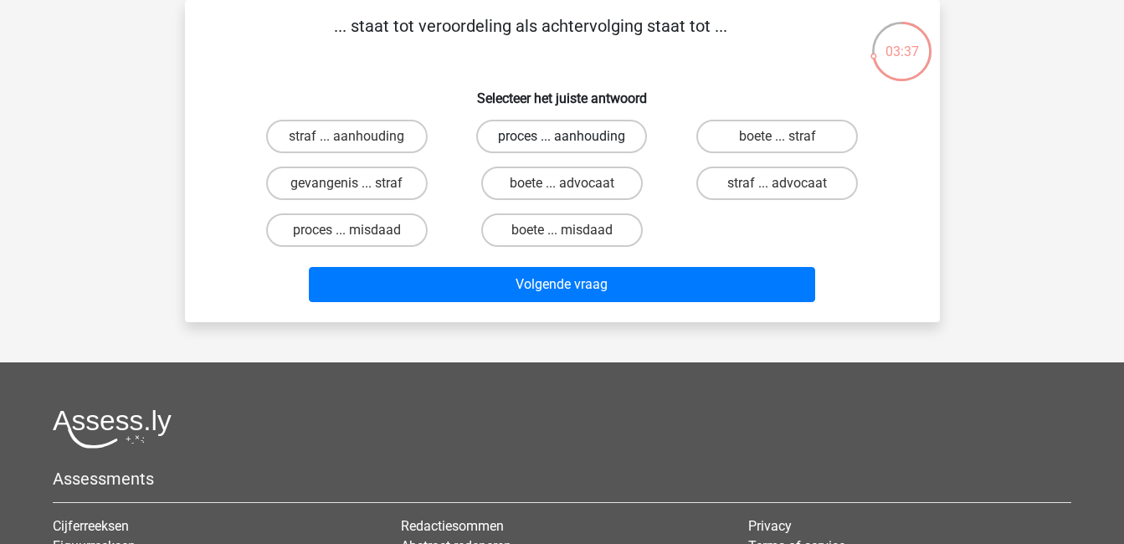
click at [570, 134] on label "proces ... aanhouding" at bounding box center [561, 136] width 171 height 33
click at [570, 136] on input "proces ... aanhouding" at bounding box center [567, 141] width 11 height 11
radio input "true"
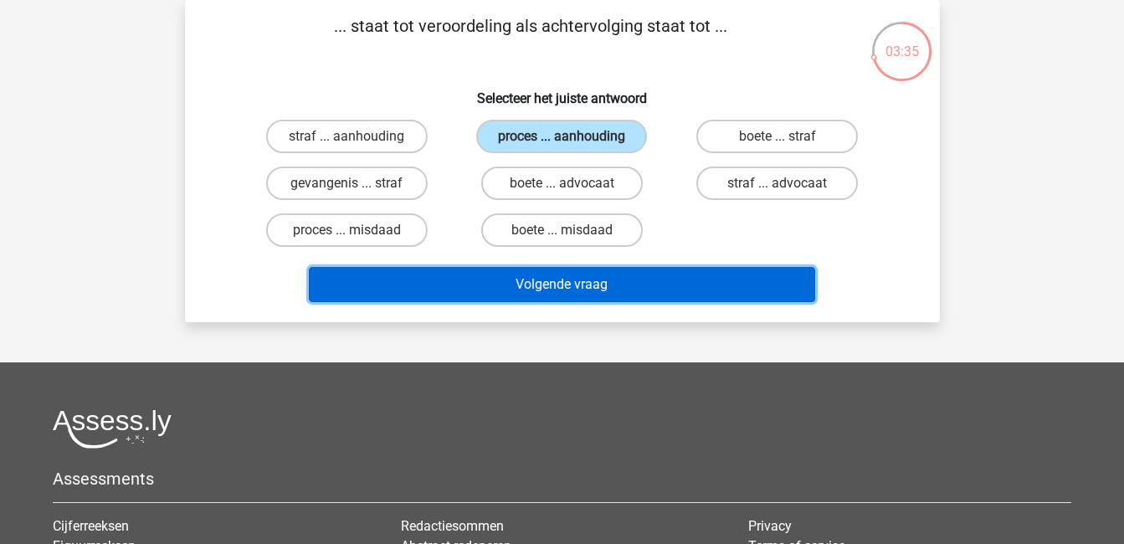
click at [543, 282] on button "Volgende vraag" at bounding box center [562, 284] width 506 height 35
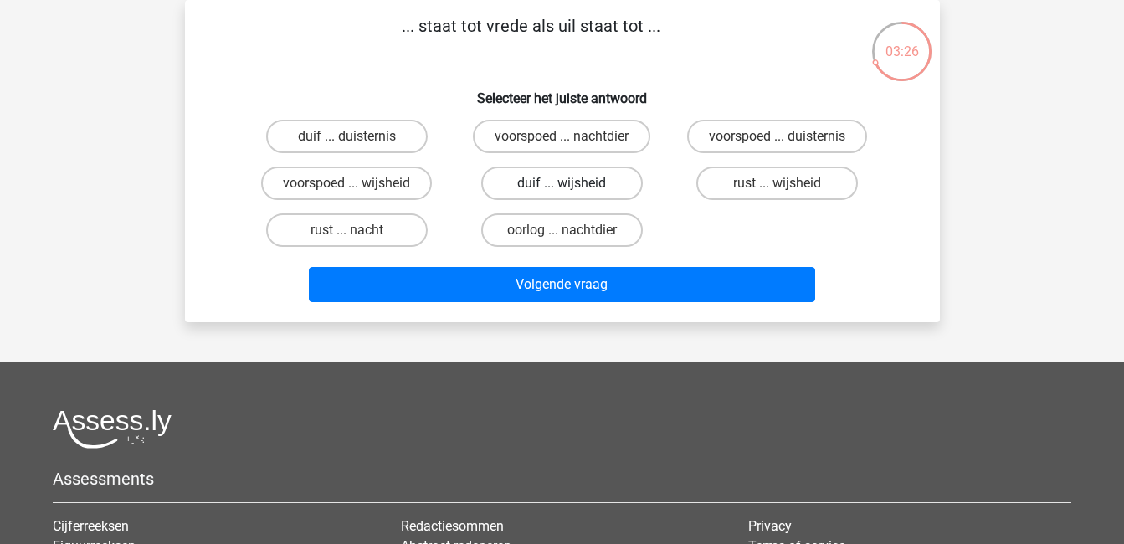
click at [583, 189] on label "duif ... wijsheid" at bounding box center [562, 183] width 162 height 33
click at [573, 189] on input "duif ... wijsheid" at bounding box center [567, 188] width 11 height 11
radio input "true"
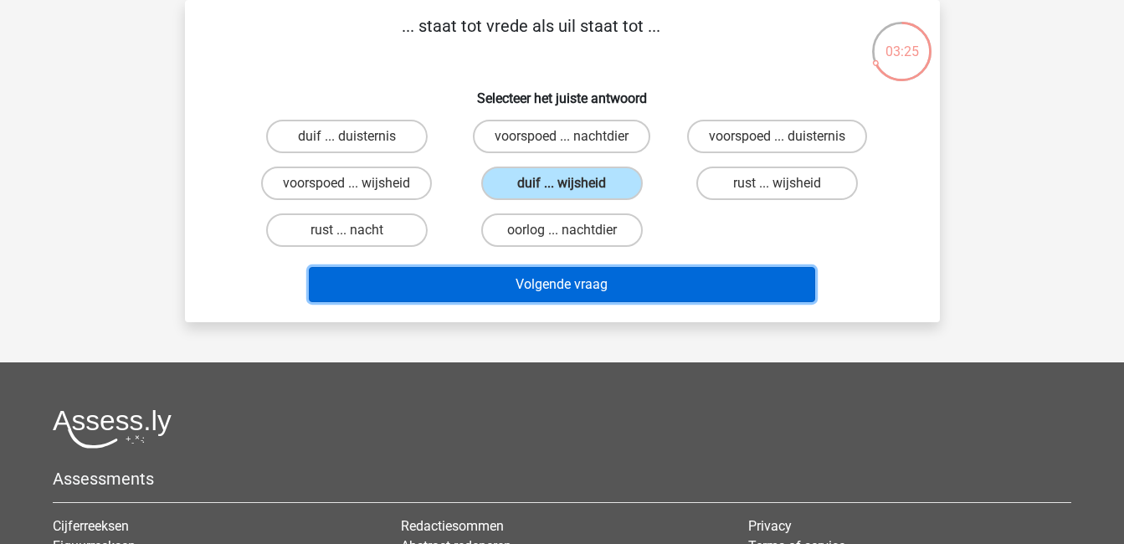
click at [539, 290] on button "Volgende vraag" at bounding box center [562, 284] width 506 height 35
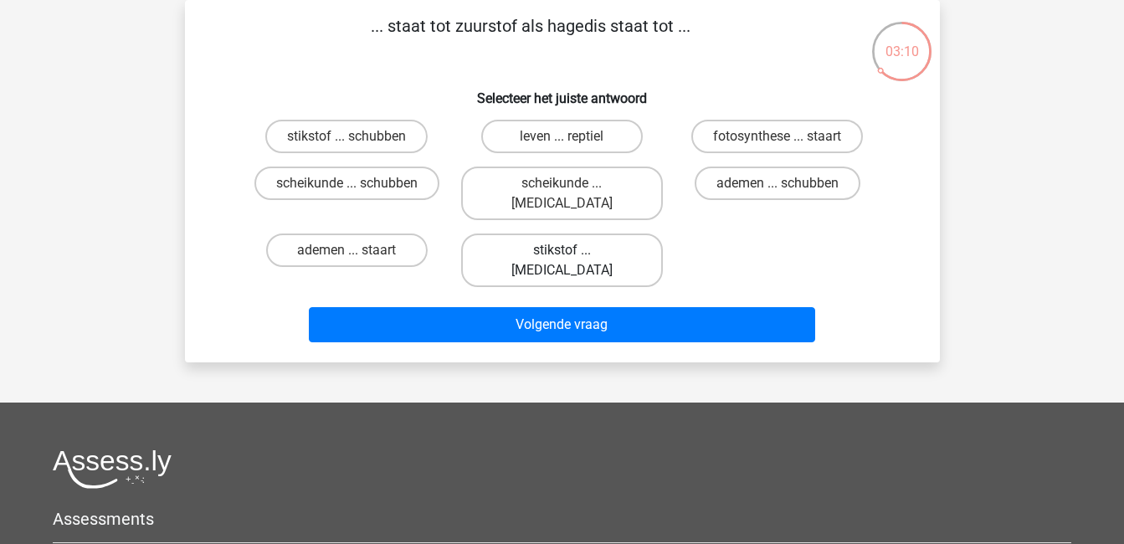
click at [540, 239] on label "stikstof ... krokodil" at bounding box center [562, 261] width 202 height 54
click at [562, 250] on input "stikstof ... krokodil" at bounding box center [567, 255] width 11 height 11
radio input "true"
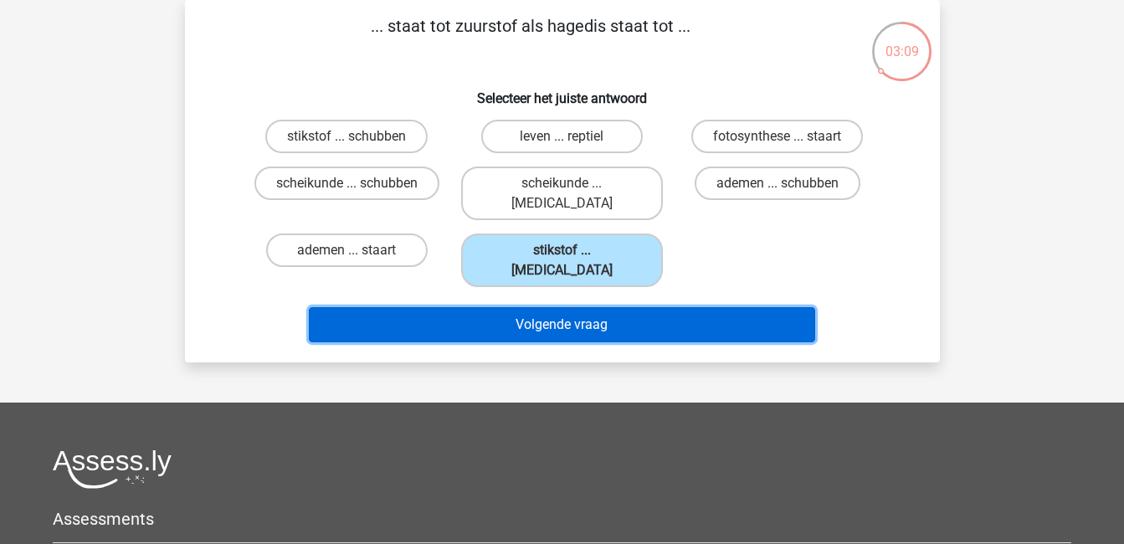
click at [551, 307] on button "Volgende vraag" at bounding box center [562, 324] width 506 height 35
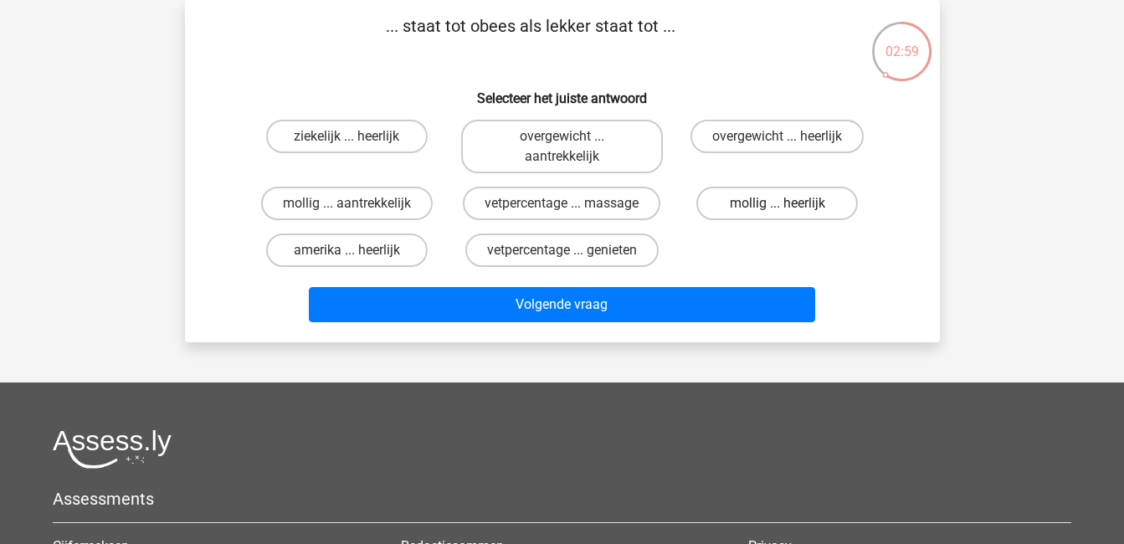
click at [768, 203] on label "mollig ... heerlijk" at bounding box center [777, 203] width 162 height 33
click at [778, 203] on input "mollig ... heerlijk" at bounding box center [783, 208] width 11 height 11
radio input "true"
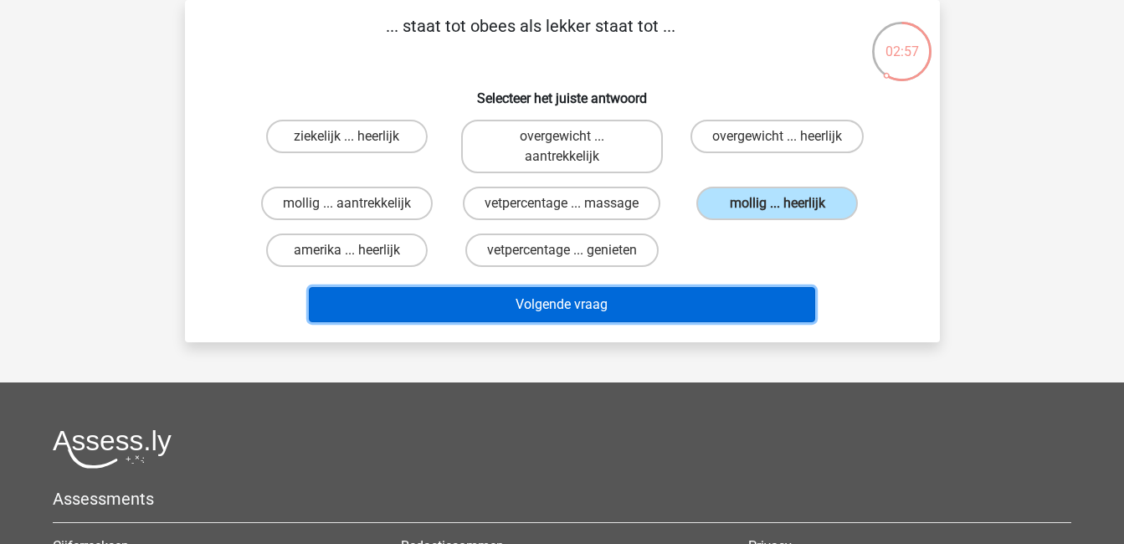
click at [657, 297] on button "Volgende vraag" at bounding box center [562, 304] width 506 height 35
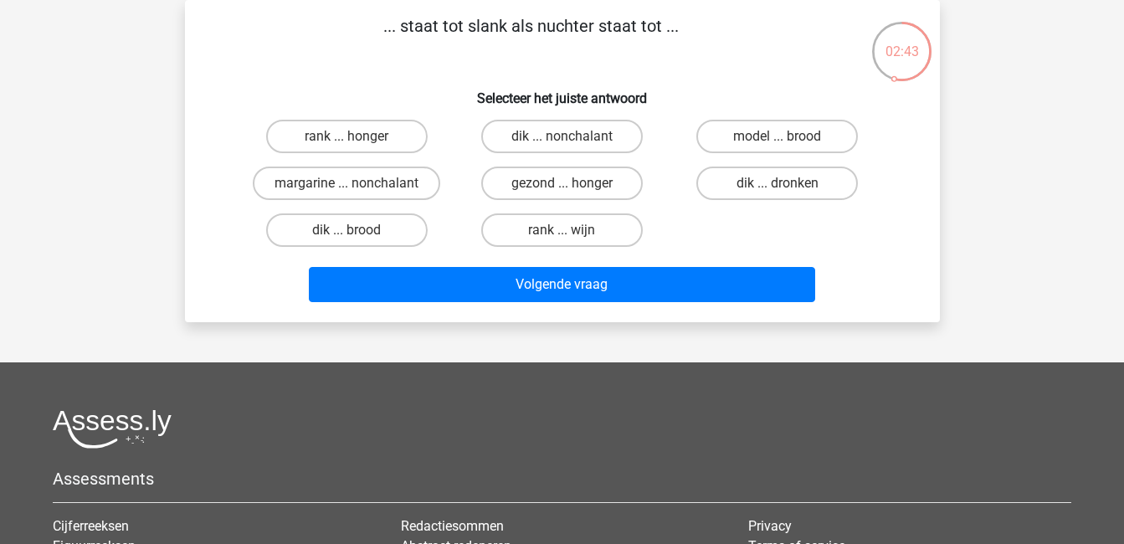
click at [784, 186] on input "dik ... dronken" at bounding box center [783, 188] width 11 height 11
radio input "true"
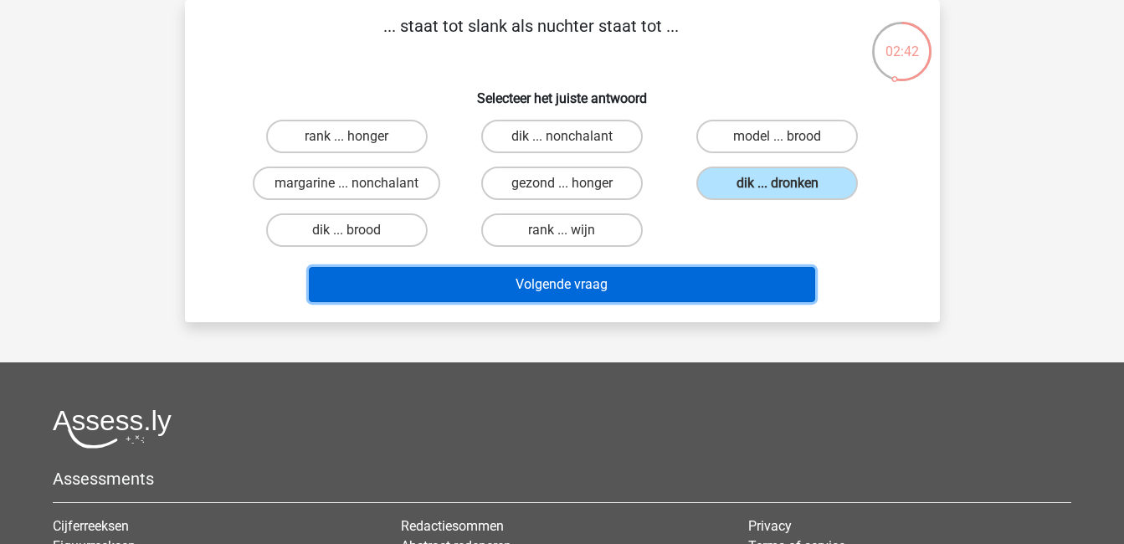
click at [608, 280] on button "Volgende vraag" at bounding box center [562, 284] width 506 height 35
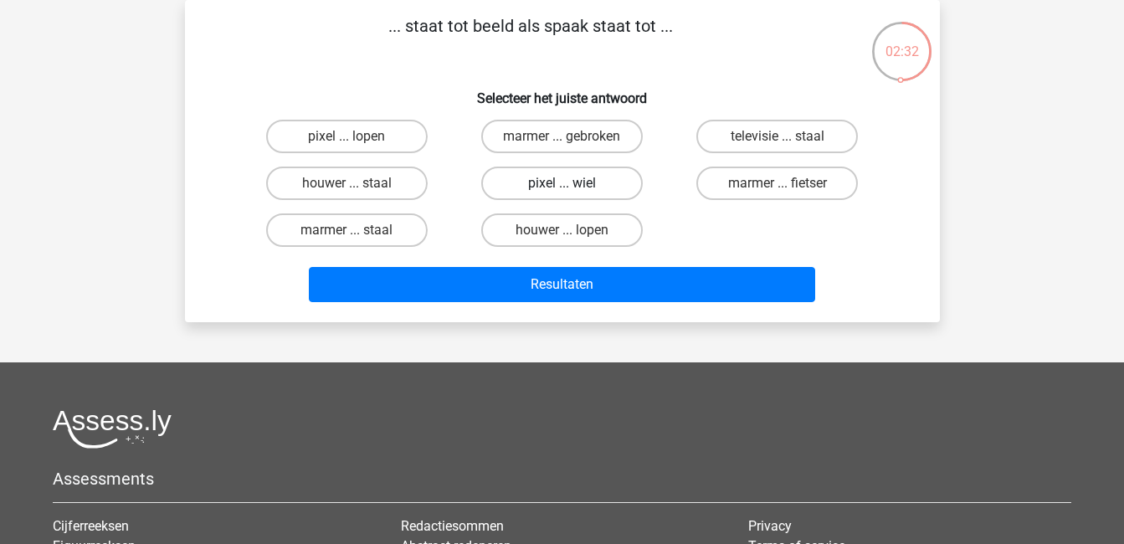
click at [558, 183] on label "pixel ... wiel" at bounding box center [562, 183] width 162 height 33
click at [562, 183] on input "pixel ... wiel" at bounding box center [567, 188] width 11 height 11
radio input "true"
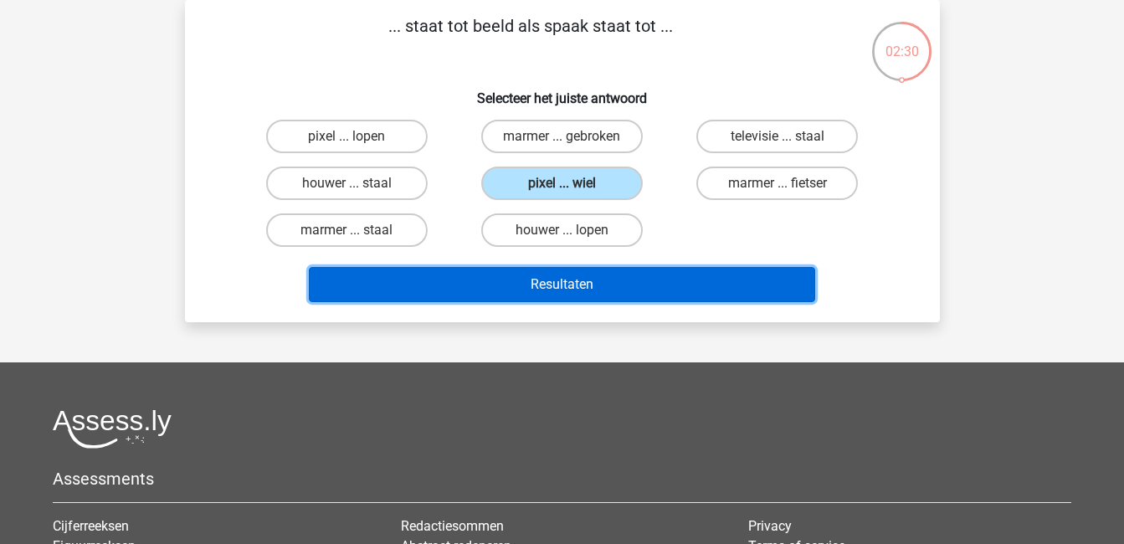
click at [547, 283] on button "Resultaten" at bounding box center [562, 284] width 506 height 35
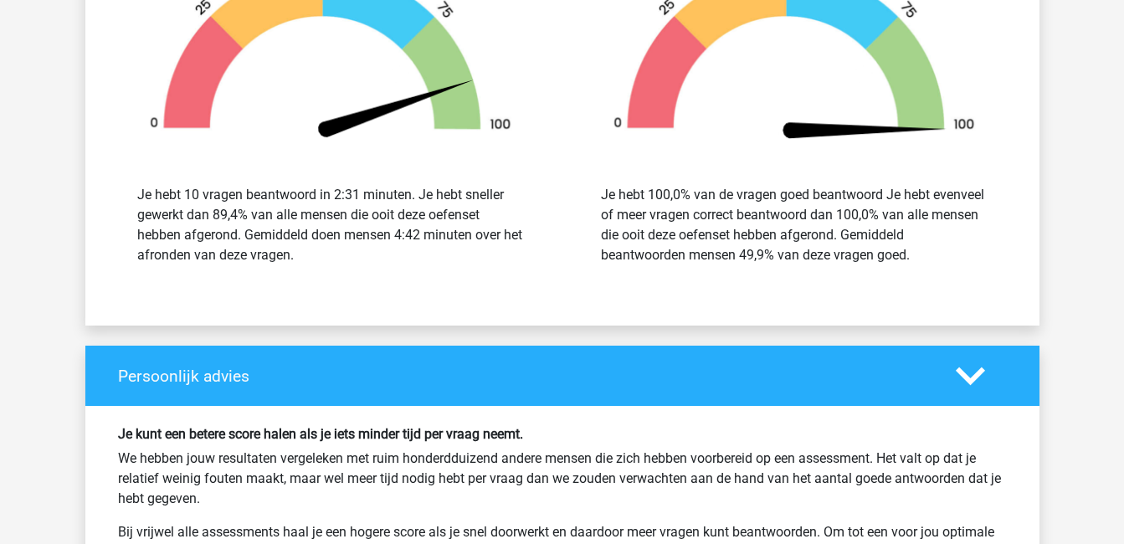
scroll to position [2161, 0]
